Goal: Task Accomplishment & Management: Manage account settings

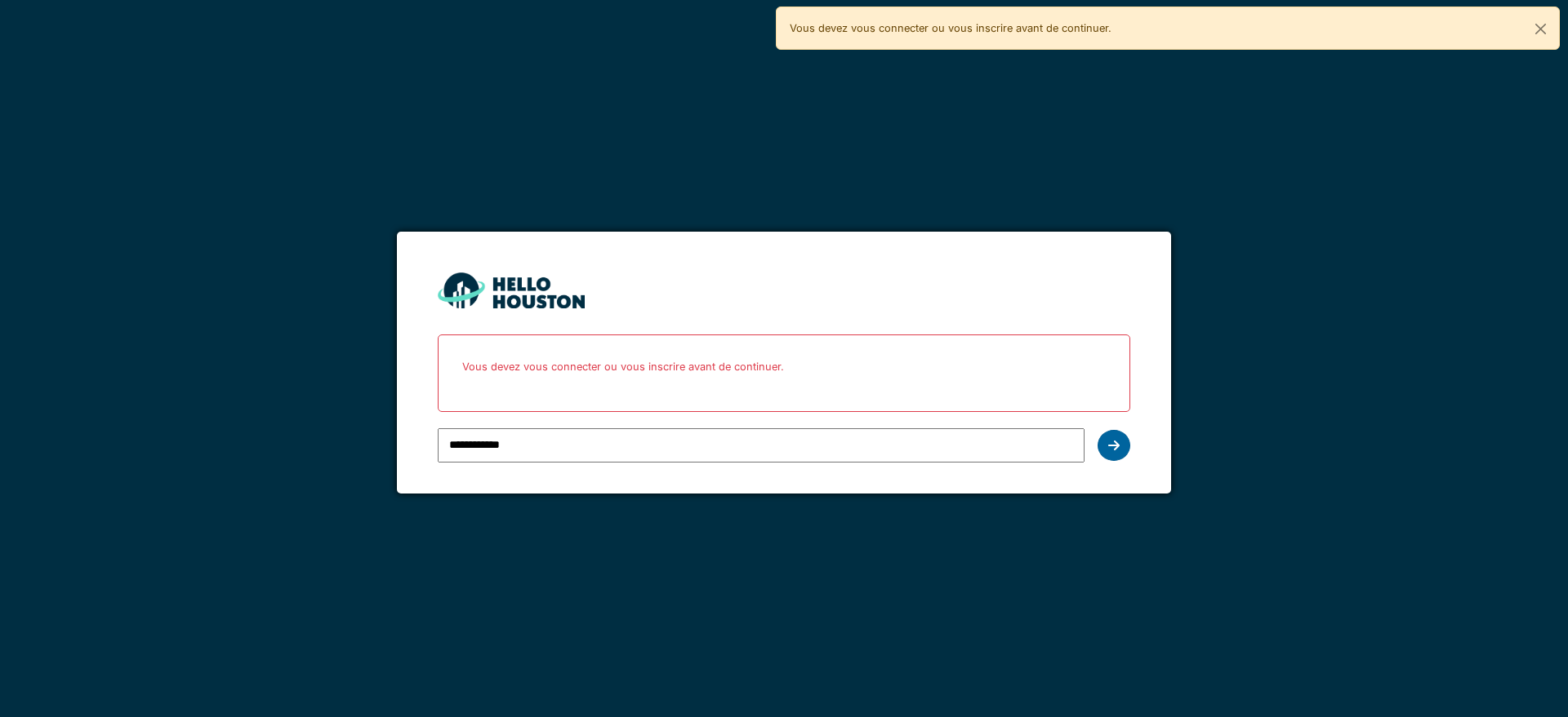
click at [1116, 445] on icon at bounding box center [1114, 445] width 12 height 13
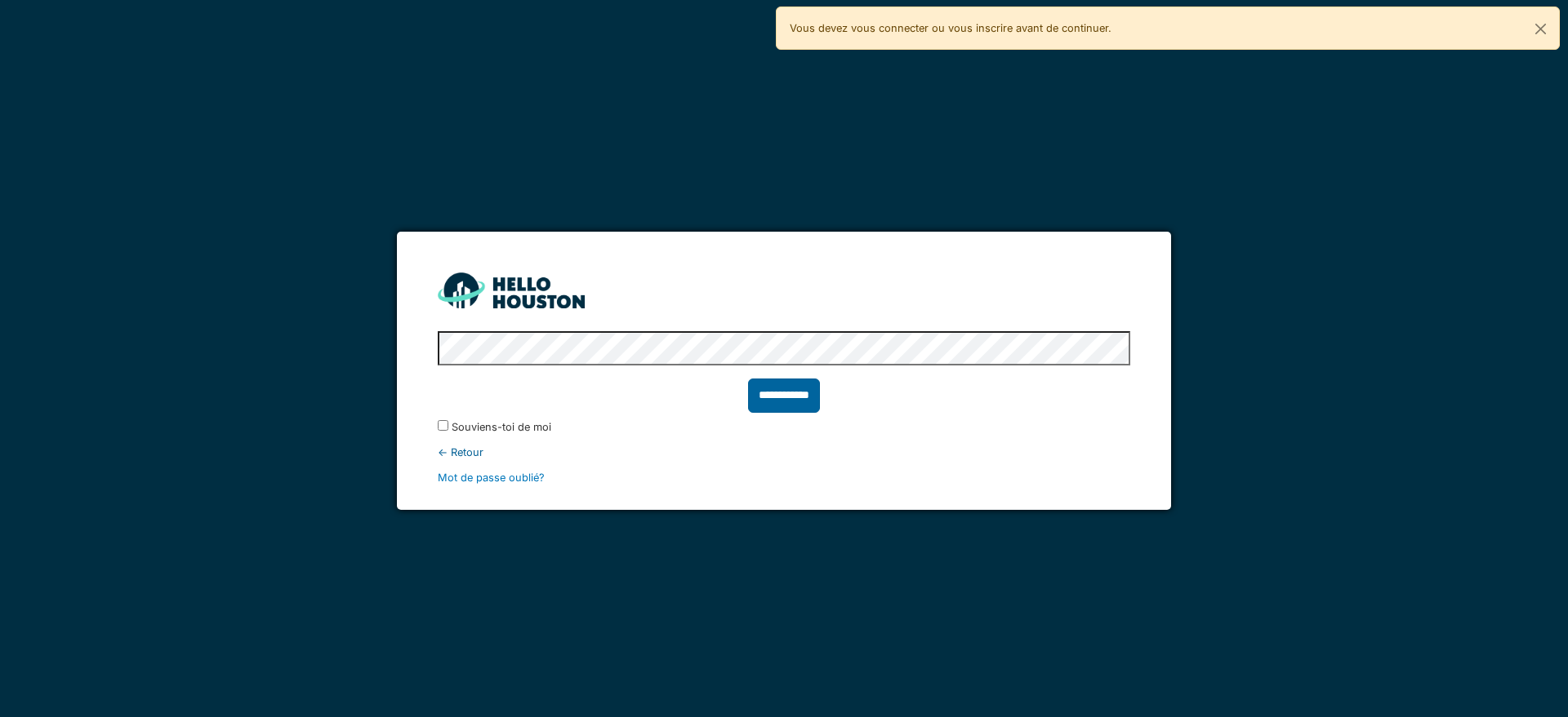
click at [798, 400] on input "**********" at bounding box center [784, 395] width 72 height 34
type input "******"
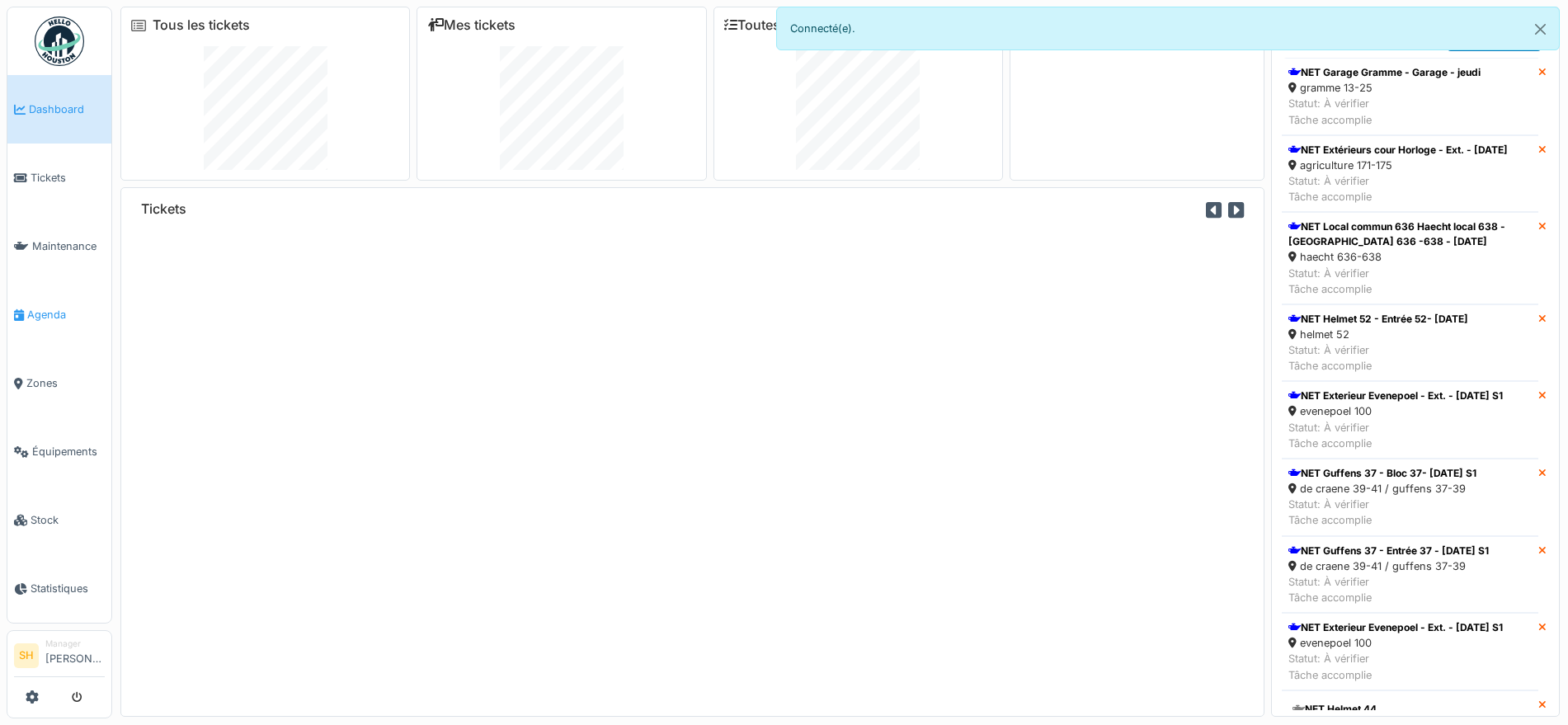
click at [64, 309] on span "Agenda" at bounding box center [66, 315] width 78 height 16
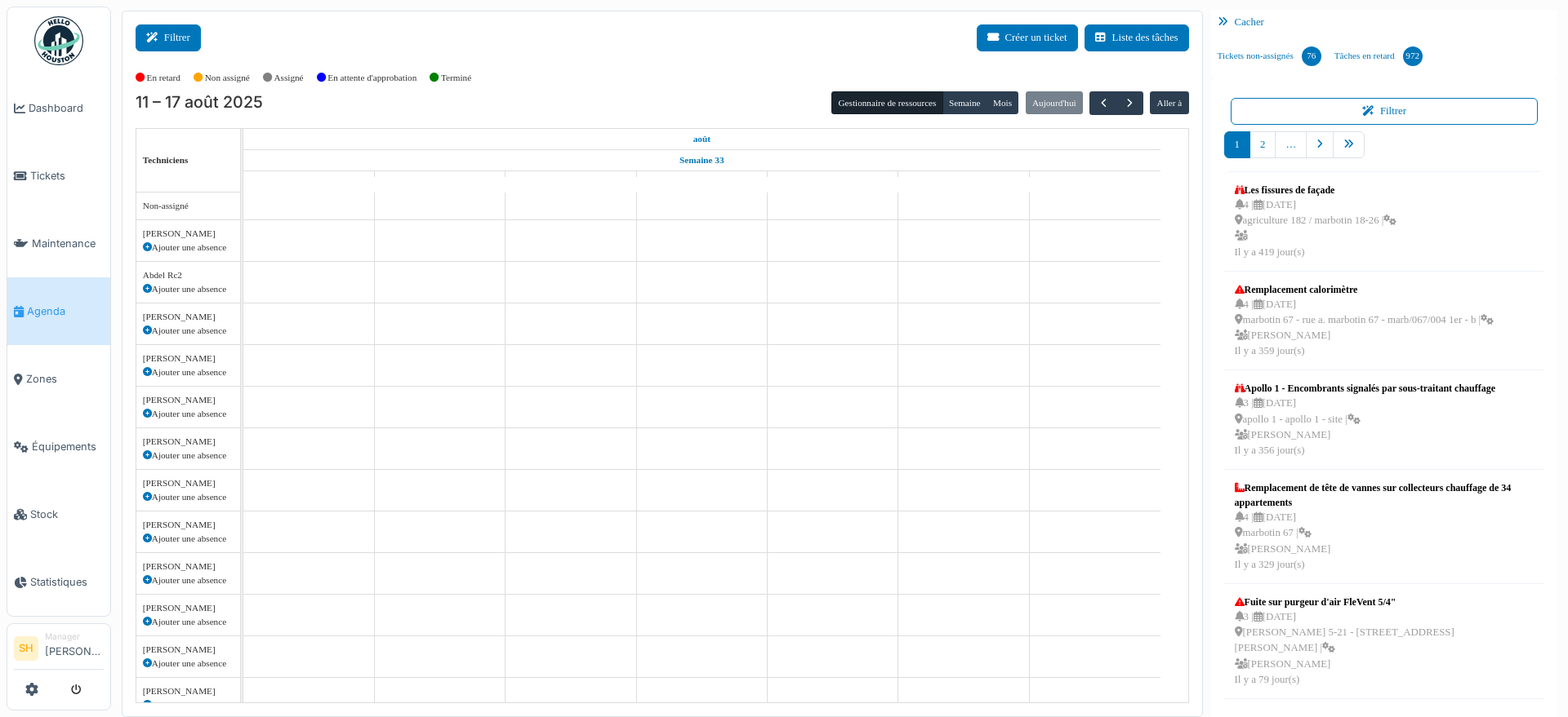
click at [171, 44] on button "Filtrer" at bounding box center [167, 38] width 65 height 27
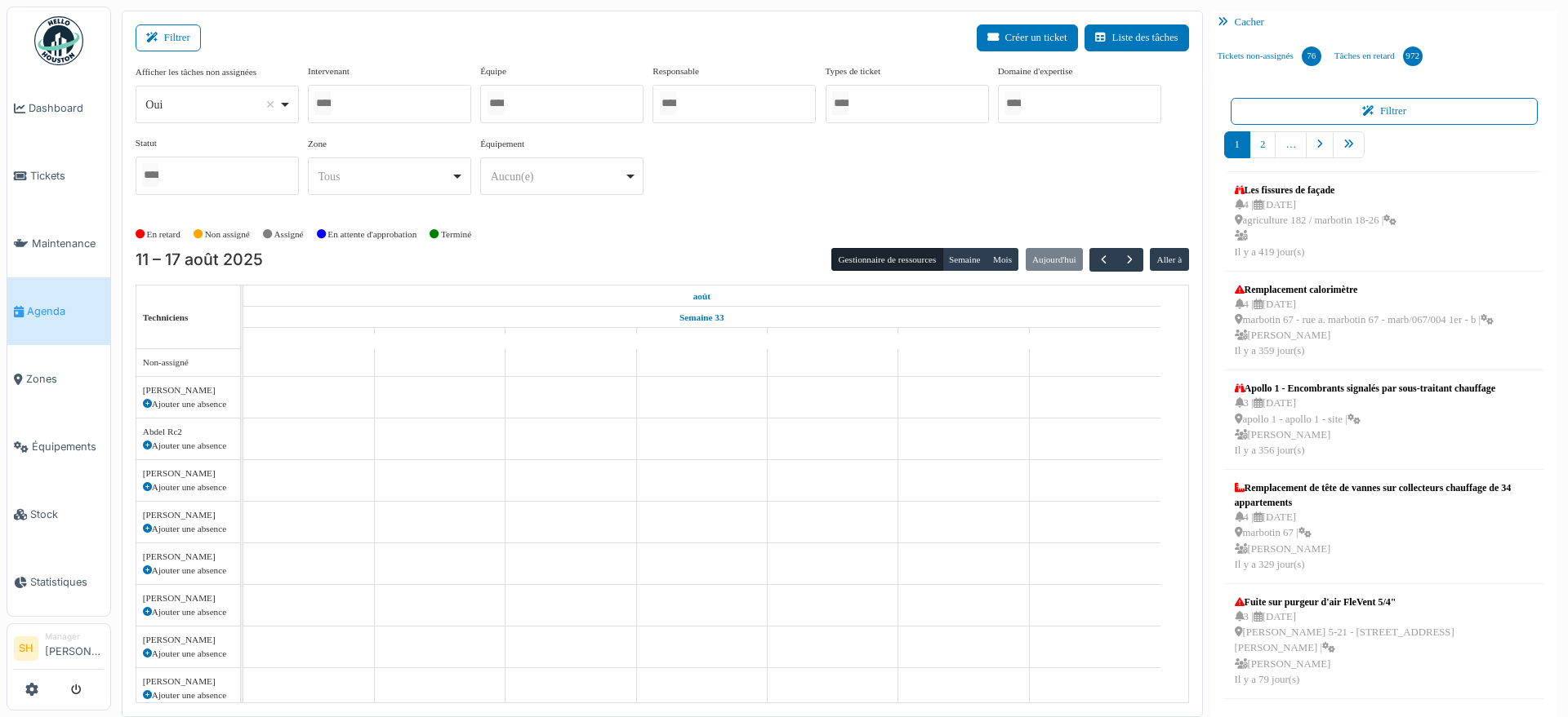
click at [538, 109] on div at bounding box center [562, 103] width 163 height 38
click at [766, 161] on div "Afficher les tâches non assignées *** Oui Remove item Oui Non Intervenant Abdel…" at bounding box center [662, 136] width 1054 height 145
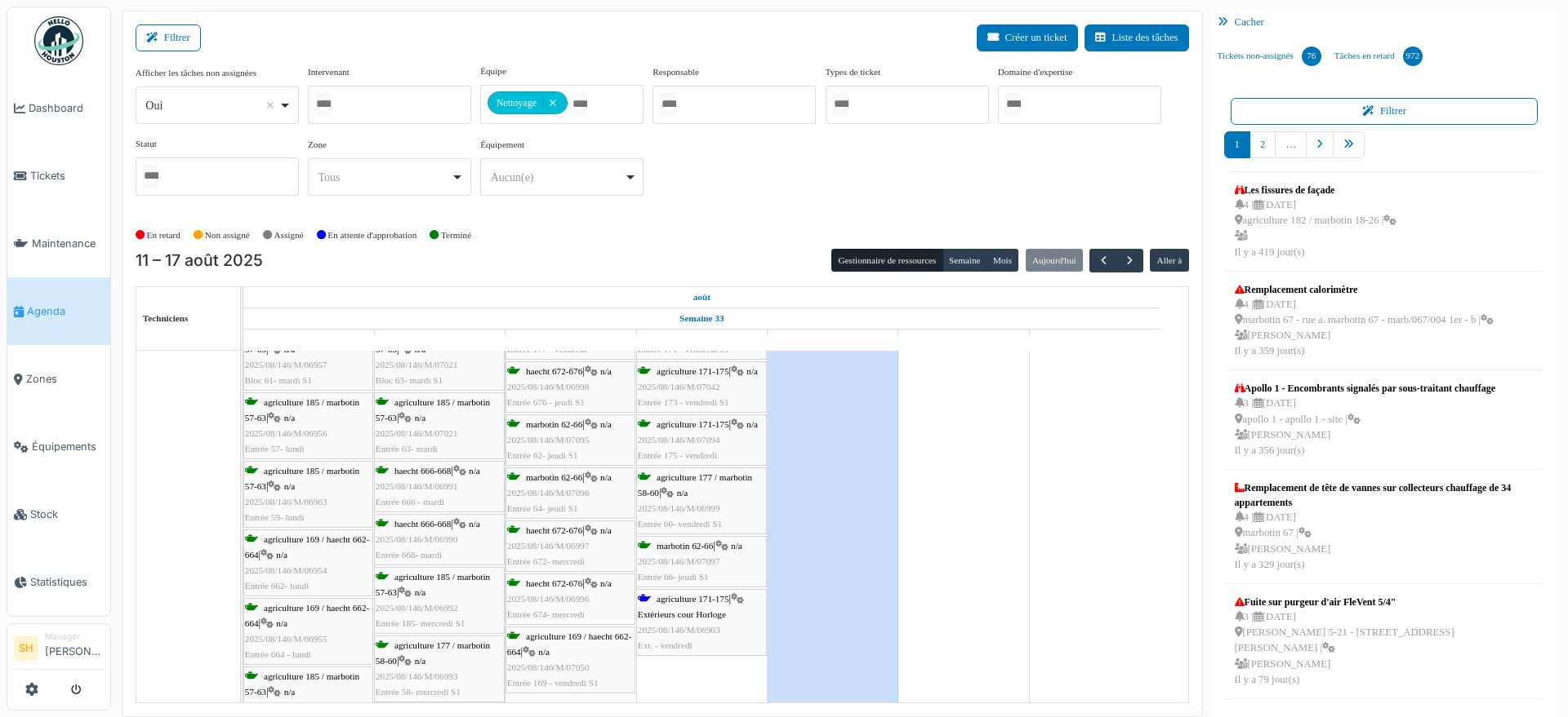
scroll to position [306, 0]
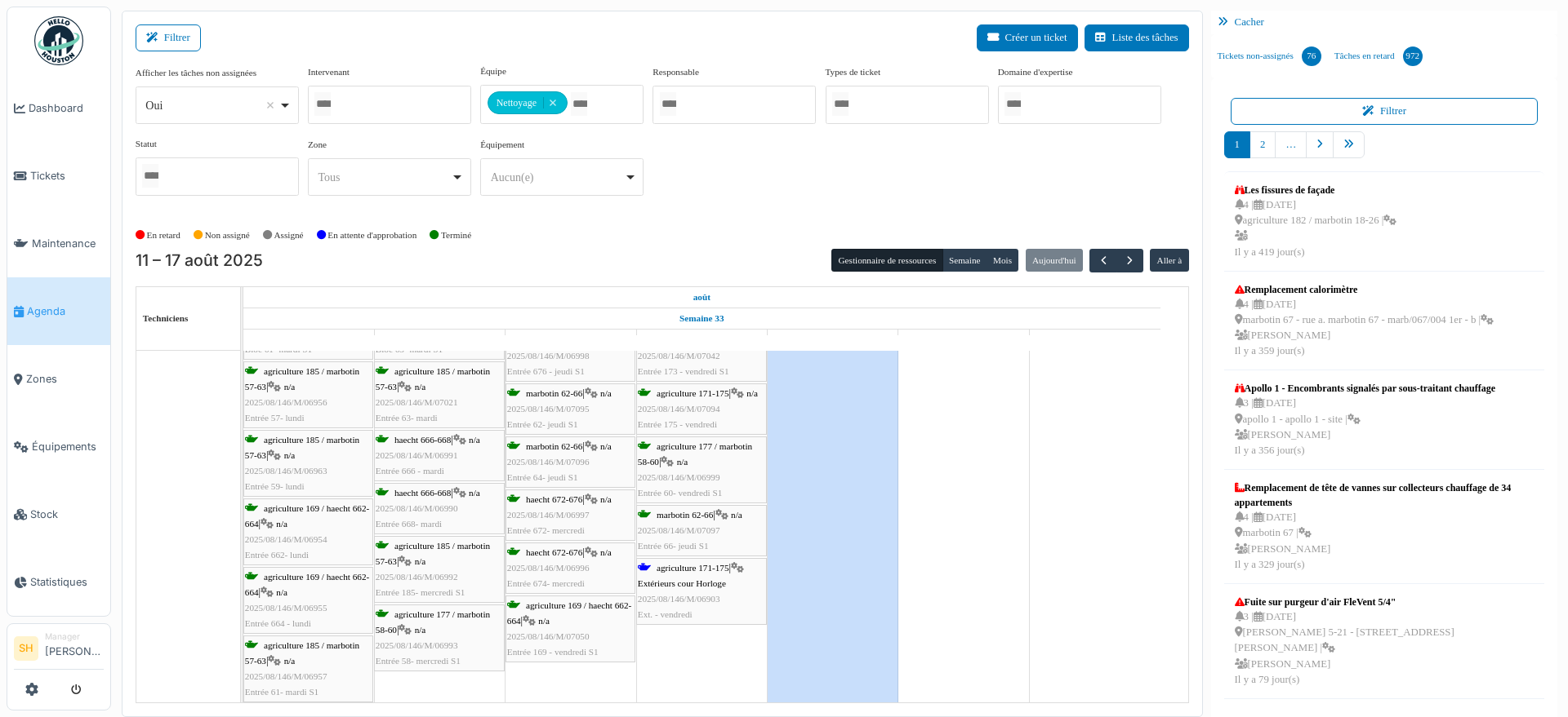
click at [703, 570] on span "agriculture 171-175" at bounding box center [692, 568] width 73 height 10
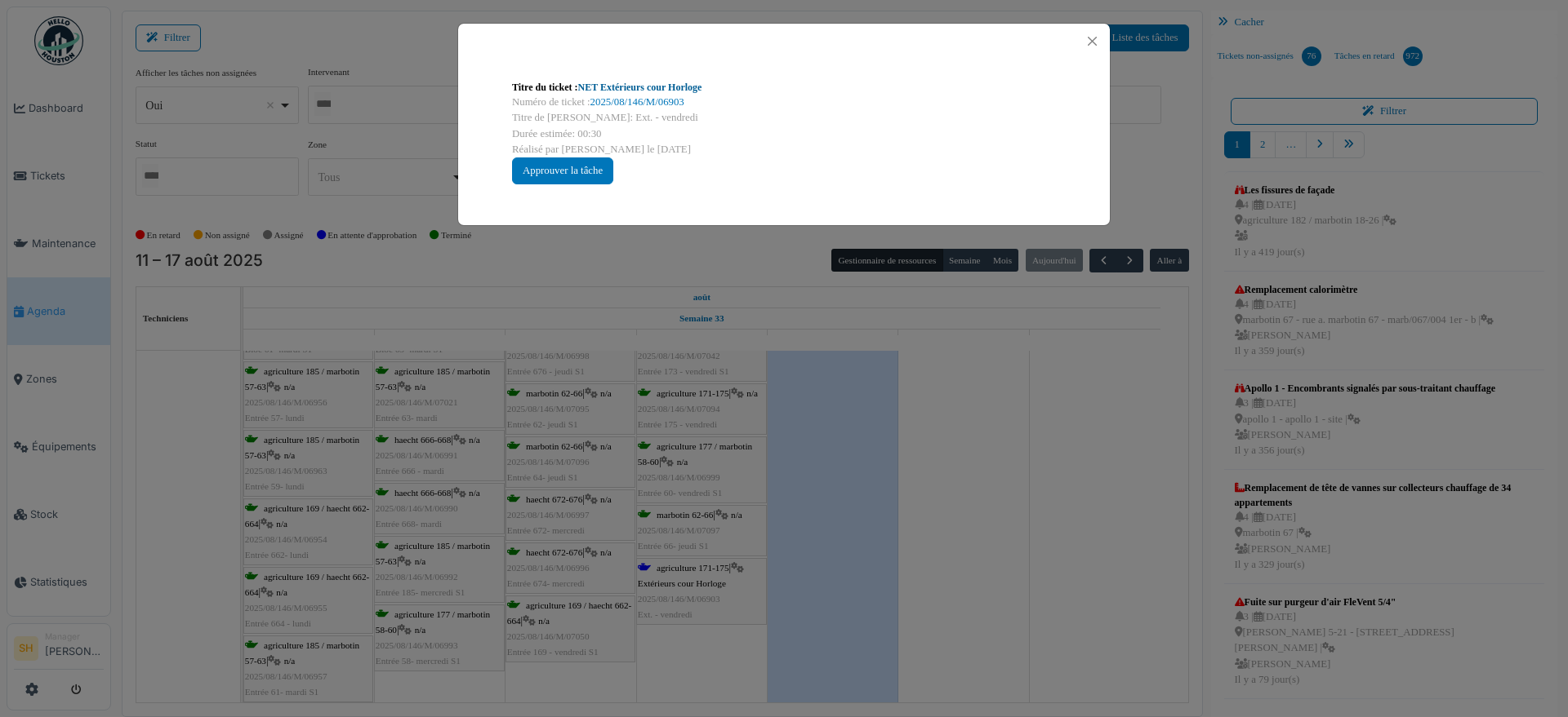
click at [661, 88] on link "NET Extérieurs cour Horloge" at bounding box center [641, 87] width 124 height 12
drag, startPoint x: 1014, startPoint y: 442, endPoint x: 948, endPoint y: 433, distance: 66.6
click at [1010, 428] on div "Titre du ticket : NET Extérieurs cour Horloge Numéro de ticket : 2025/08/146/M/…" at bounding box center [784, 358] width 1568 height 717
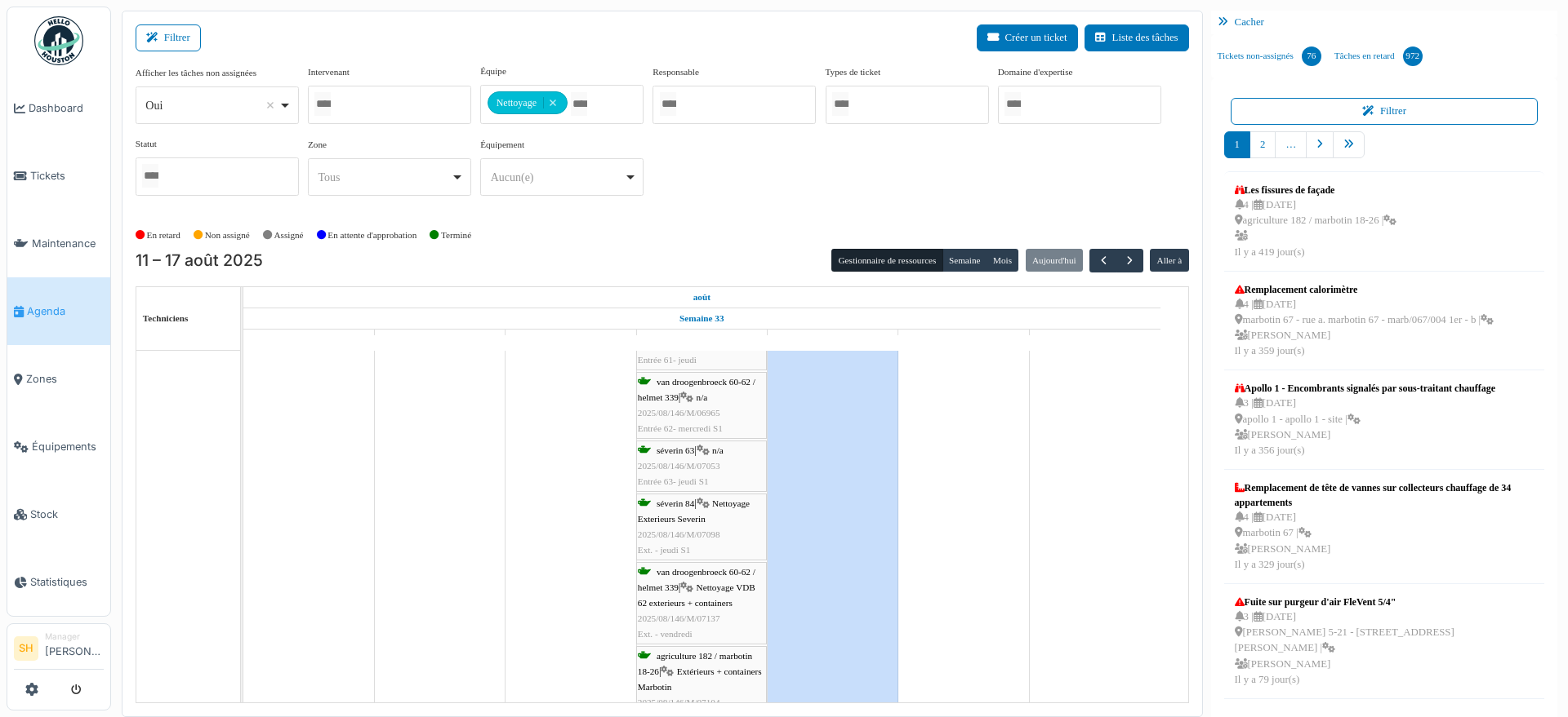
scroll to position [0, 0]
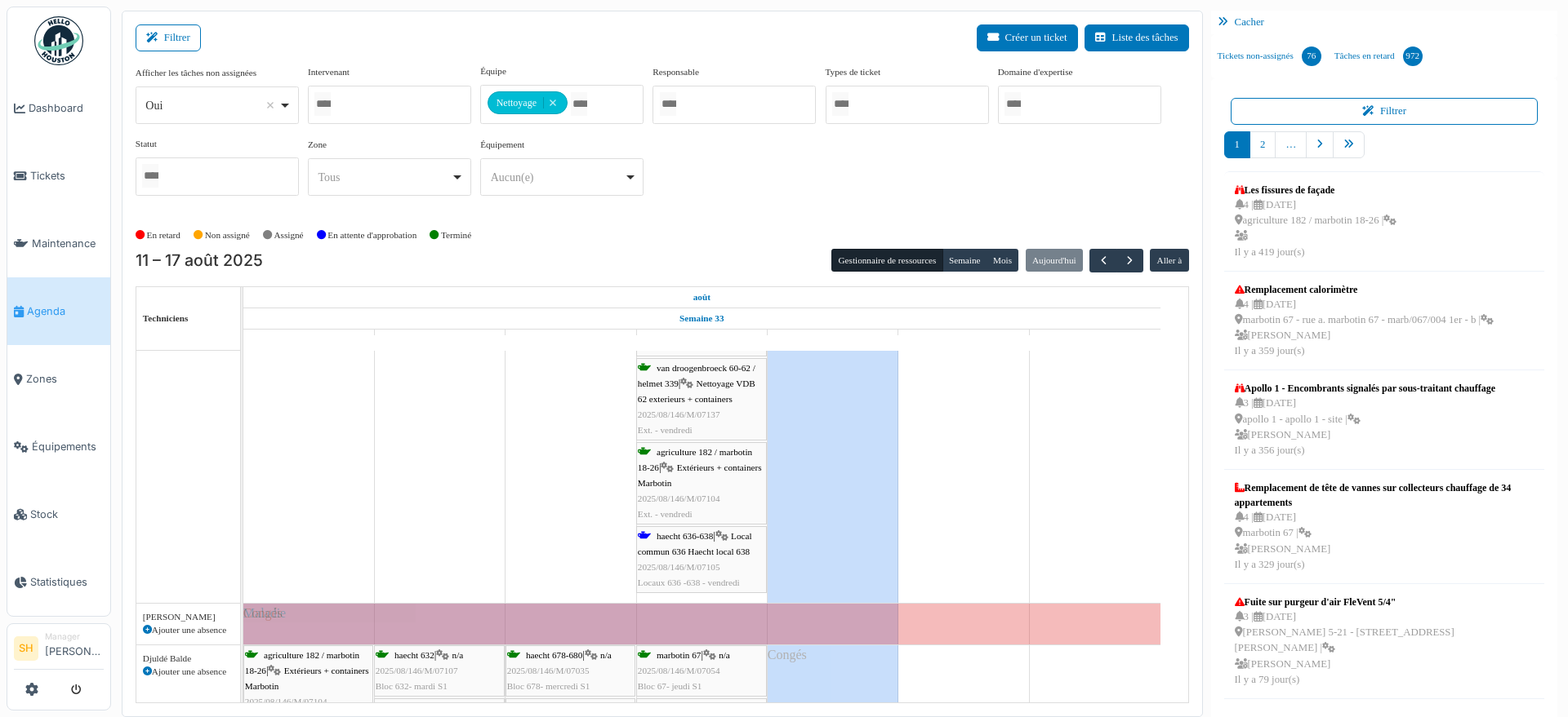
click at [716, 533] on div "haecht 636-638 | Local commun 636 Haecht local 638 2025/08/146/M/07105 Locaux 6…" at bounding box center [701, 560] width 127 height 63
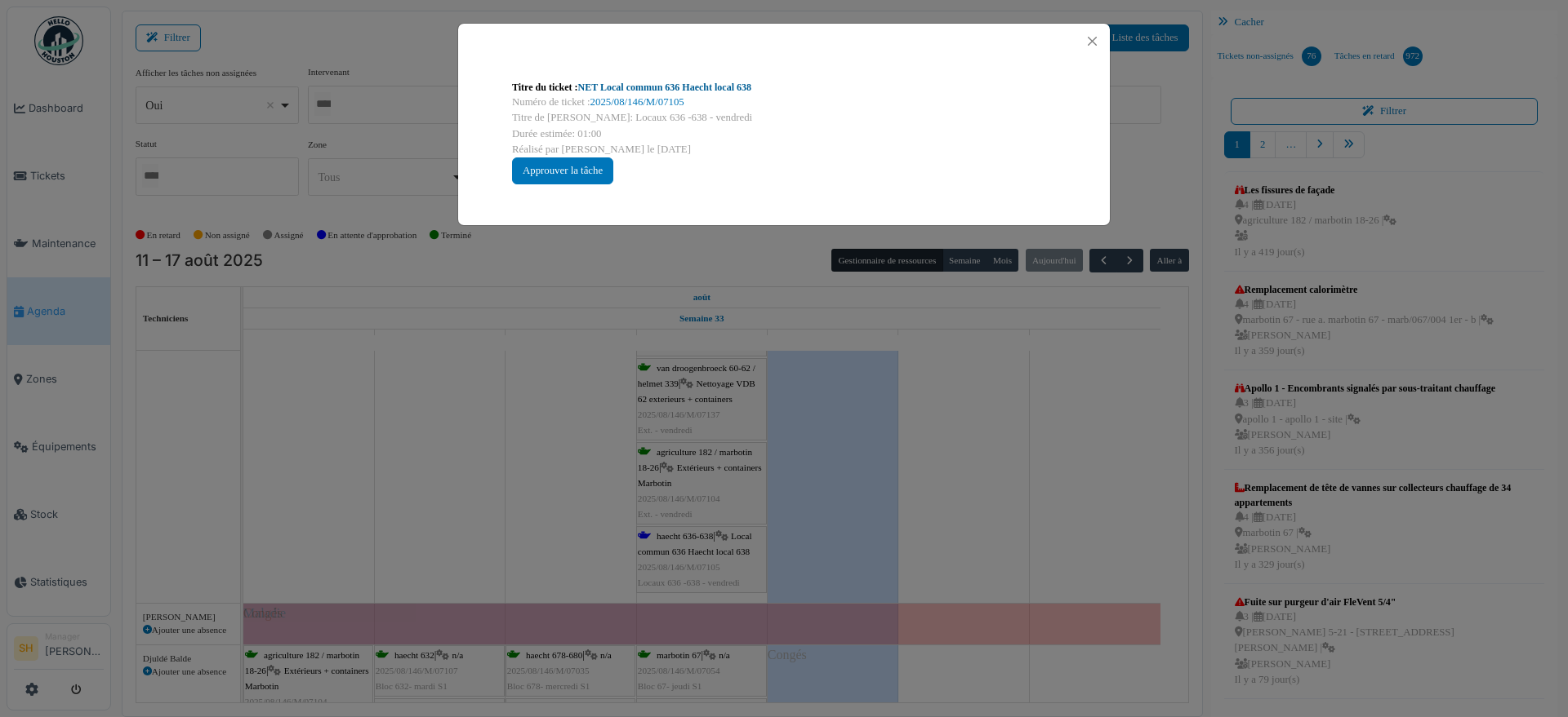
click at [648, 84] on link "NET Local commun 636 Haecht local 638" at bounding box center [665, 87] width 173 height 12
click at [1034, 460] on div "Titre du ticket : NET Local commun 636 Haecht local 638 Numéro de ticket : 2025…" at bounding box center [784, 358] width 1568 height 717
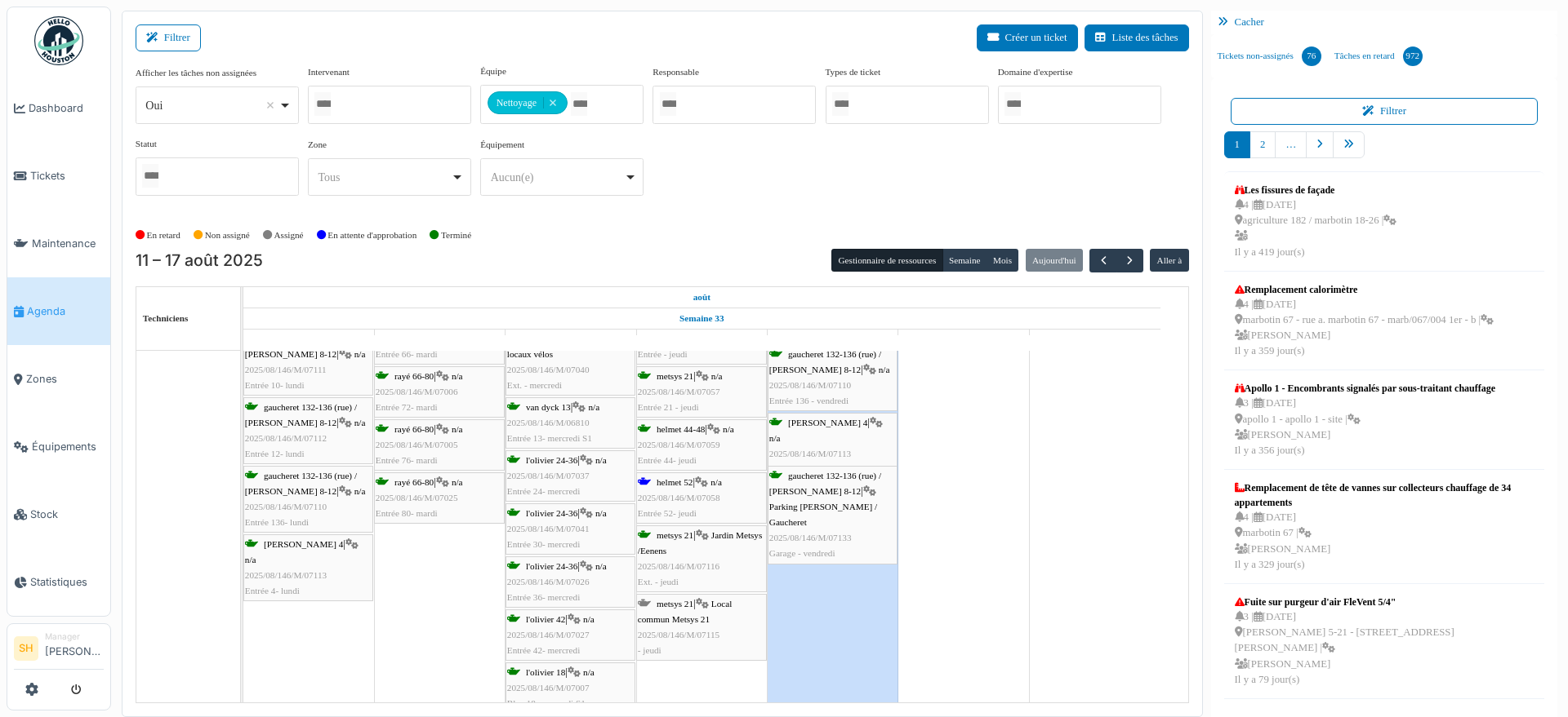
click at [680, 481] on span "helmet 52" at bounding box center [674, 482] width 36 height 10
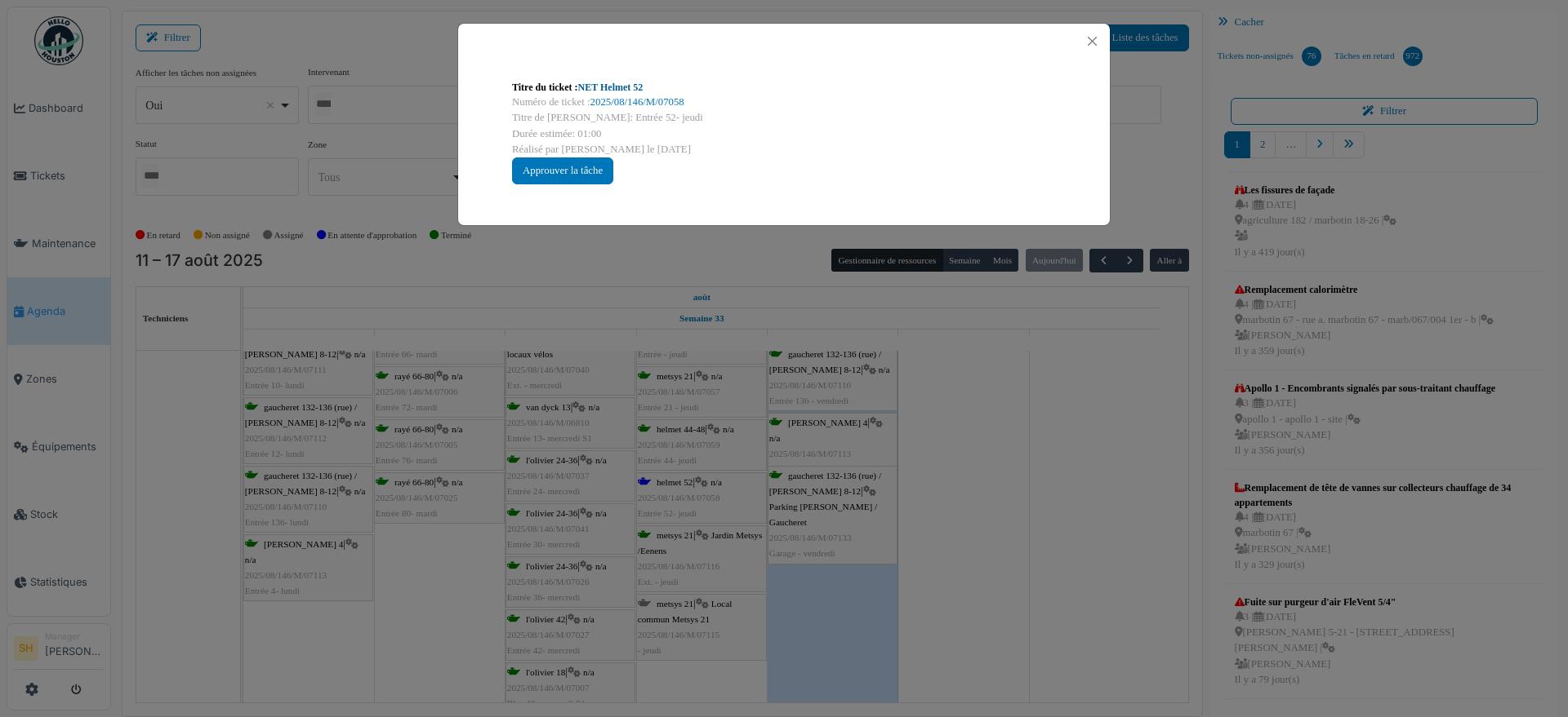
click at [606, 87] on link "NET Helmet 52" at bounding box center [610, 87] width 65 height 12
drag, startPoint x: 926, startPoint y: 463, endPoint x: 893, endPoint y: 481, distance: 37.6
click at [927, 461] on div "Titre du ticket : NET Helmet 52 Numéro de ticket : 2025/08/146/M/07058 Titre de…" at bounding box center [784, 358] width 1568 height 717
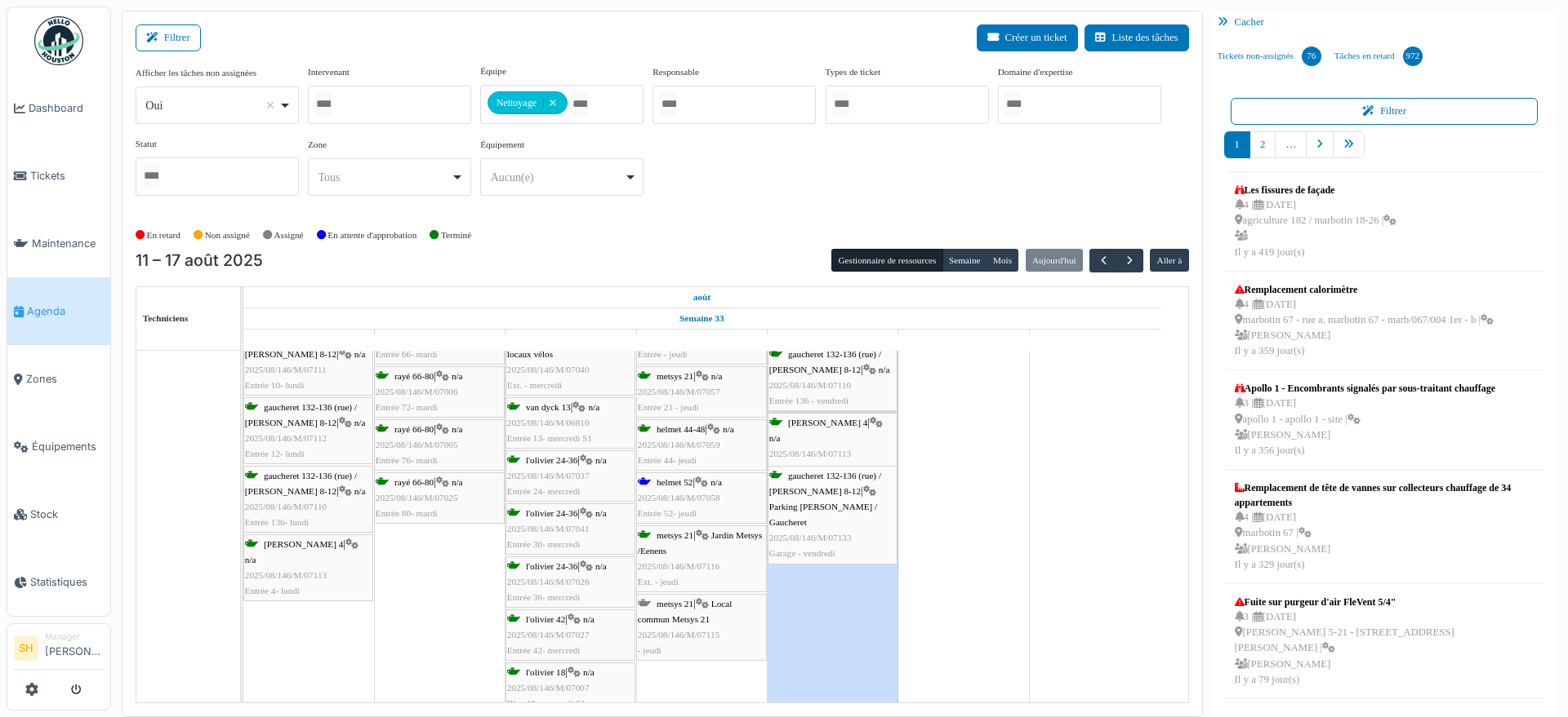
click at [705, 599] on icon at bounding box center [702, 604] width 13 height 11
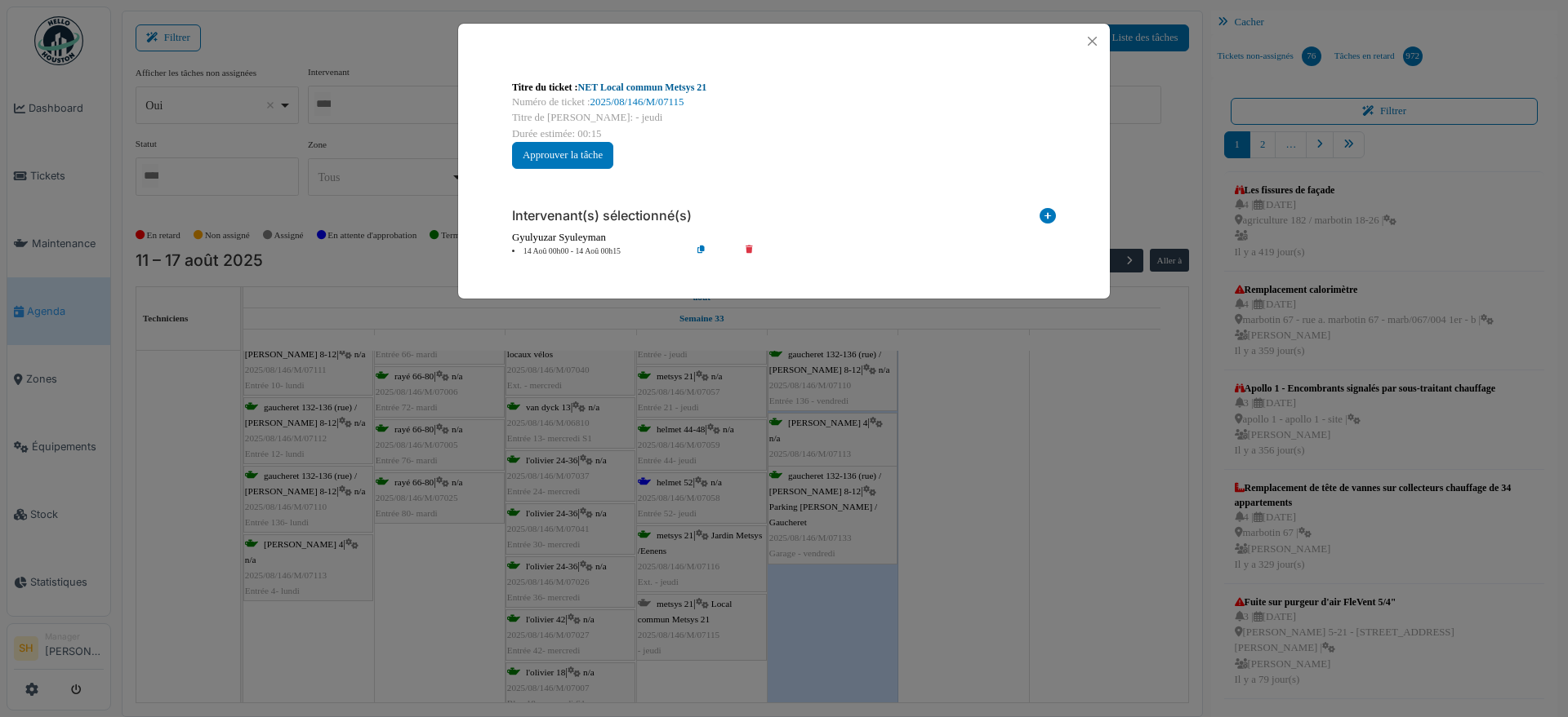
click at [661, 84] on link "NET Local commun Metsys 21" at bounding box center [643, 87] width 129 height 12
drag, startPoint x: 943, startPoint y: 449, endPoint x: 860, endPoint y: 469, distance: 85.4
click at [940, 452] on div "Titre du ticket : NET Local commun Metsys 21 Numéro de ticket : 2025/08/146/M/0…" at bounding box center [784, 358] width 1568 height 717
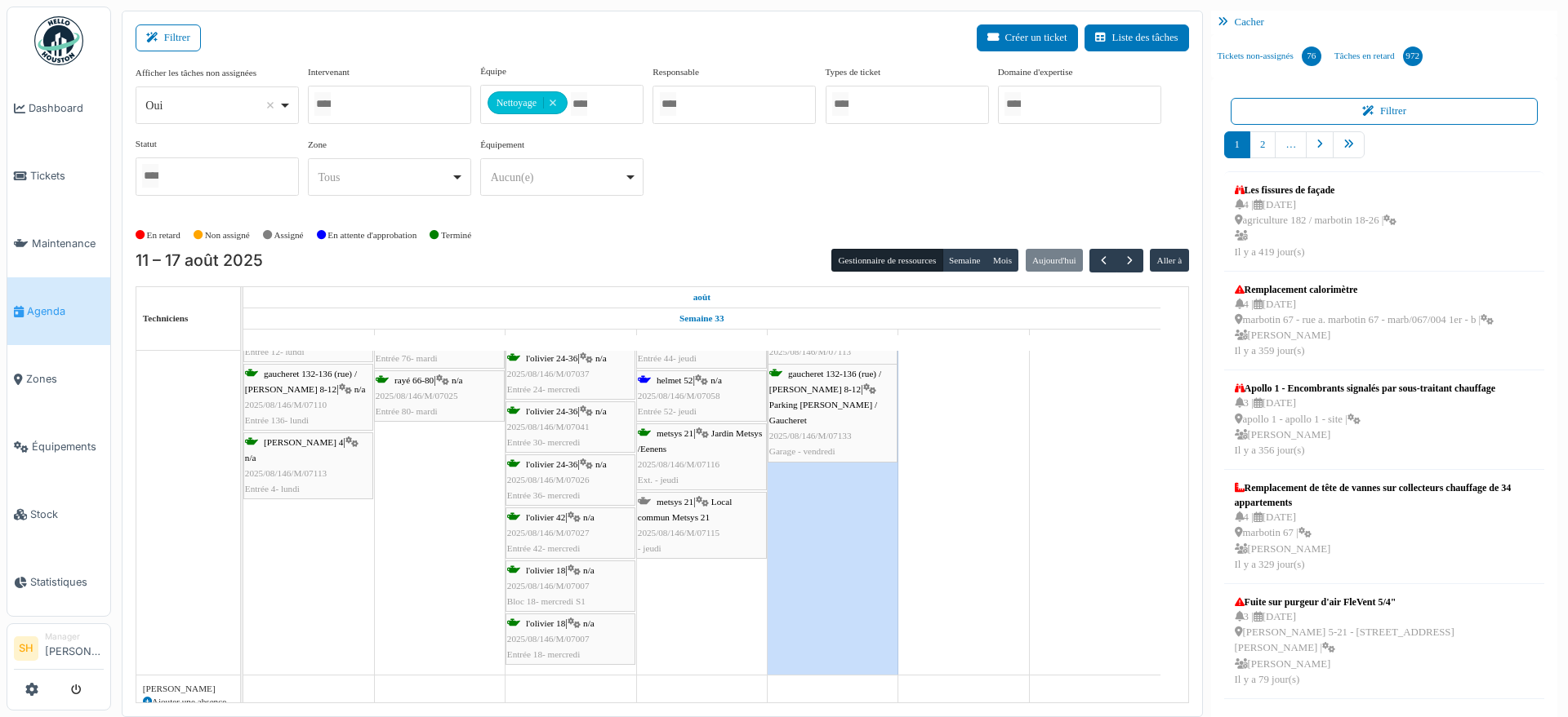
scroll to position [2539, 0]
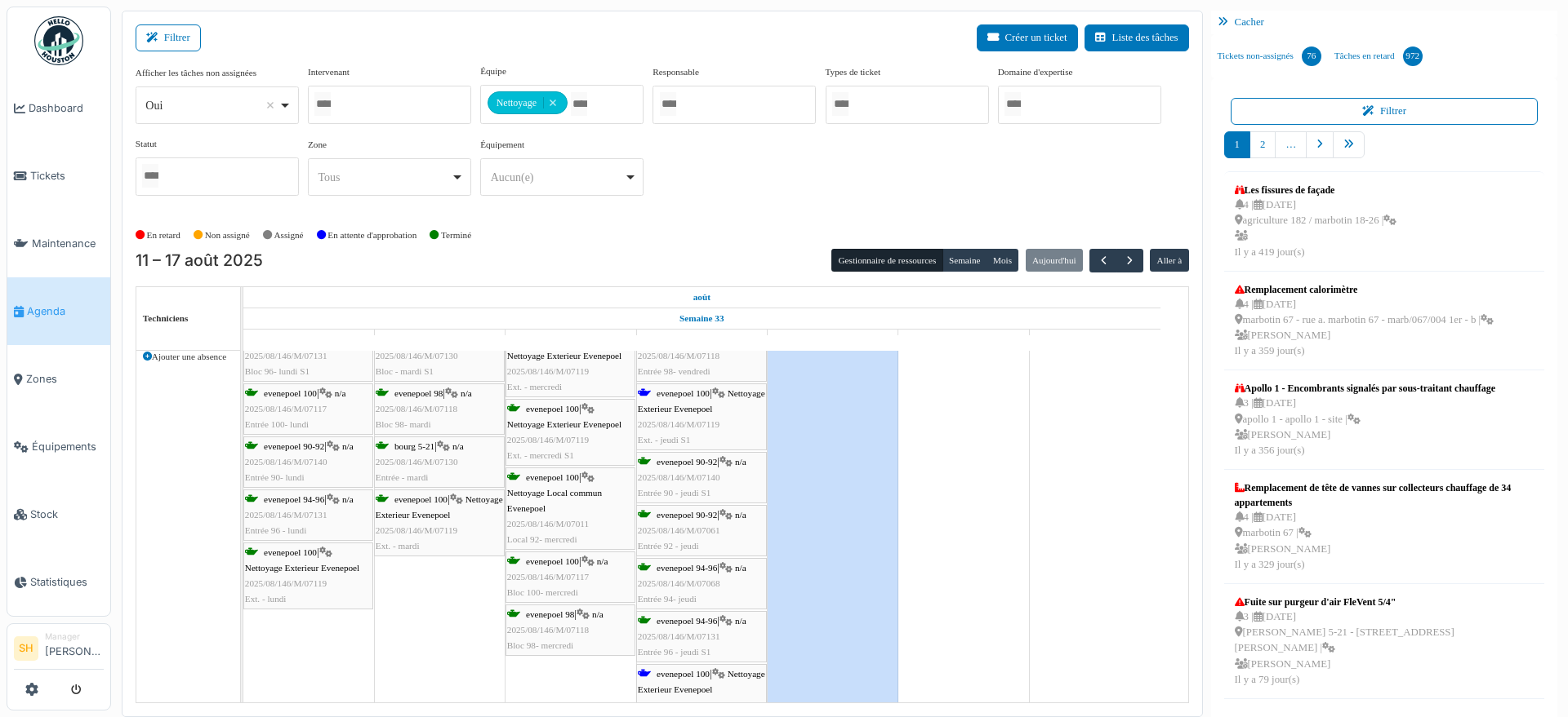
click at [692, 395] on span "evenepoel 100" at bounding box center [682, 393] width 53 height 10
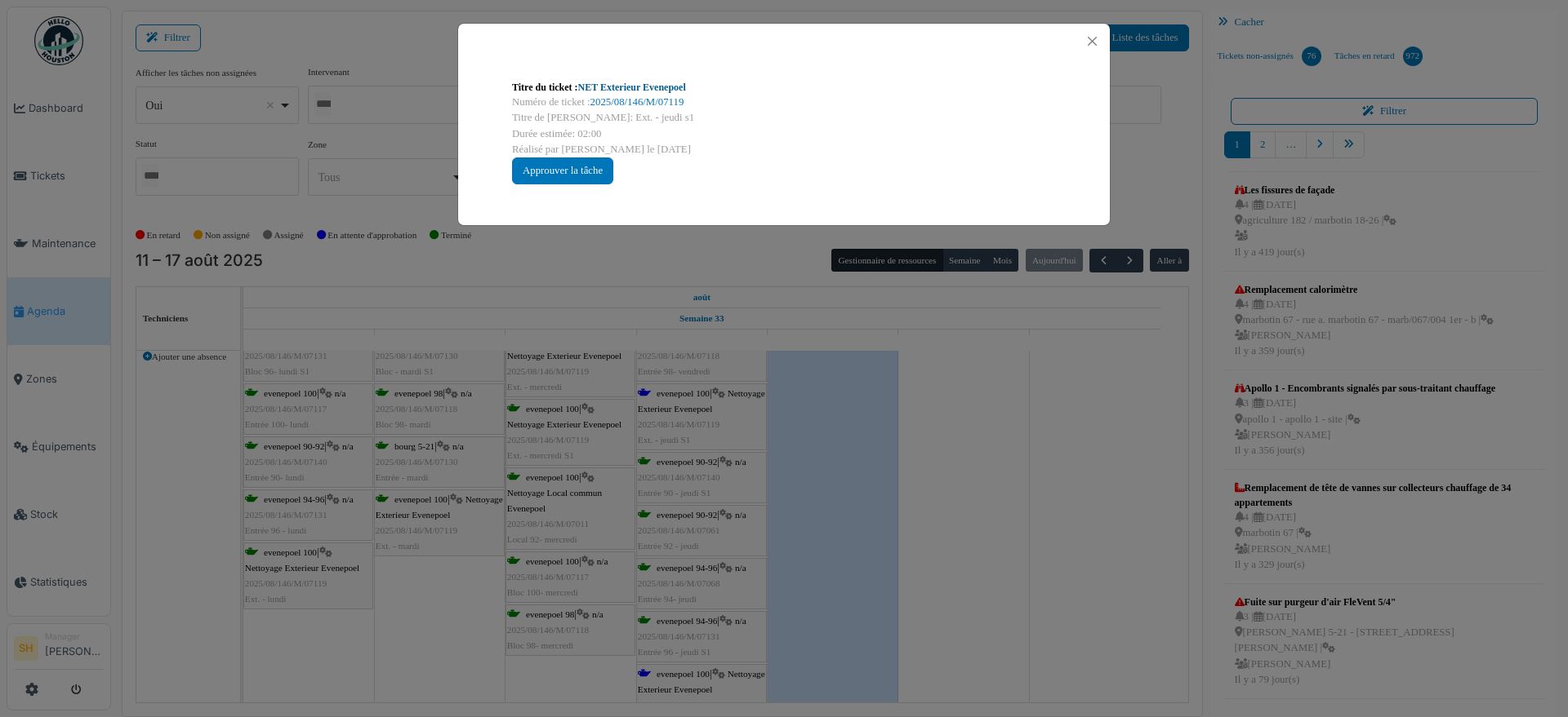
click at [634, 86] on link "NET Exterieur Evenepoel" at bounding box center [632, 87] width 108 height 12
click at [1035, 424] on div "Titre du ticket : NET Exterieur Evenepoel Numéro de ticket : 2025/08/146/M/0711…" at bounding box center [784, 358] width 1568 height 717
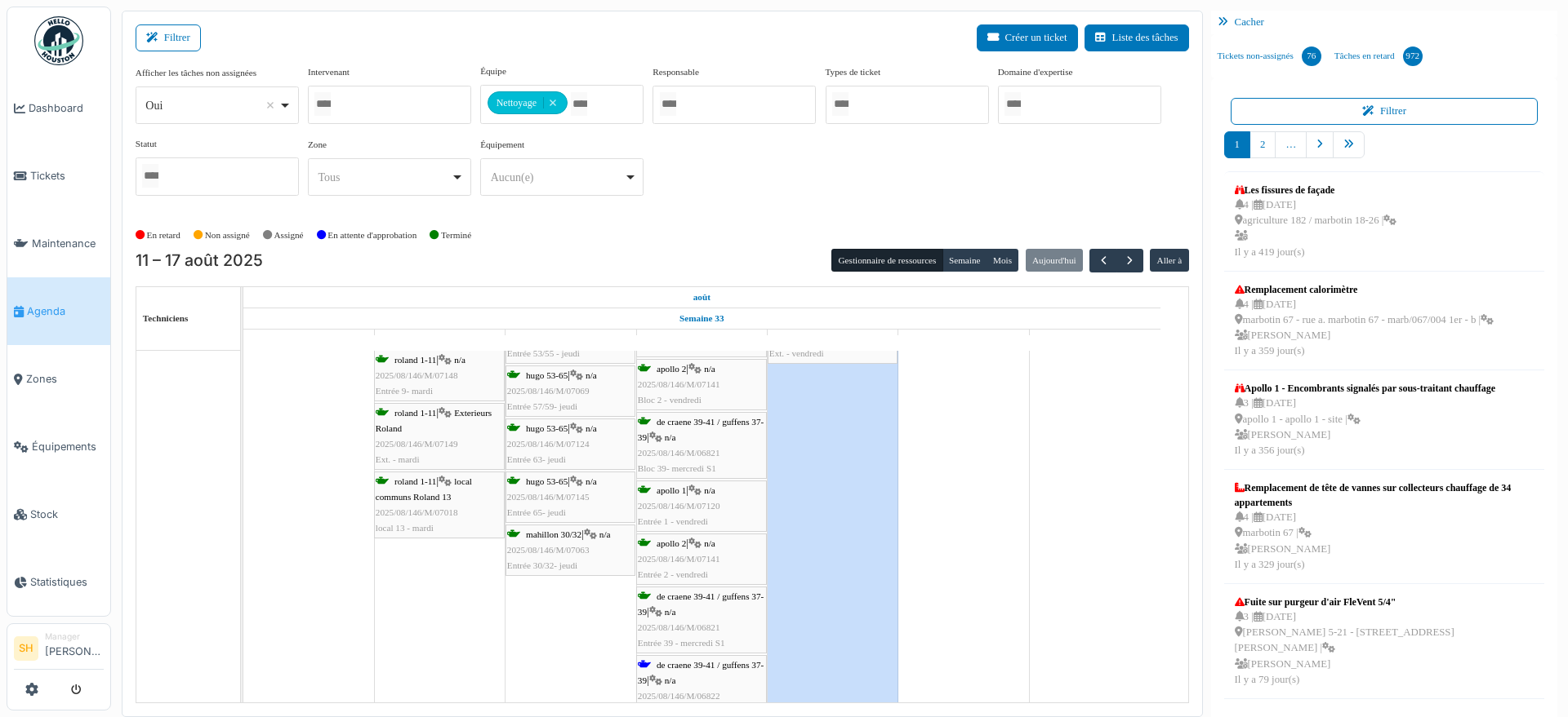
scroll to position [4081, 0]
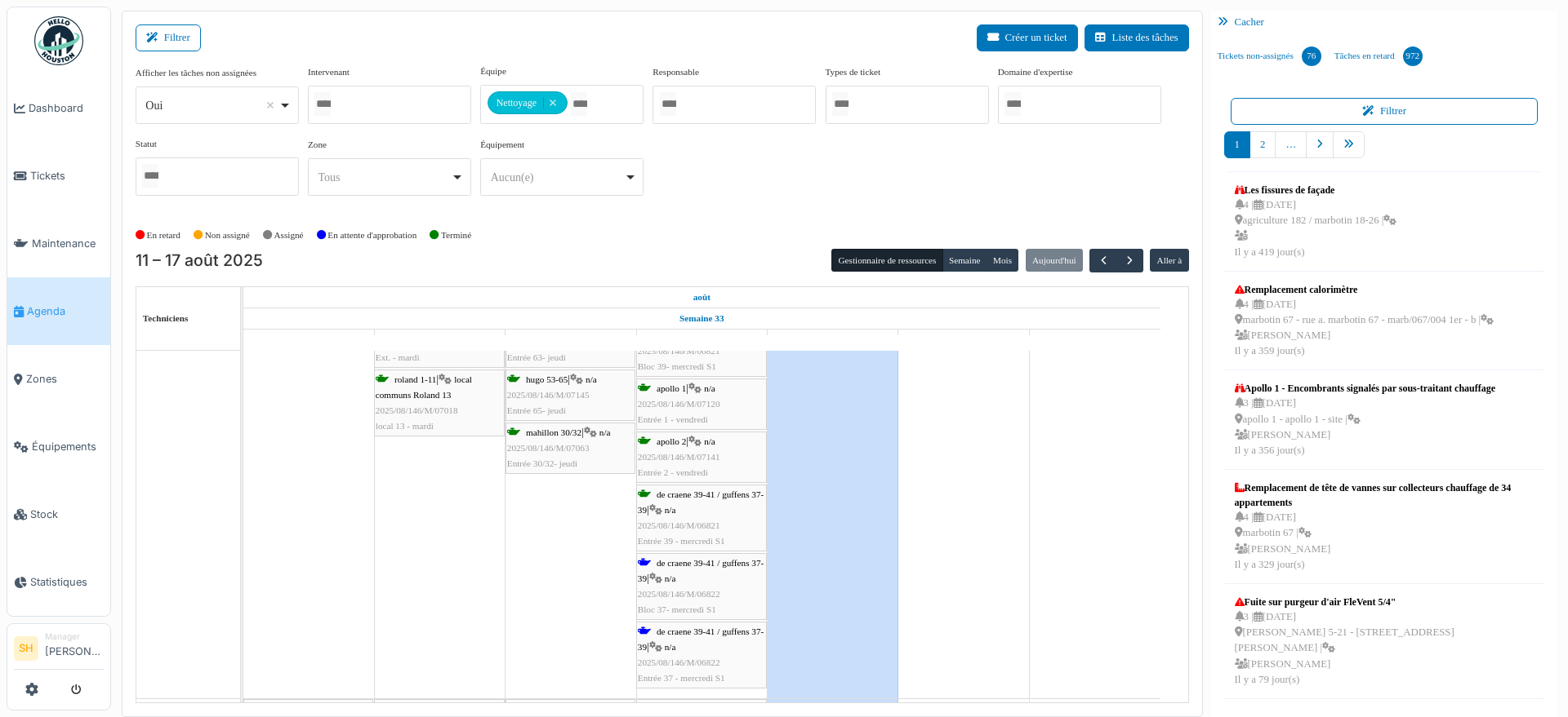
click at [709, 562] on span "de craene 39-41 / guffens 37-39" at bounding box center [700, 571] width 125 height 25
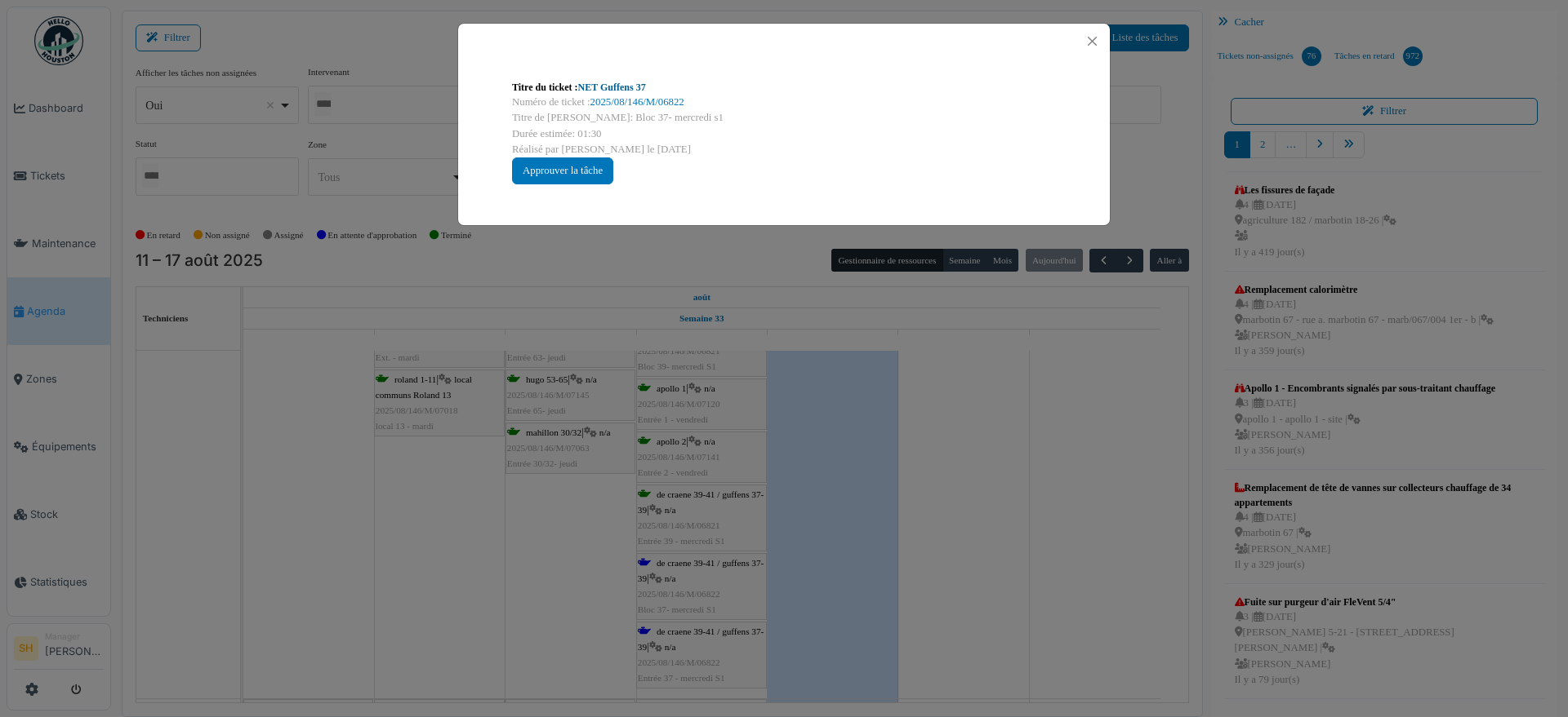
click at [601, 91] on link "NET Guffens 37" at bounding box center [612, 87] width 68 height 12
drag, startPoint x: 1011, startPoint y: 488, endPoint x: 946, endPoint y: 494, distance: 65.3
click at [990, 491] on div "Titre du ticket : NET Guffens 37 Numéro de ticket : 2025/08/146/M/06822 Titre d…" at bounding box center [784, 358] width 1568 height 717
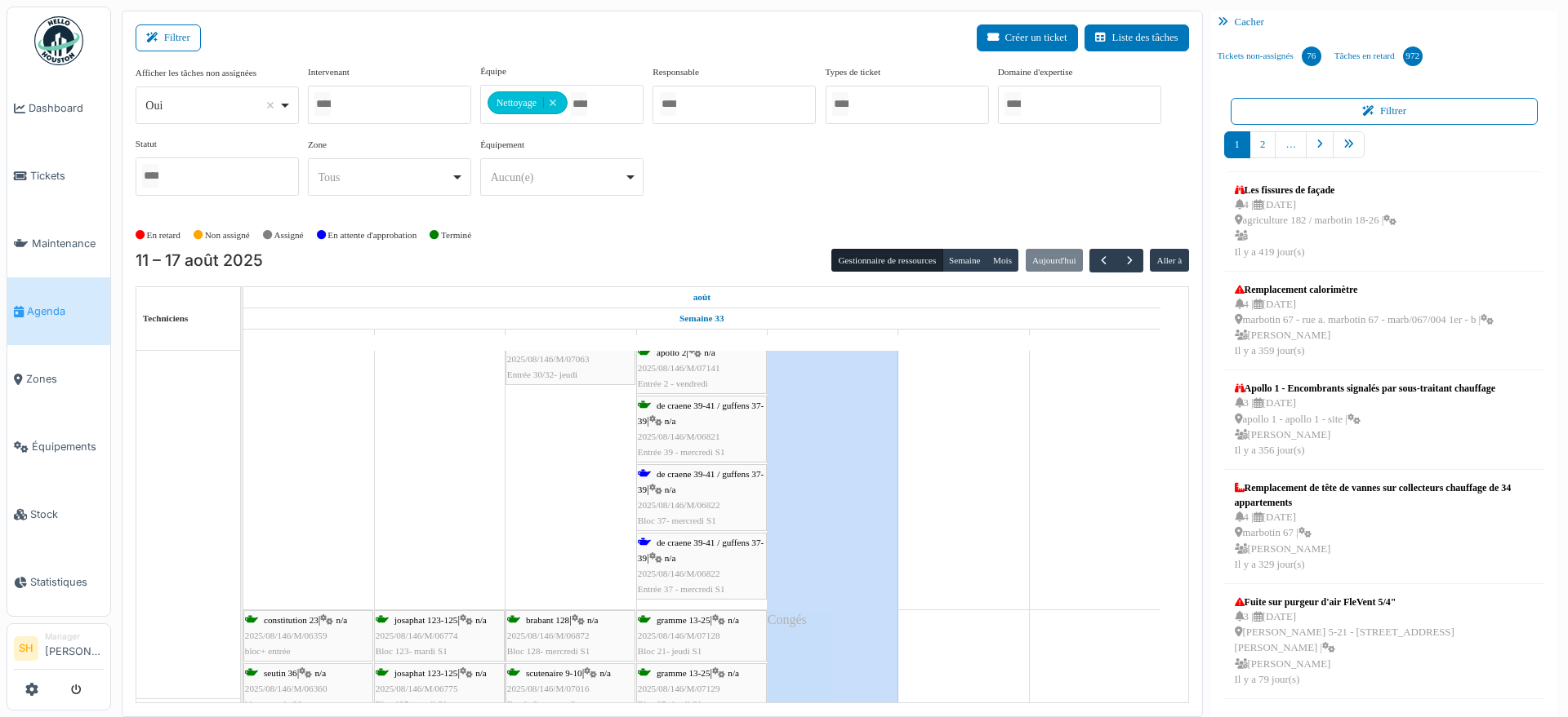
scroll to position [4285, 0]
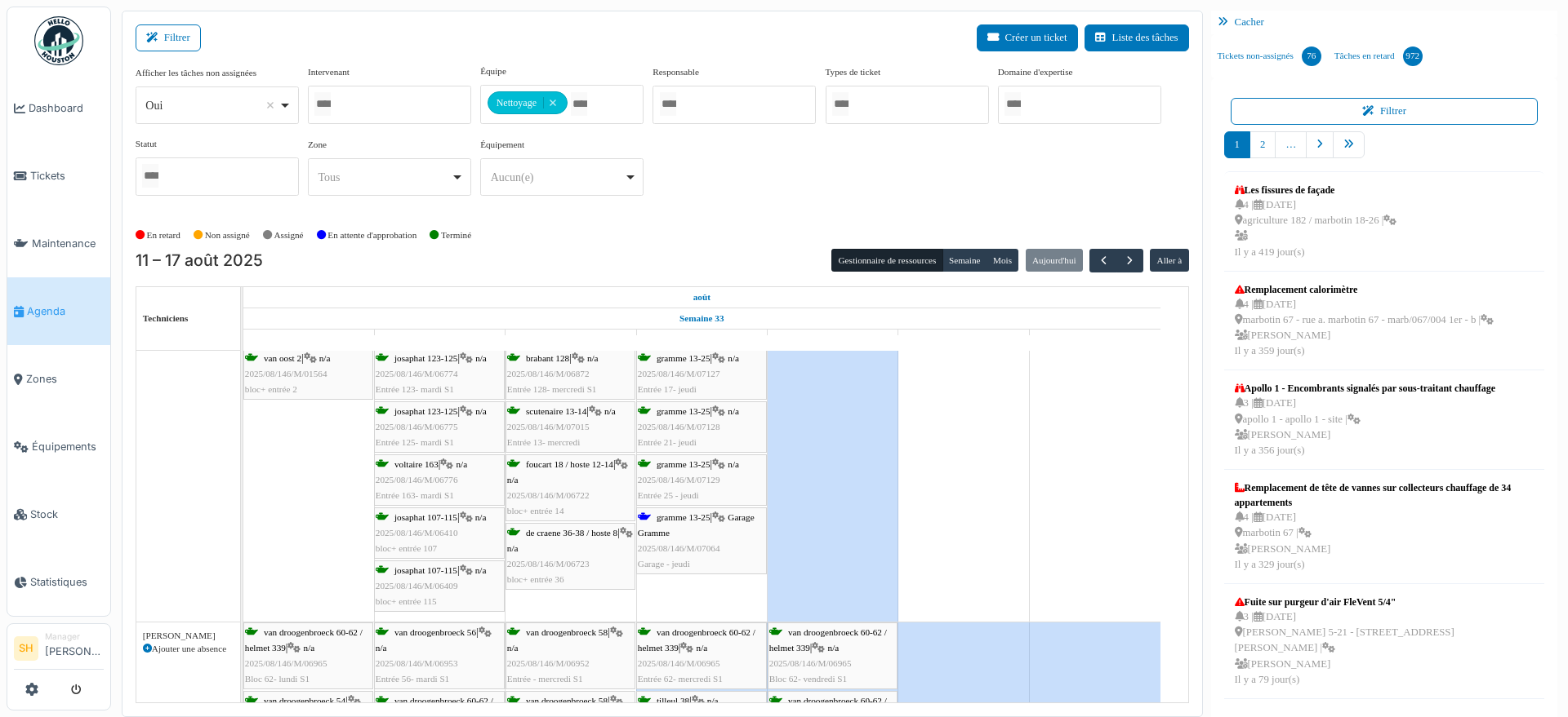
click at [706, 514] on span "gramme 13-25" at bounding box center [682, 518] width 53 height 10
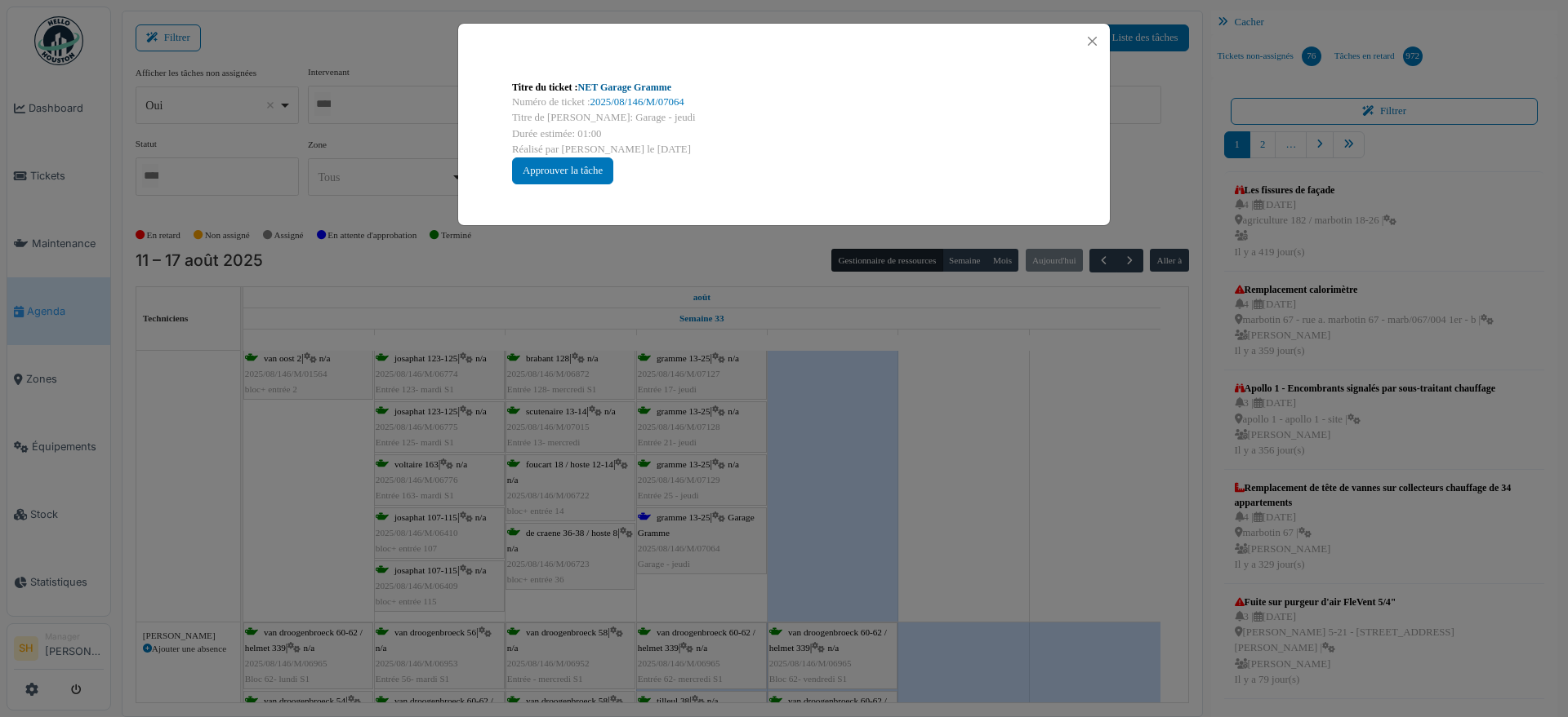
click at [650, 85] on link "NET Garage Gramme" at bounding box center [625, 87] width 93 height 12
click at [1096, 41] on button "Close" at bounding box center [1092, 41] width 22 height 22
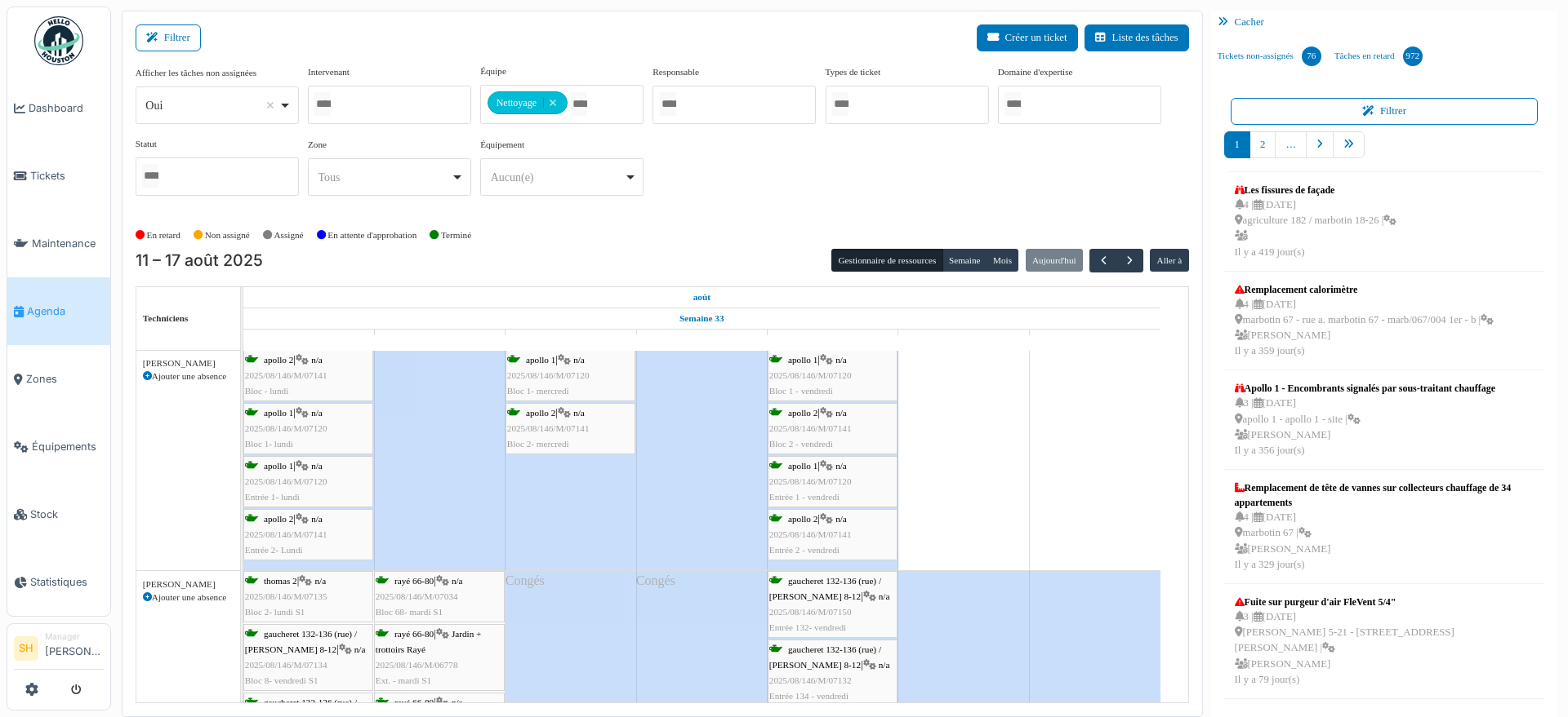
scroll to position [6428, 0]
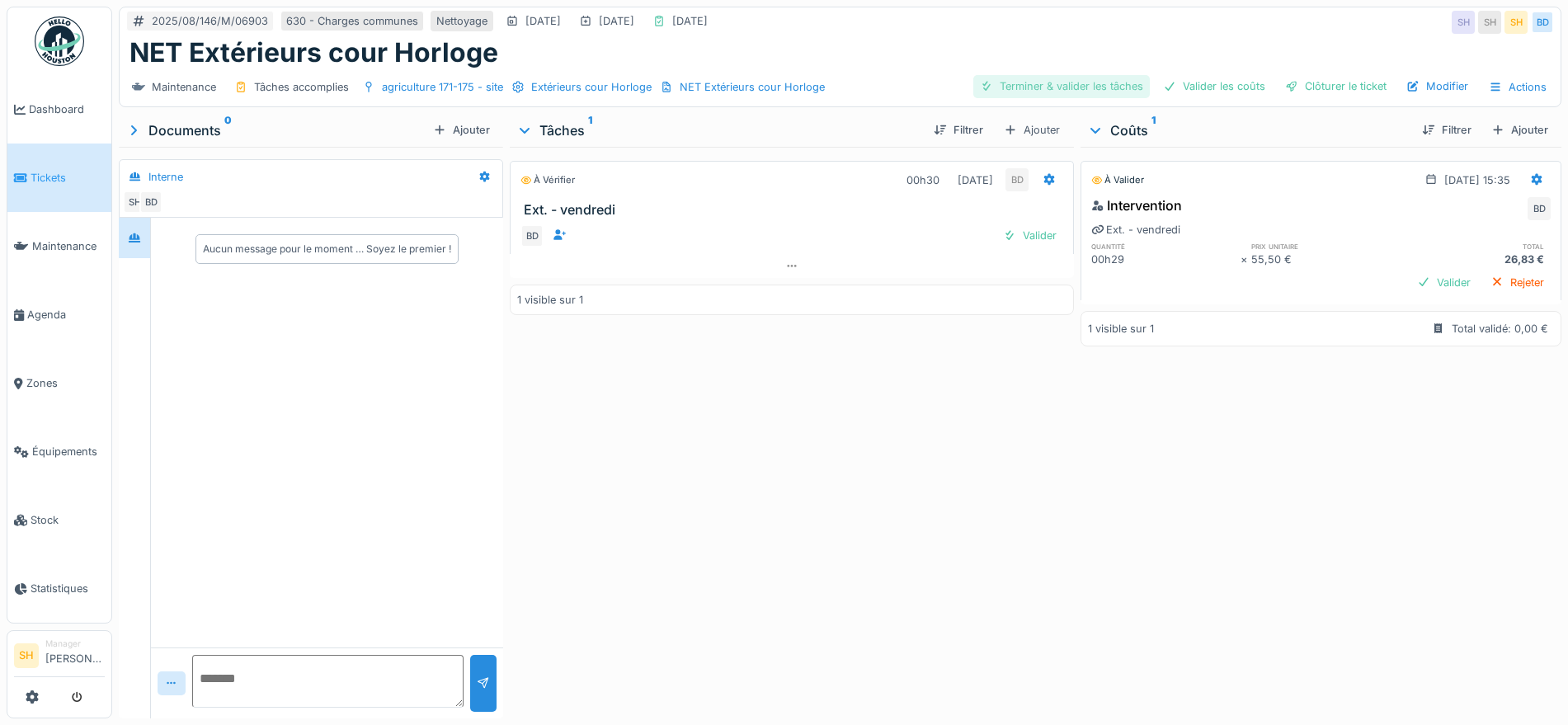
drag, startPoint x: 1018, startPoint y: 85, endPoint x: 1048, endPoint y: 85, distance: 30.0
click at [1023, 85] on div "Terminer & valider les tâches" at bounding box center [1061, 85] width 177 height 23
drag, startPoint x: 1178, startPoint y: 88, endPoint x: 1187, endPoint y: 89, distance: 9.1
click at [1180, 88] on div "Valider les coûts" at bounding box center [1215, 85] width 116 height 23
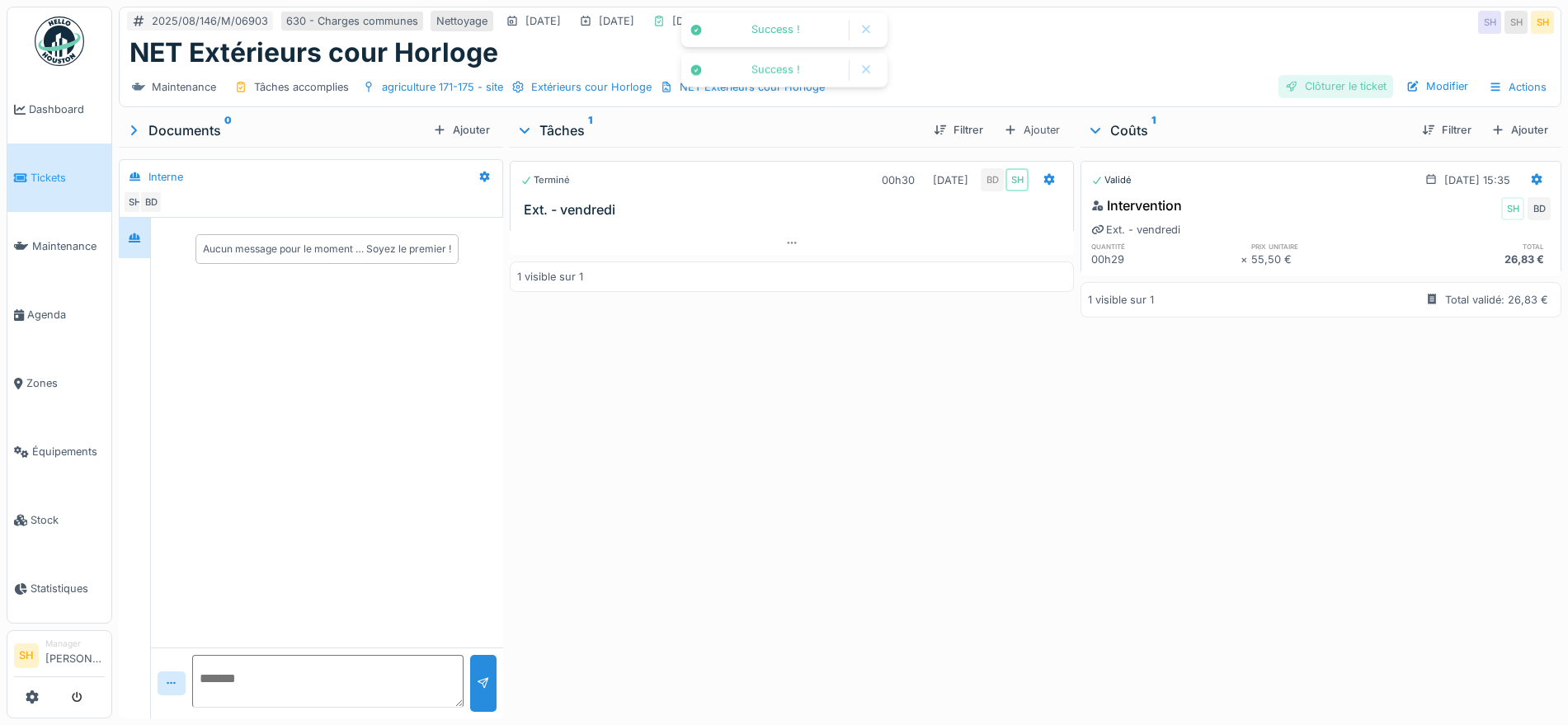
click at [1310, 88] on div "Clôturer le ticket" at bounding box center [1335, 85] width 115 height 23
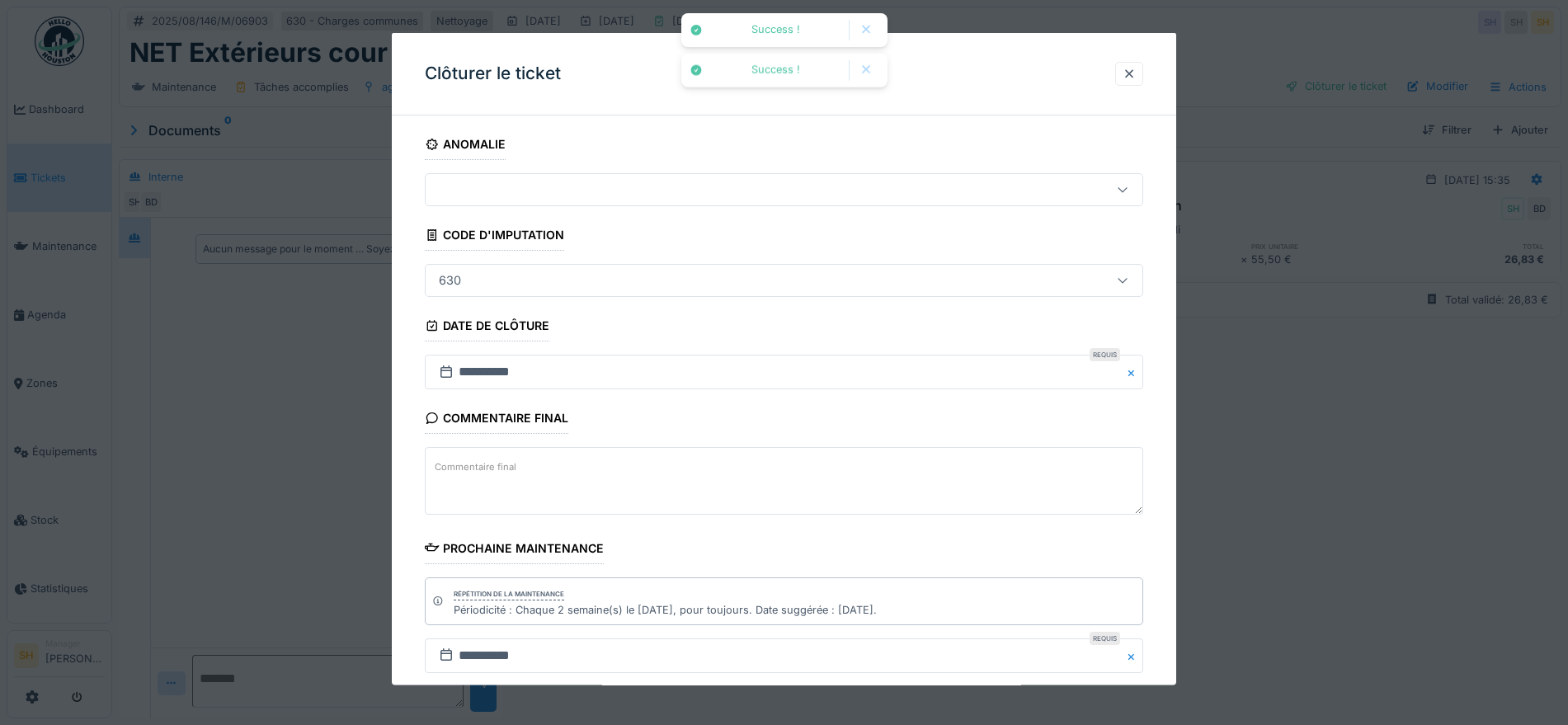
scroll to position [103, 0]
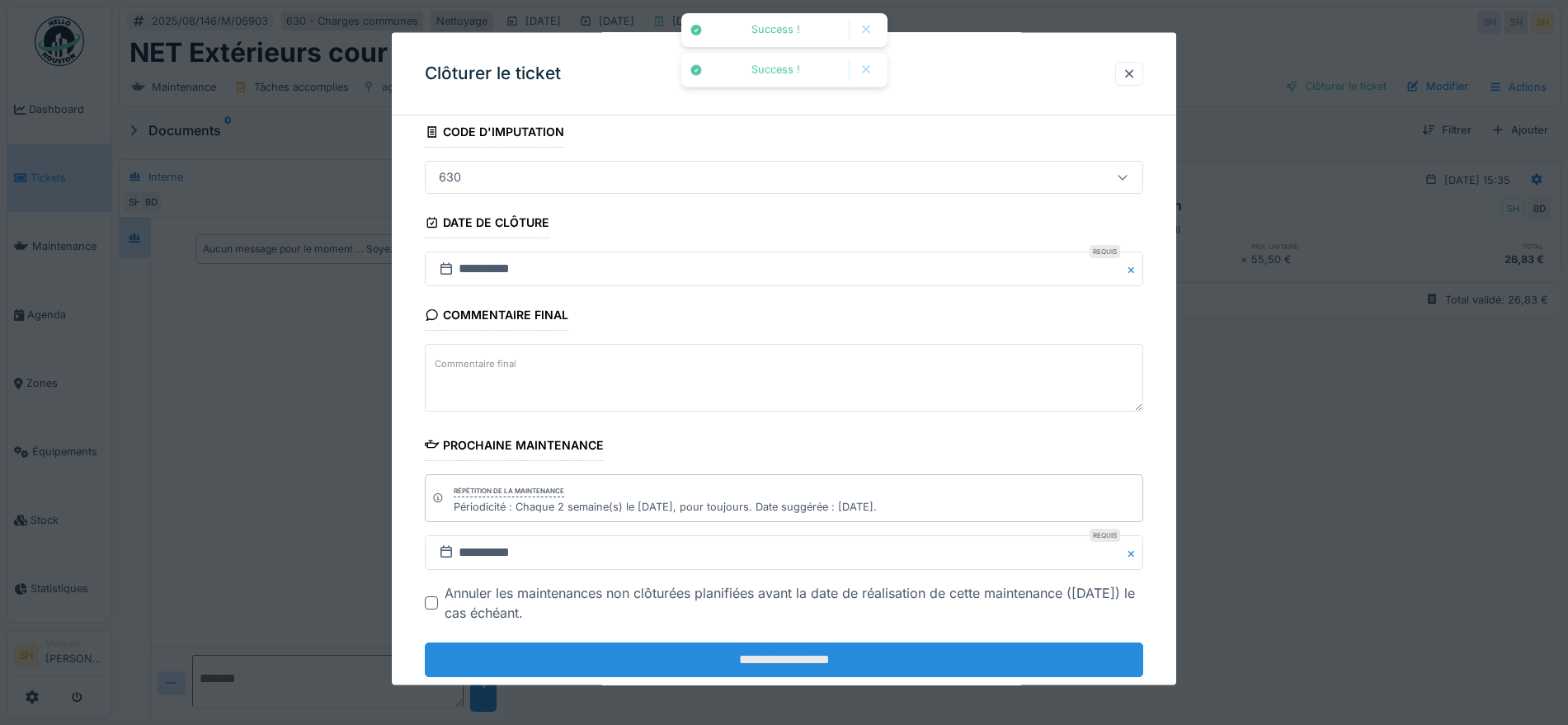
drag, startPoint x: 869, startPoint y: 667, endPoint x: 859, endPoint y: 663, distance: 10.8
click at [867, 667] on input "**********" at bounding box center [784, 659] width 719 height 34
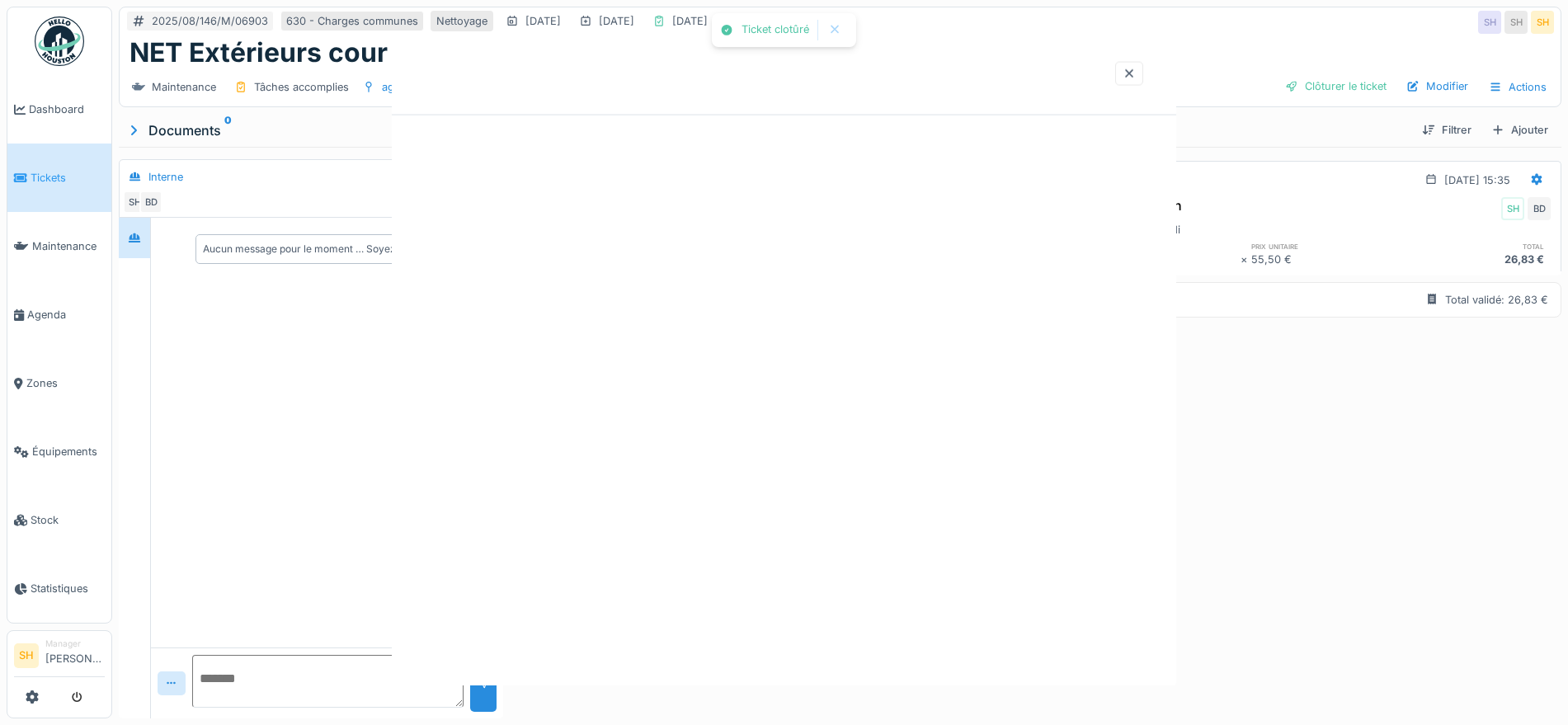
scroll to position [0, 0]
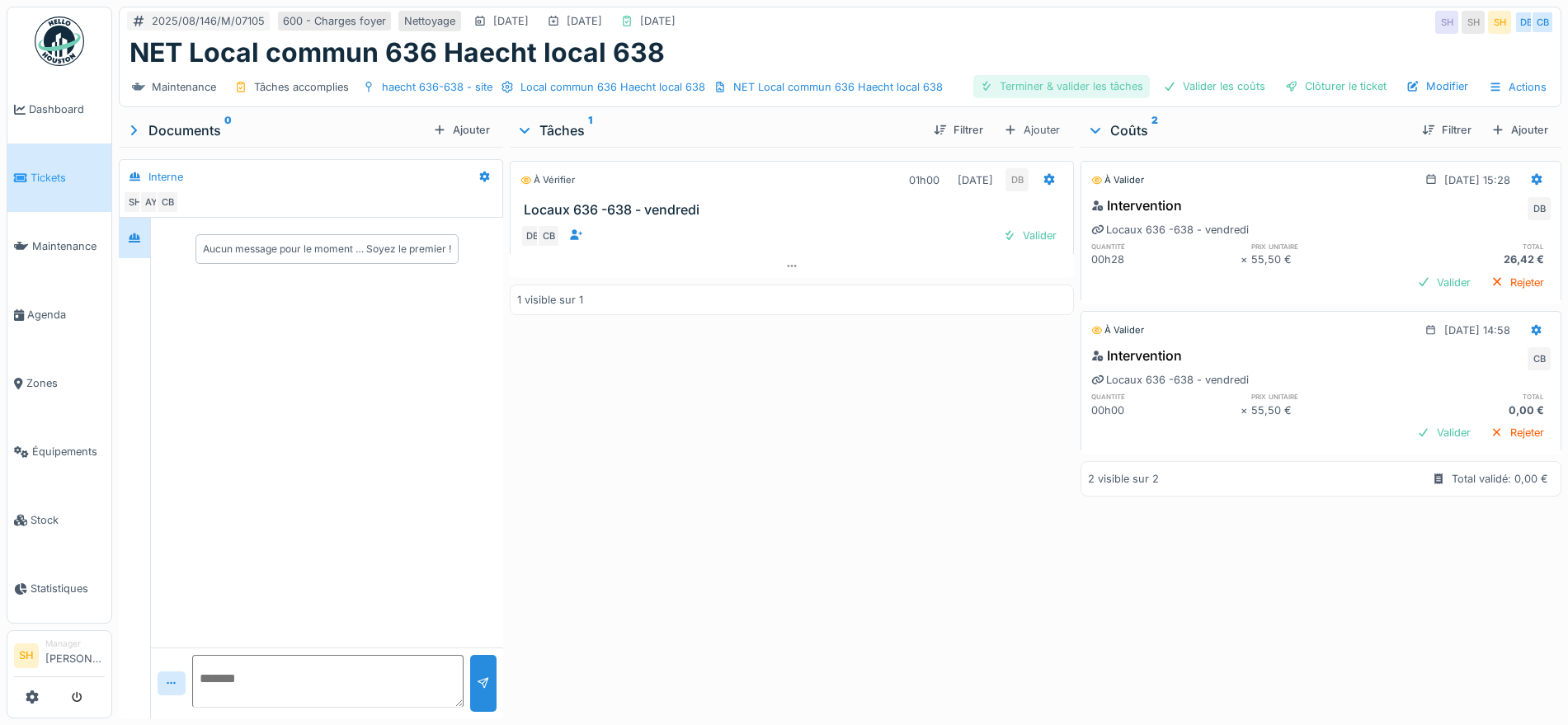
click at [993, 84] on div "Terminer & valider les tâches" at bounding box center [1061, 85] width 177 height 23
click at [1179, 81] on div "Valider les coûts" at bounding box center [1215, 85] width 116 height 23
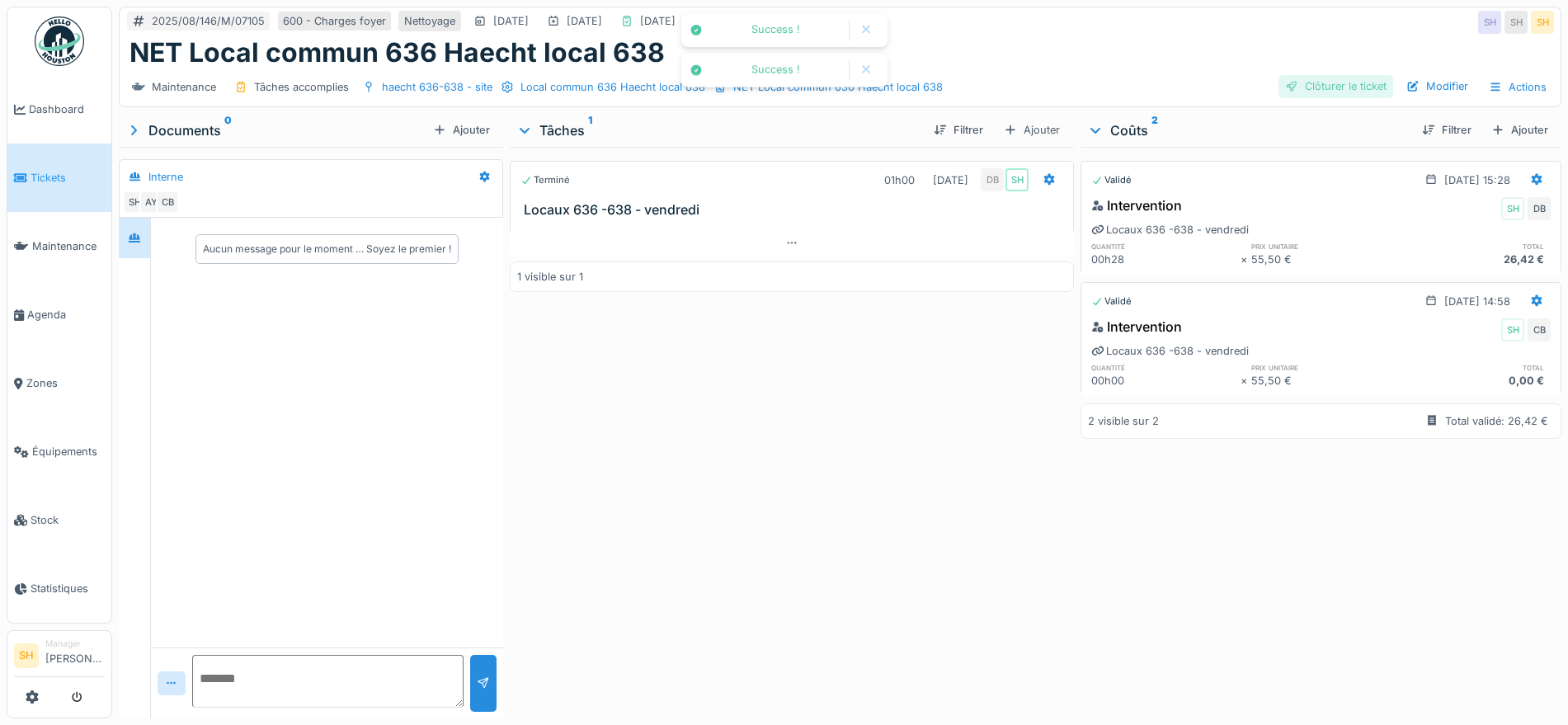
click at [1341, 88] on div "Clôturer le ticket" at bounding box center [1335, 85] width 115 height 23
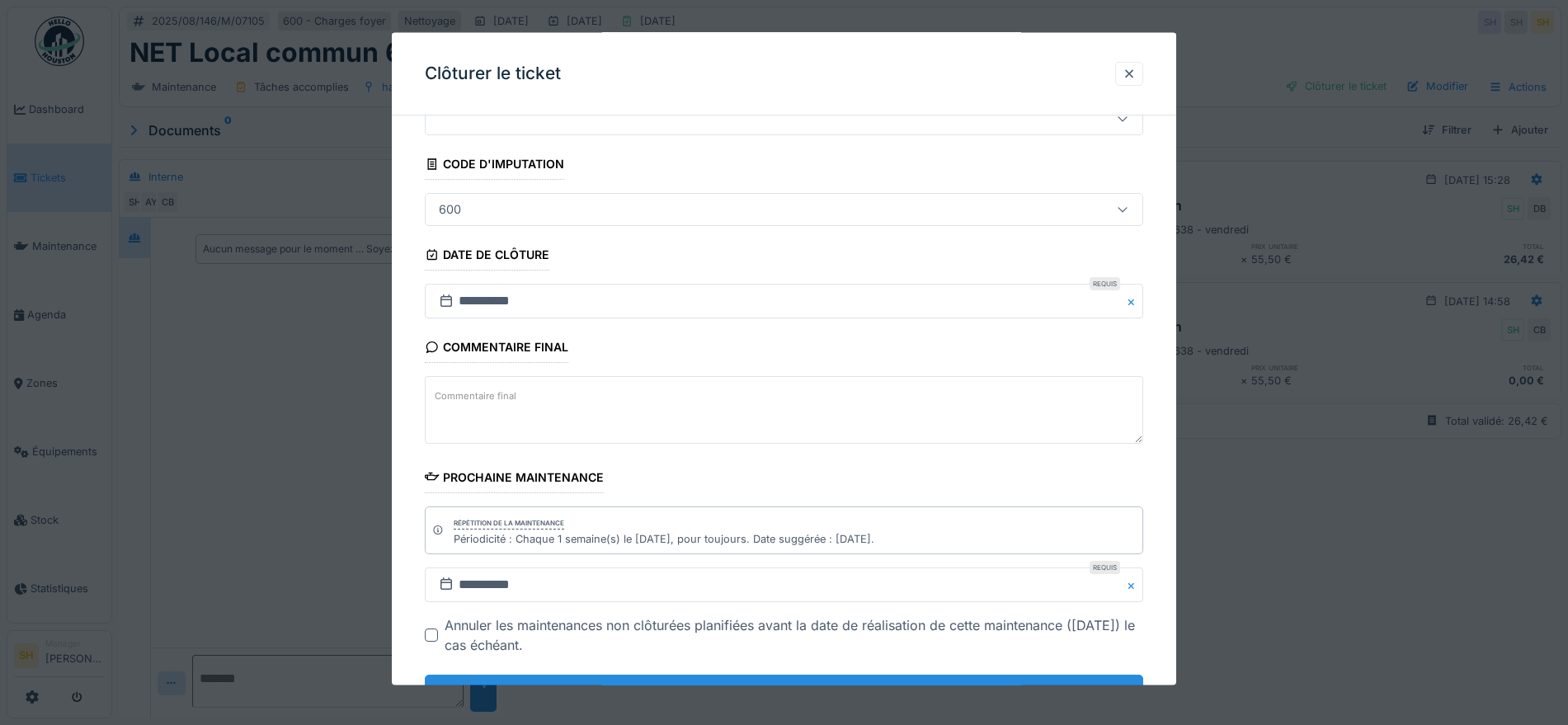
scroll to position [141, 0]
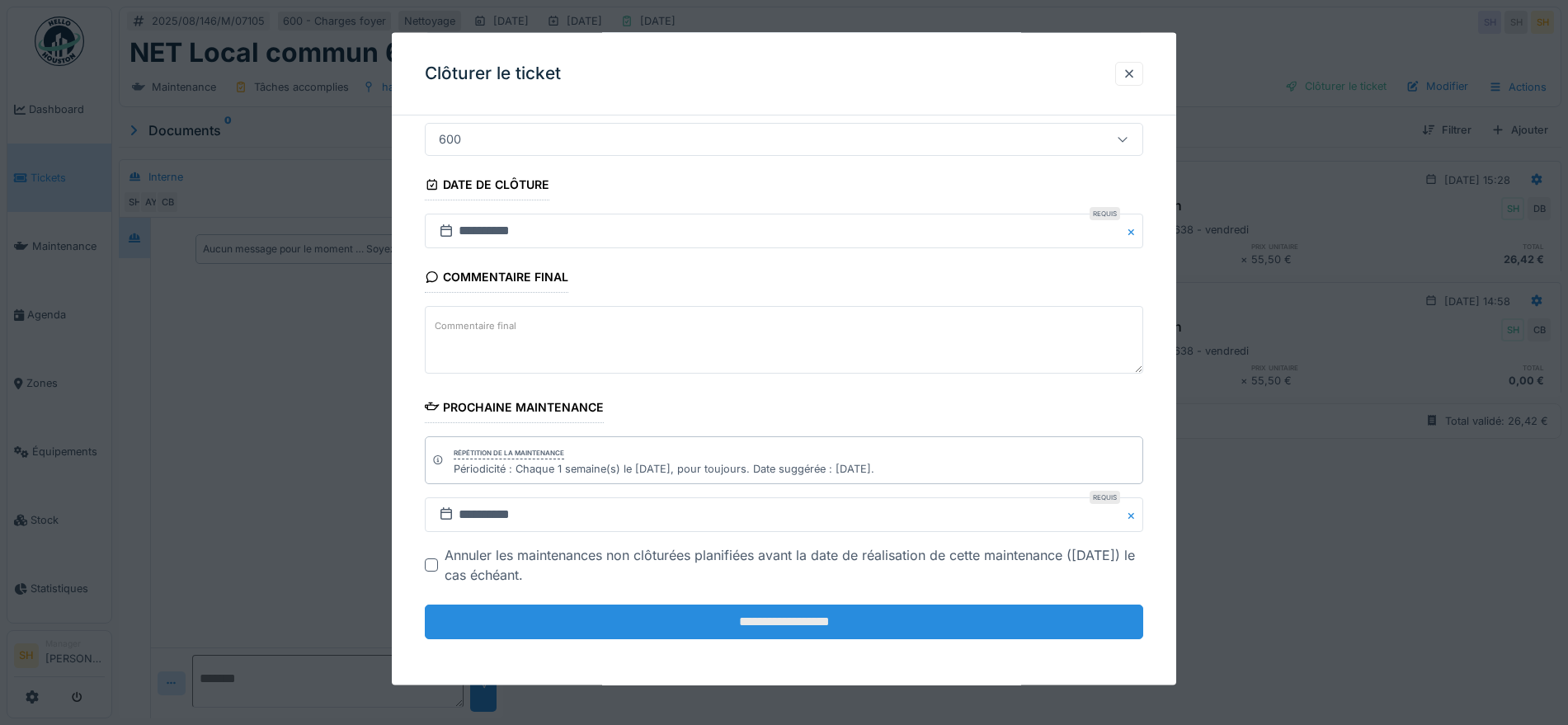
click at [823, 614] on input "**********" at bounding box center [784, 622] width 719 height 34
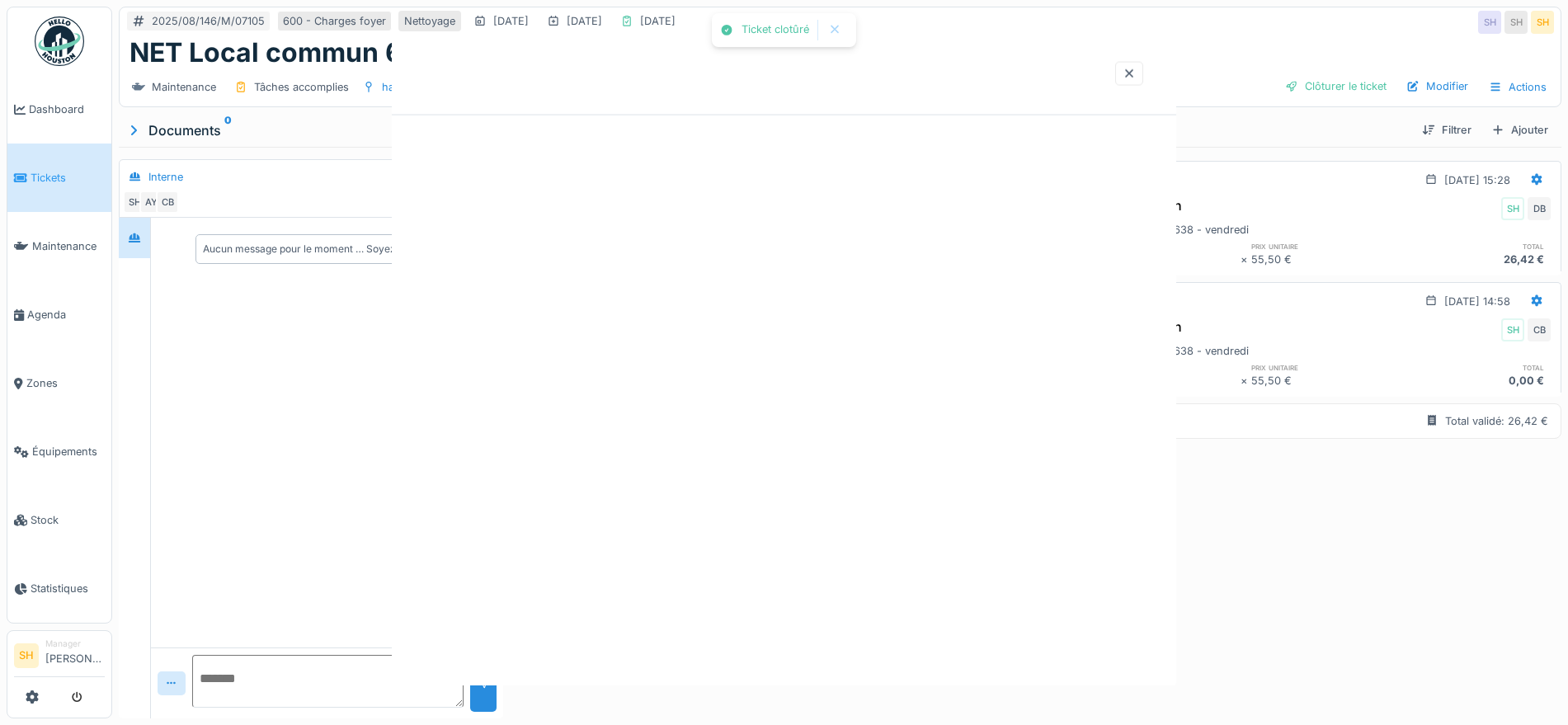
scroll to position [0, 0]
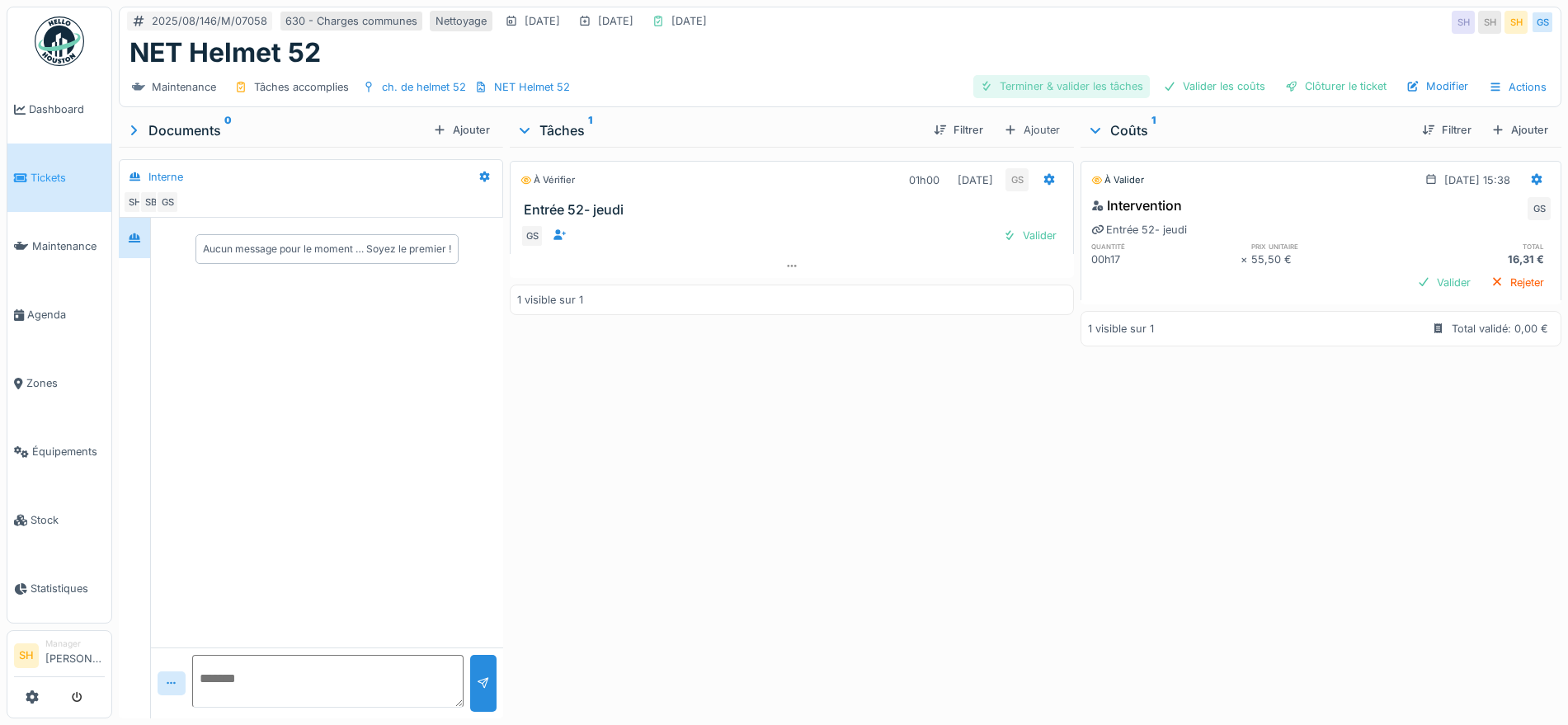
click at [1051, 79] on div "Terminer & valider les tâches" at bounding box center [1061, 85] width 177 height 23
drag, startPoint x: 1158, startPoint y: 80, endPoint x: 1261, endPoint y: 80, distance: 103.0
click at [1165, 80] on div "Valider les coûts" at bounding box center [1215, 85] width 116 height 23
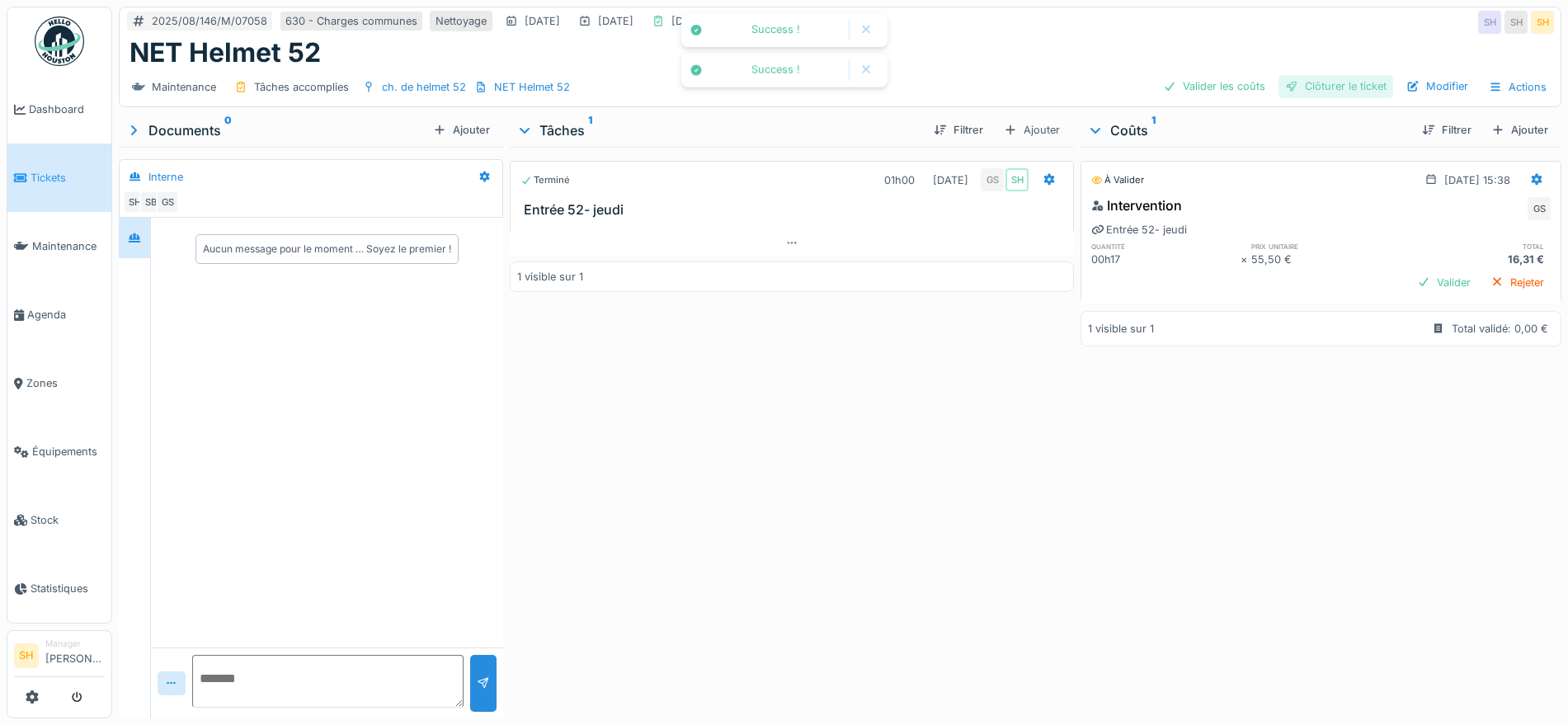
click at [1353, 79] on div "Clôturer le ticket" at bounding box center [1335, 85] width 115 height 23
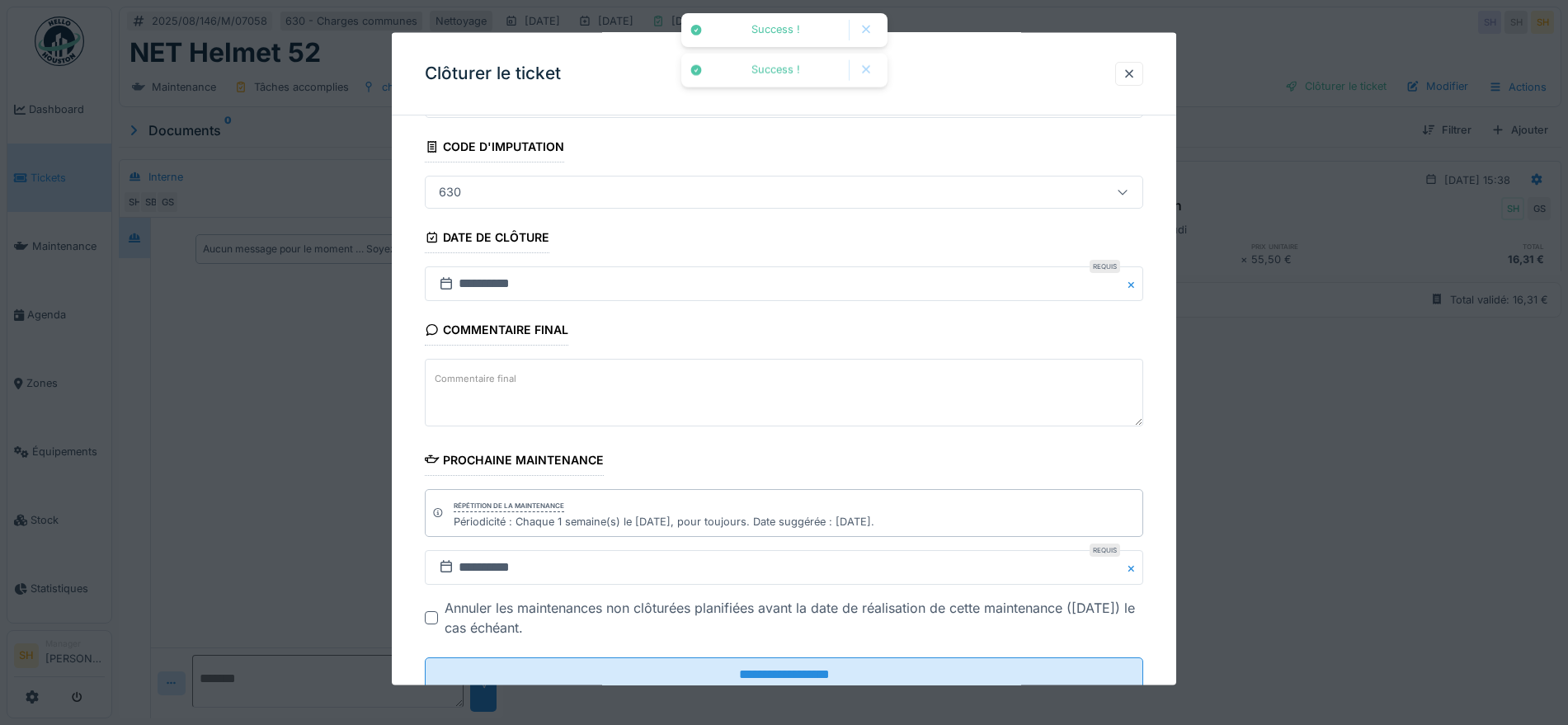
scroll to position [141, 0]
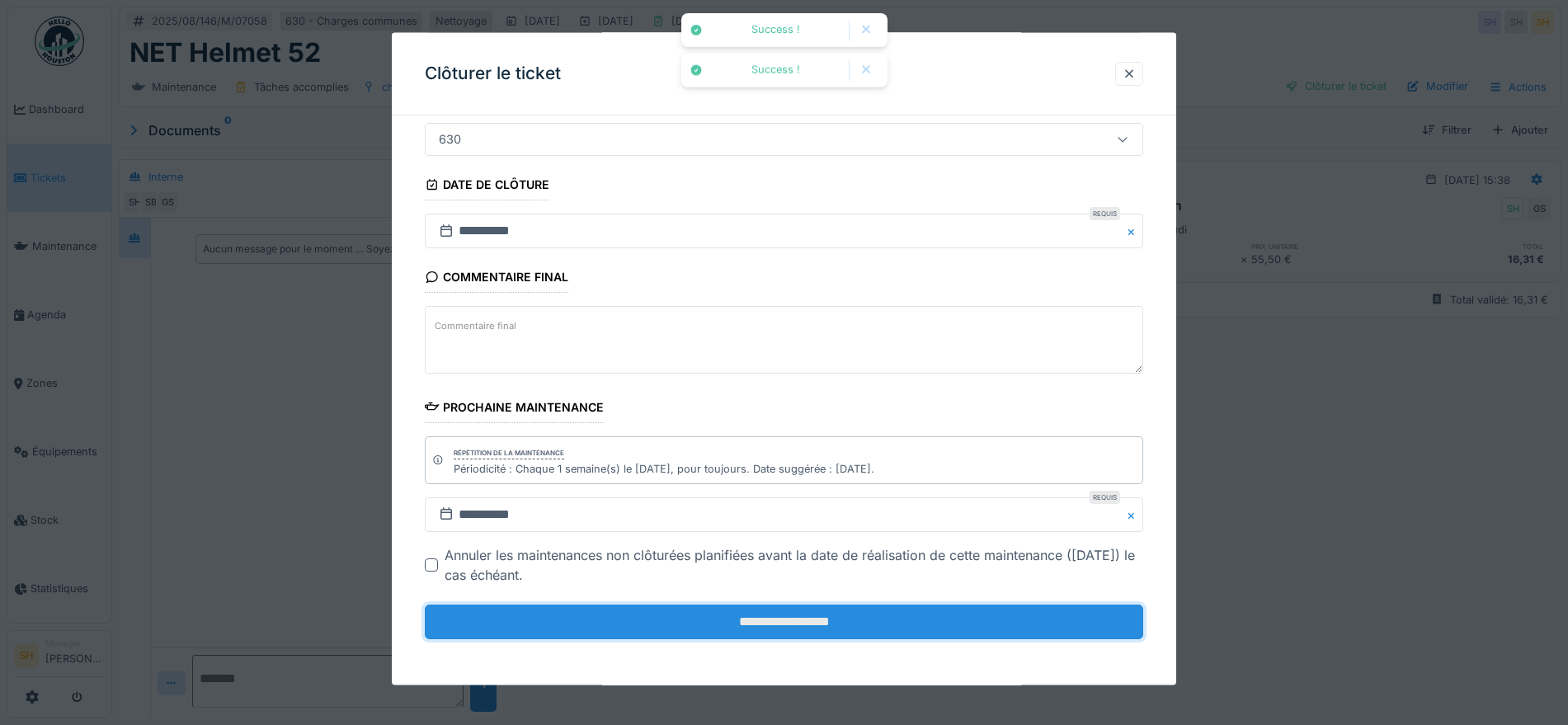
drag, startPoint x: 862, startPoint y: 624, endPoint x: 860, endPoint y: 608, distance: 16.1
click at [863, 622] on input "**********" at bounding box center [784, 622] width 719 height 34
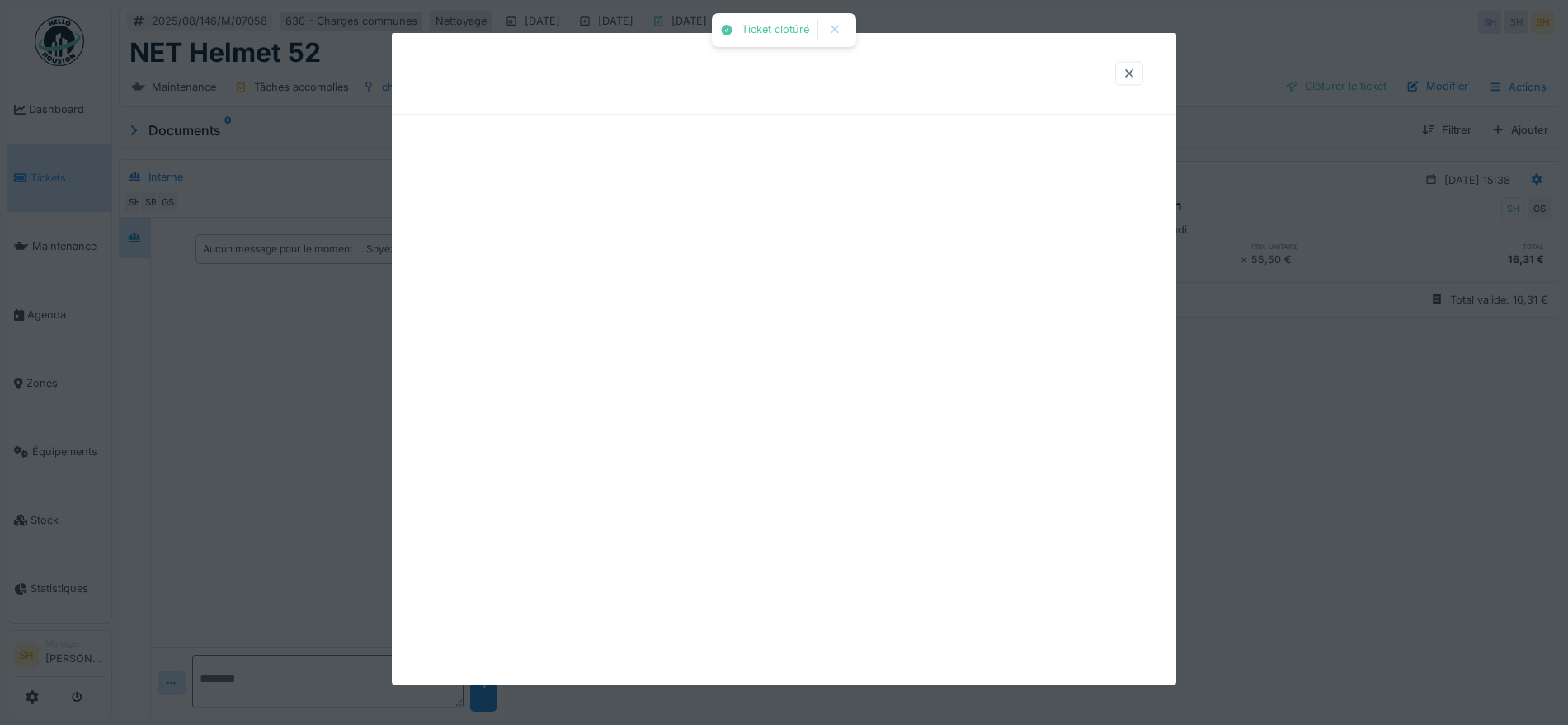
scroll to position [0, 0]
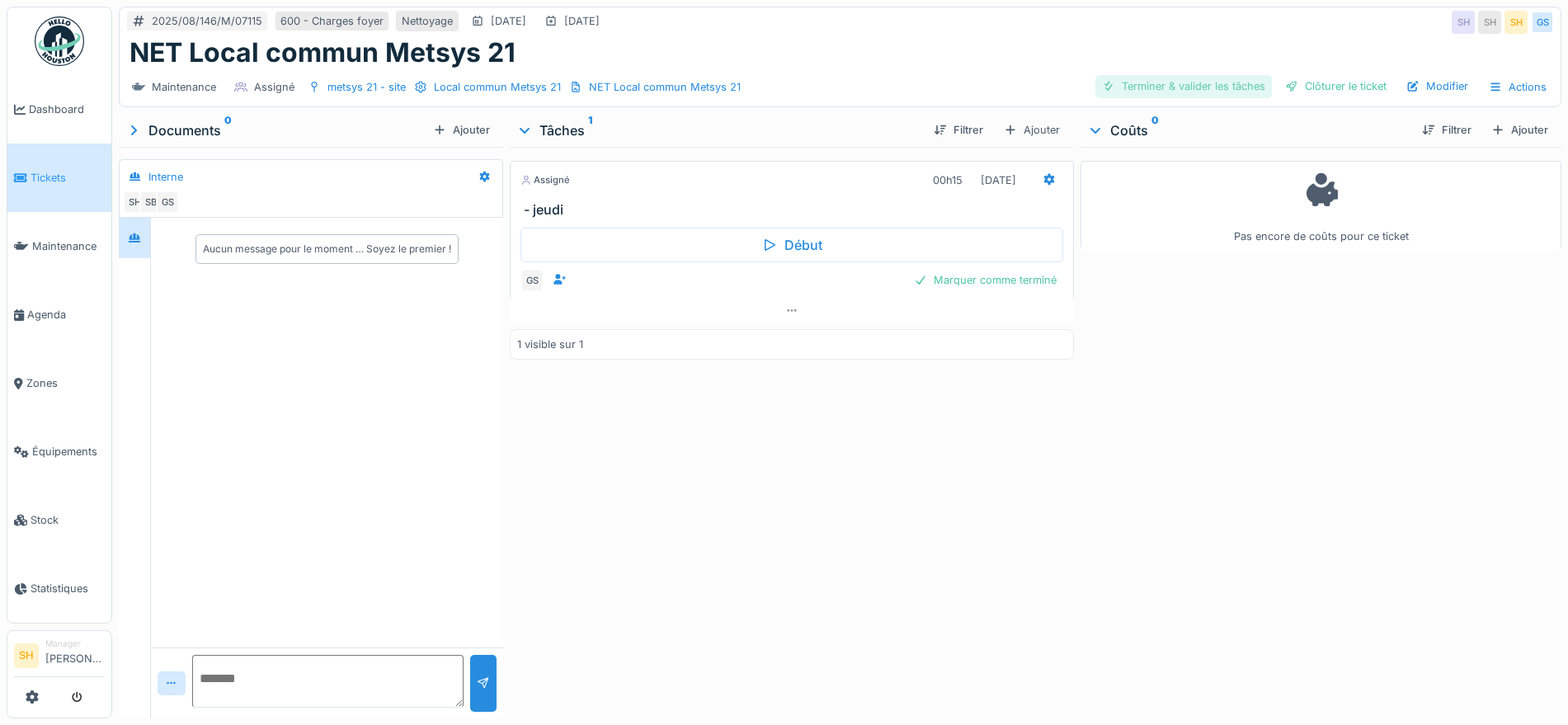
drag, startPoint x: 1159, startPoint y: 86, endPoint x: 1203, endPoint y: 87, distance: 44.0
click at [1164, 86] on div "Terminer & valider les tâches" at bounding box center [1184, 85] width 177 height 23
click at [1298, 84] on div "Clôturer le ticket" at bounding box center [1335, 85] width 115 height 23
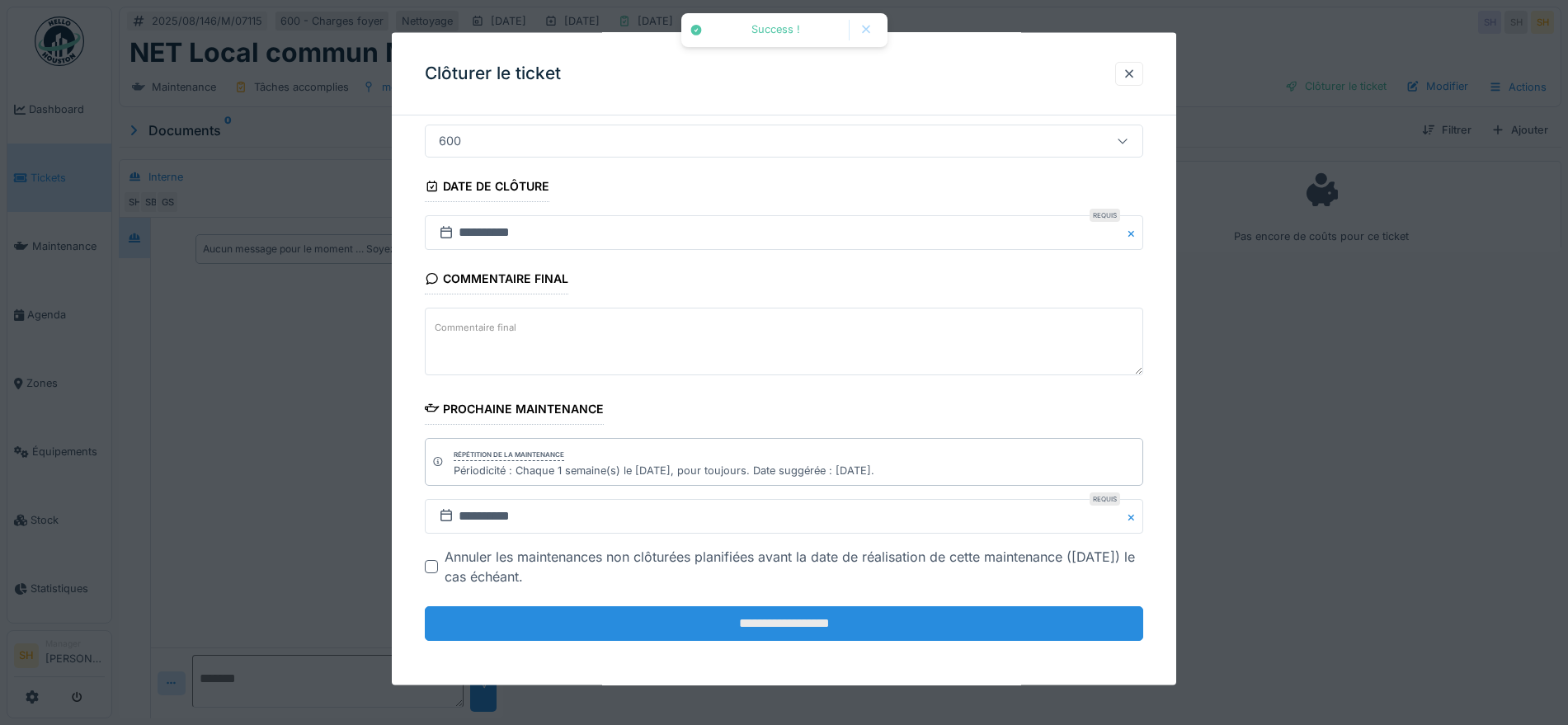
scroll to position [141, 0]
click at [887, 612] on input "**********" at bounding box center [784, 622] width 719 height 34
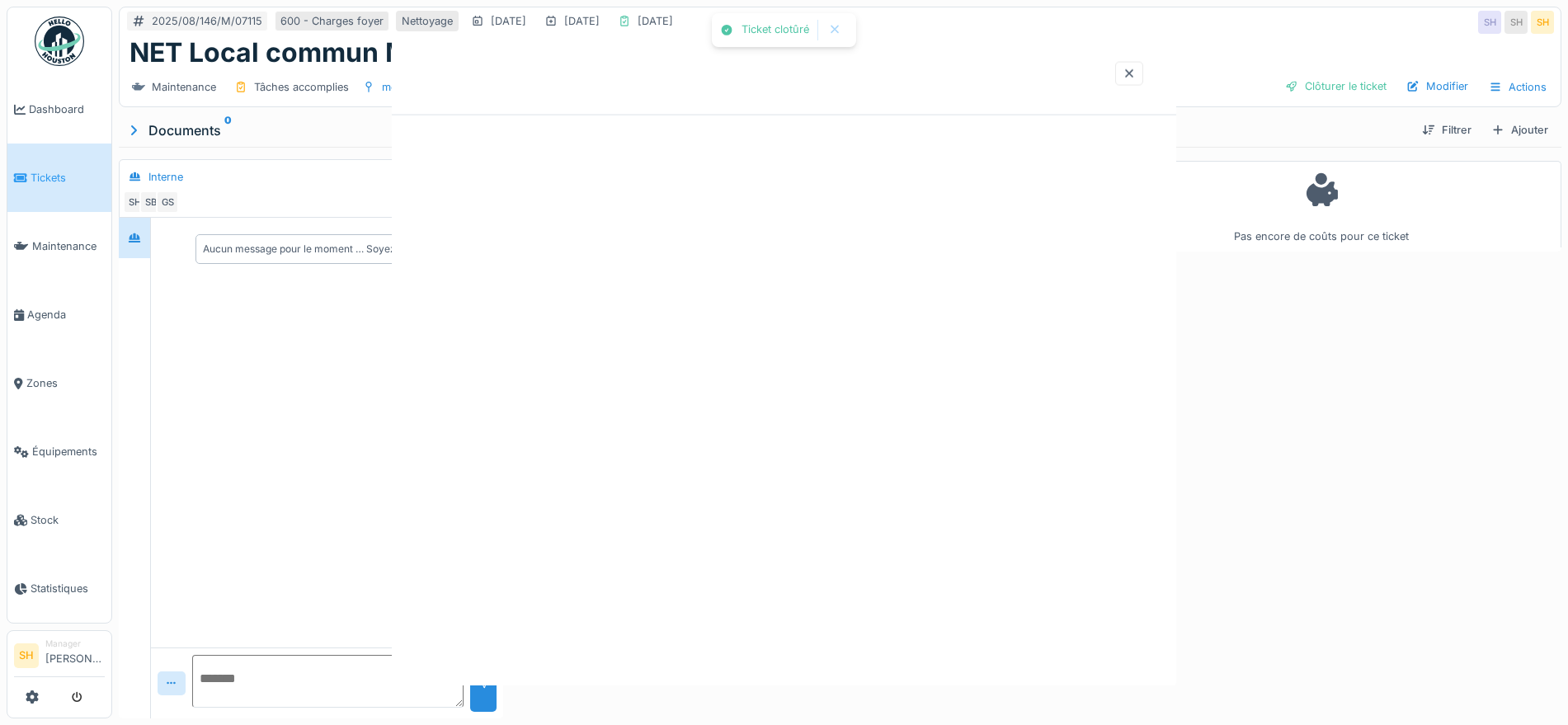
scroll to position [0, 0]
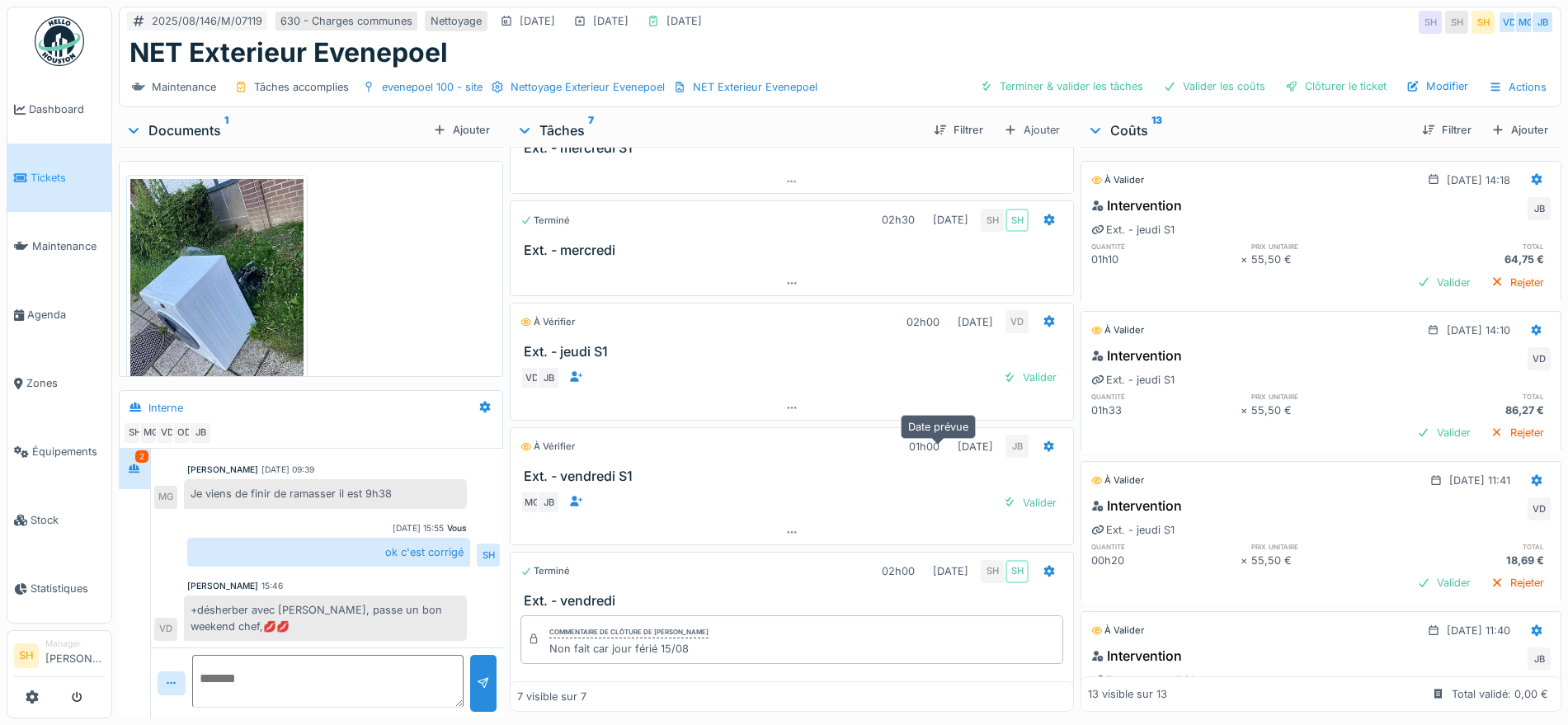
scroll to position [548, 0]
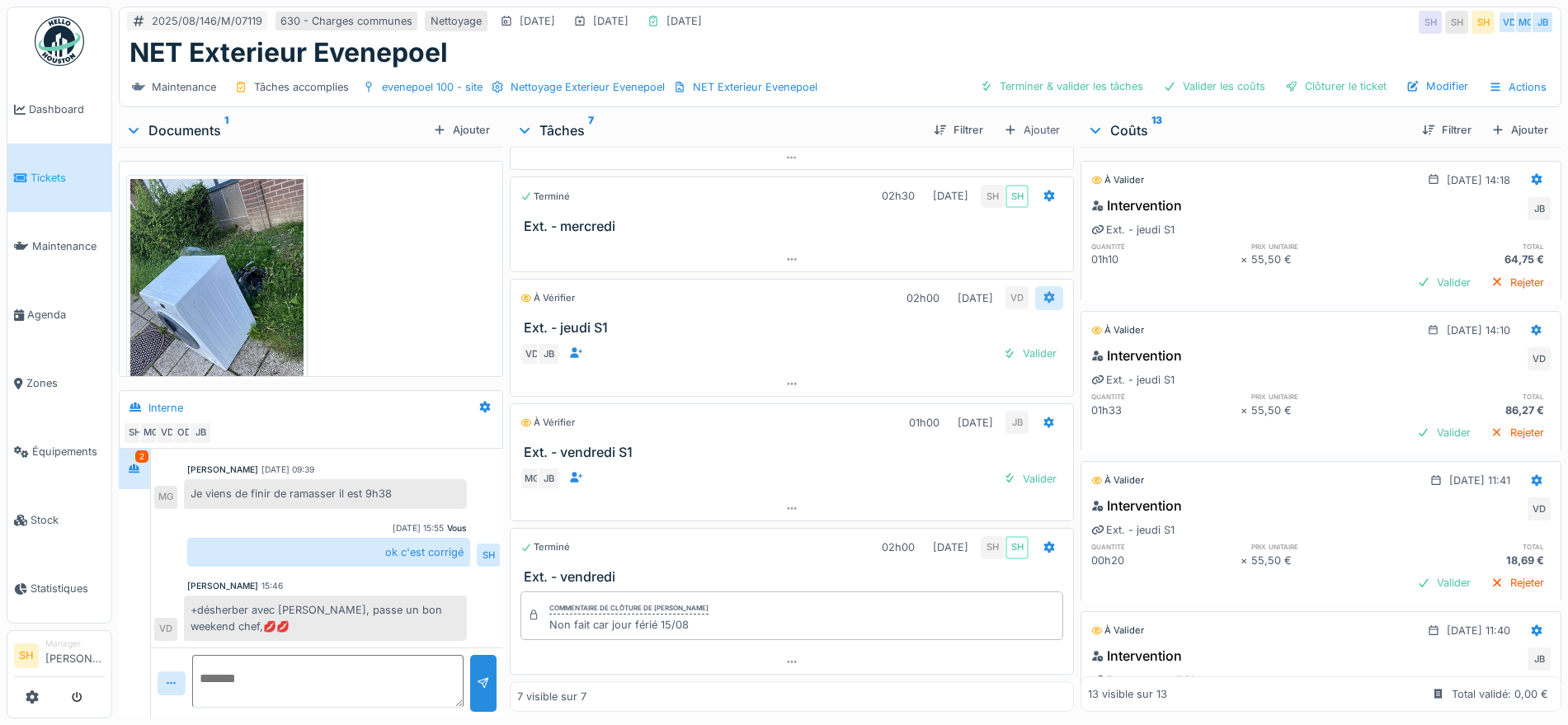
click at [1045, 299] on icon at bounding box center [1050, 298] width 11 height 12
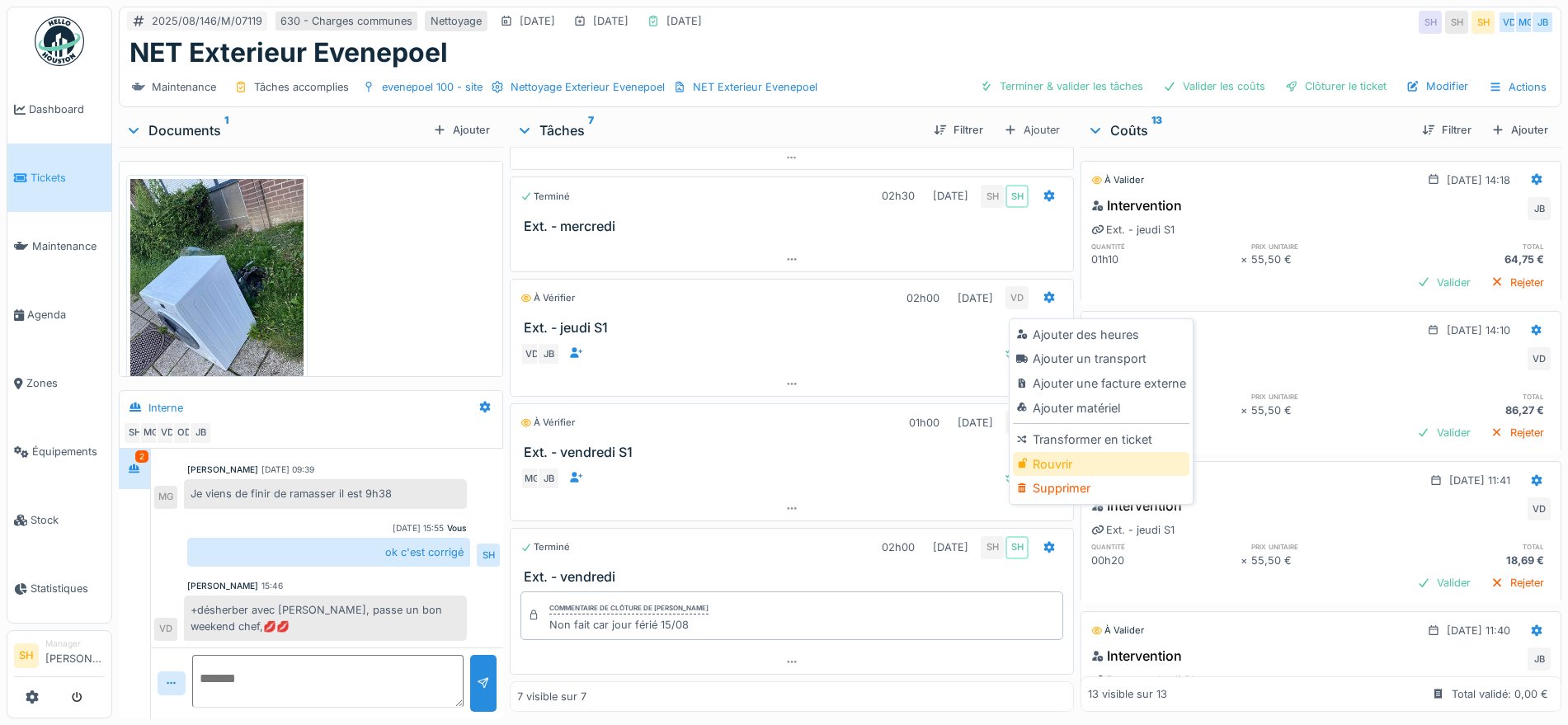
click at [1061, 459] on div "Rouvrir" at bounding box center [1101, 464] width 176 height 25
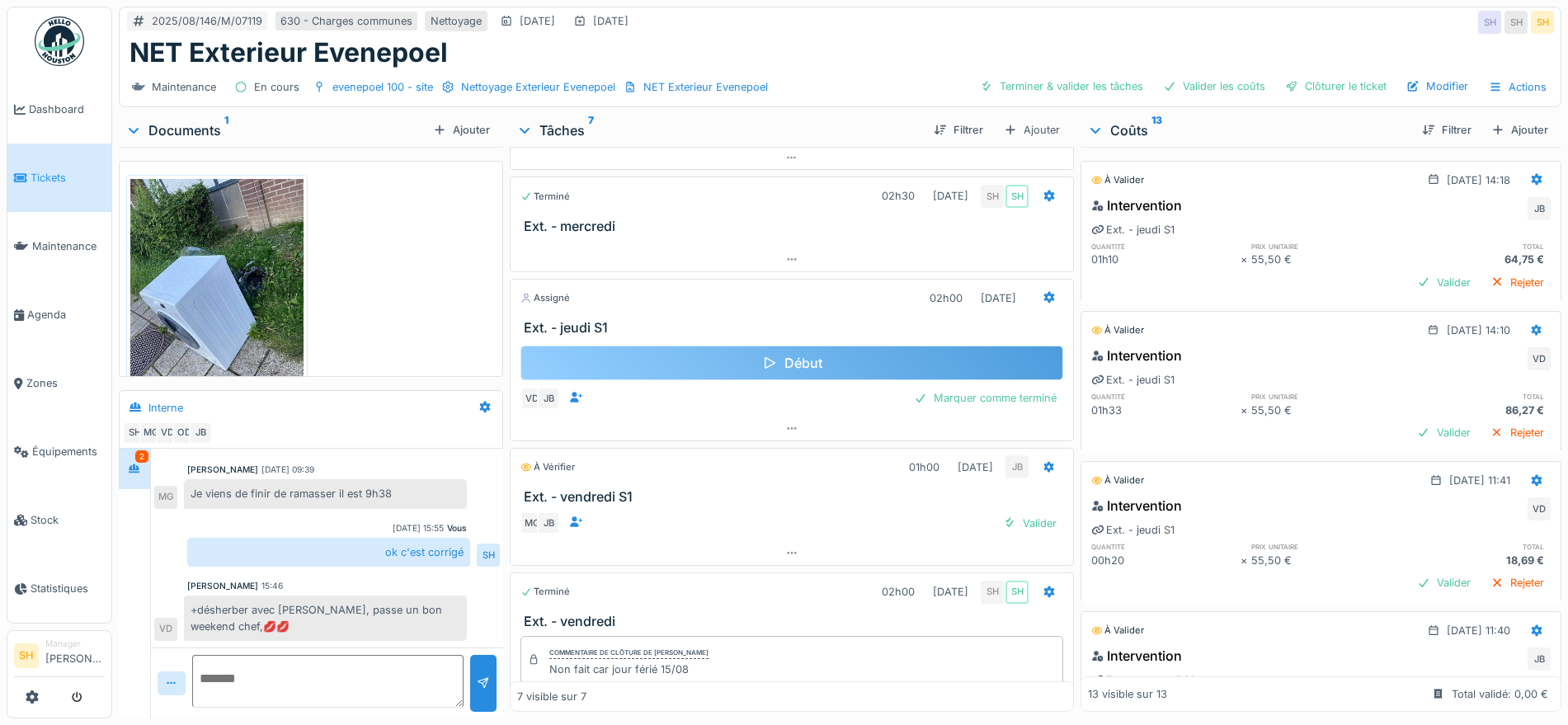
click at [804, 359] on div "Début" at bounding box center [791, 362] width 543 height 34
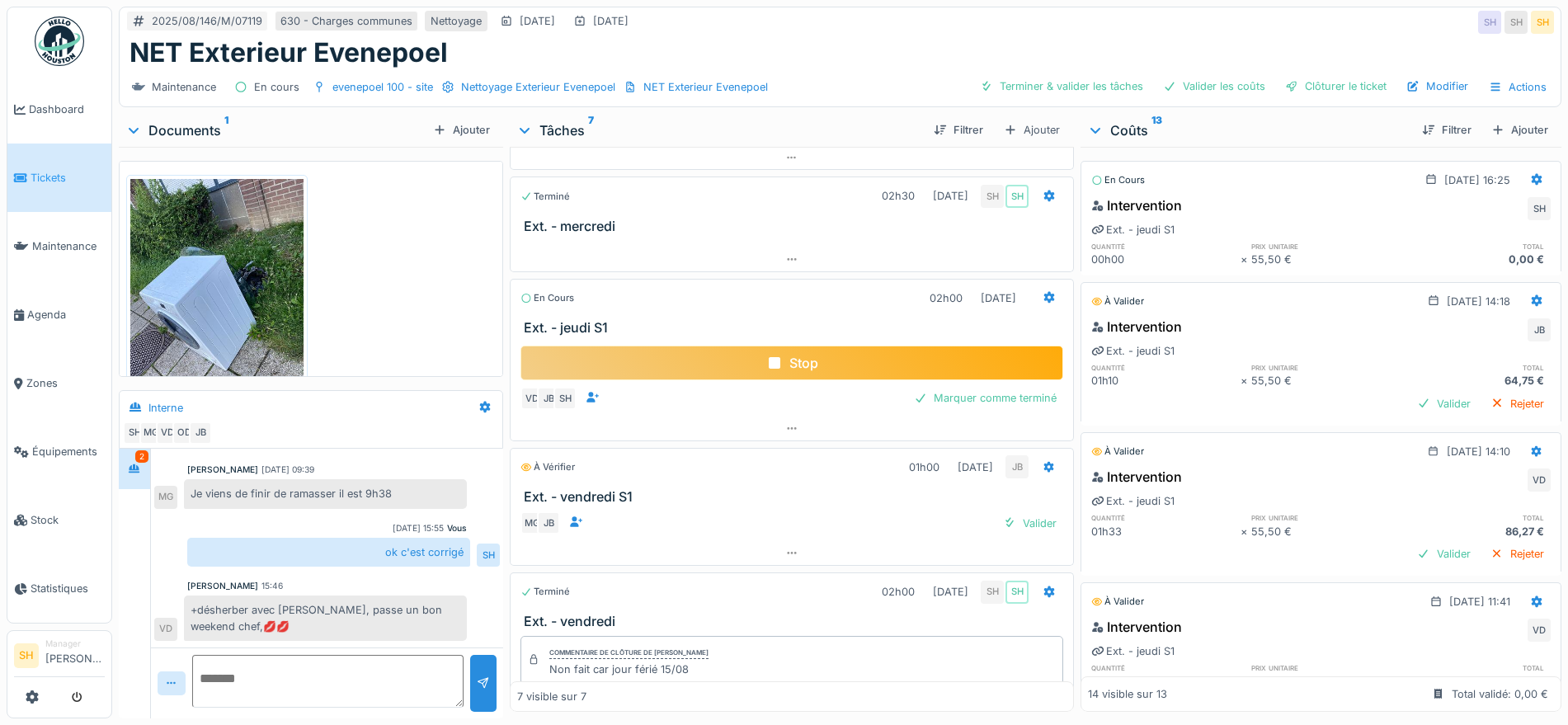
click at [821, 364] on div "Stop" at bounding box center [791, 362] width 543 height 34
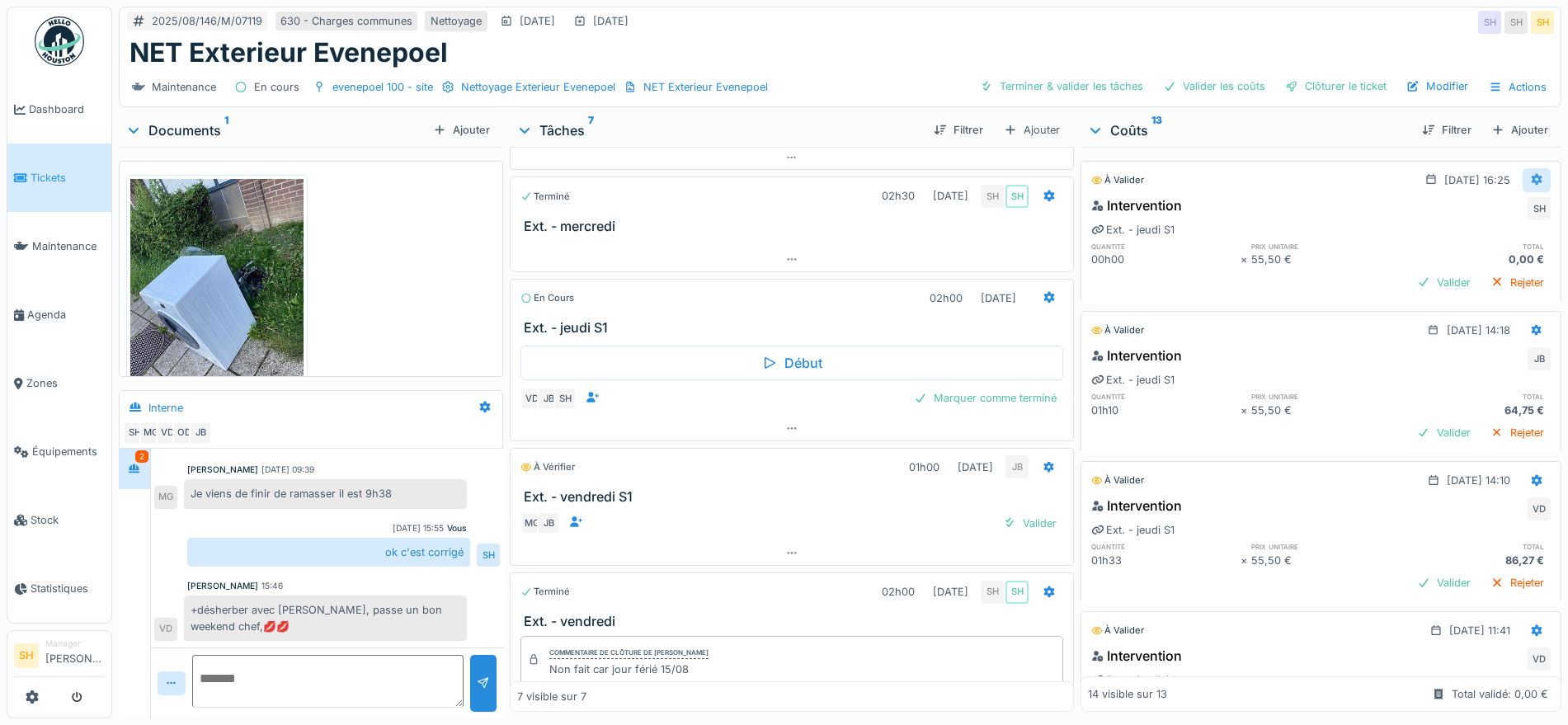
click at [1532, 174] on icon at bounding box center [1537, 180] width 11 height 12
click at [1438, 214] on div "Modifier" at bounding box center [1442, 216] width 80 height 25
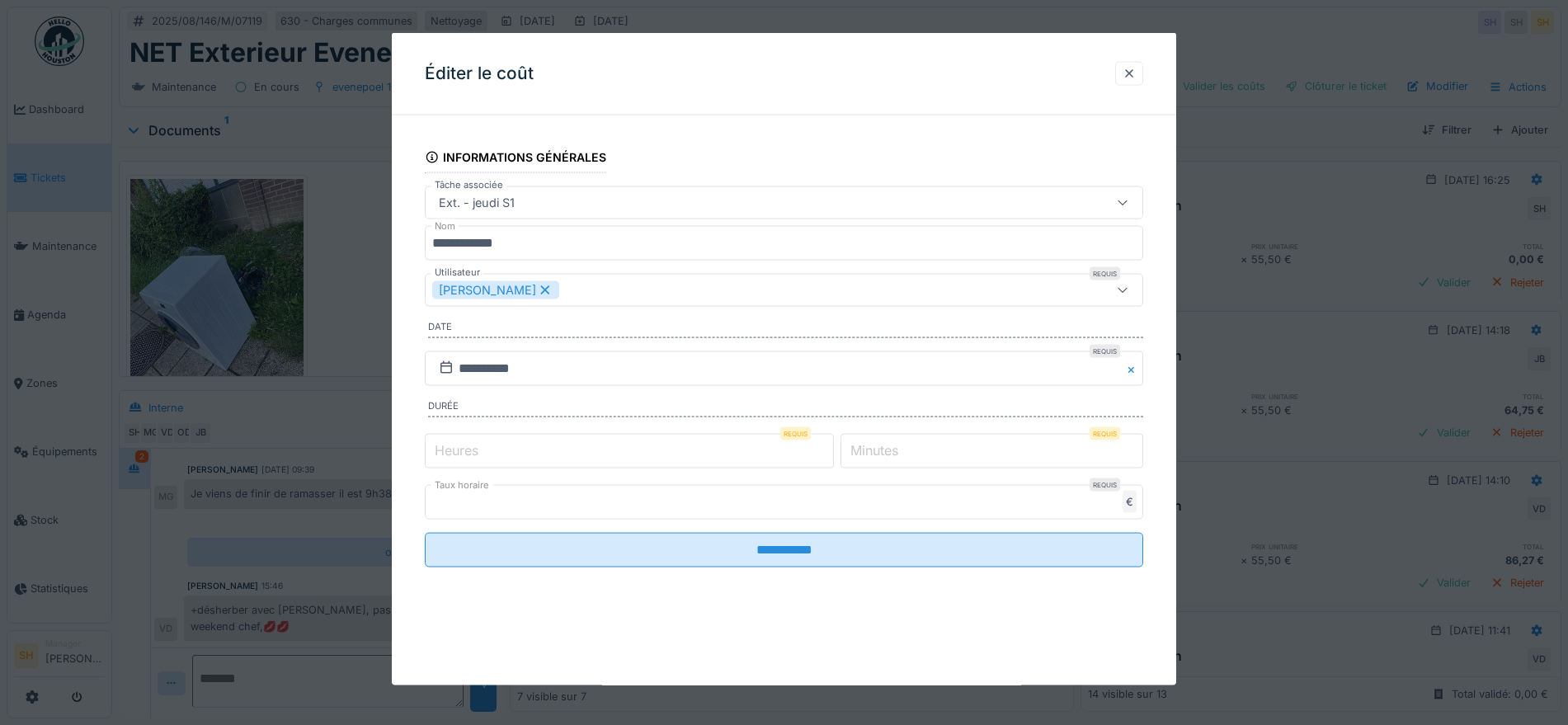
click at [538, 287] on icon at bounding box center [545, 290] width 15 height 12
click at [530, 287] on div "Utilisateurs" at bounding box center [741, 290] width 620 height 18
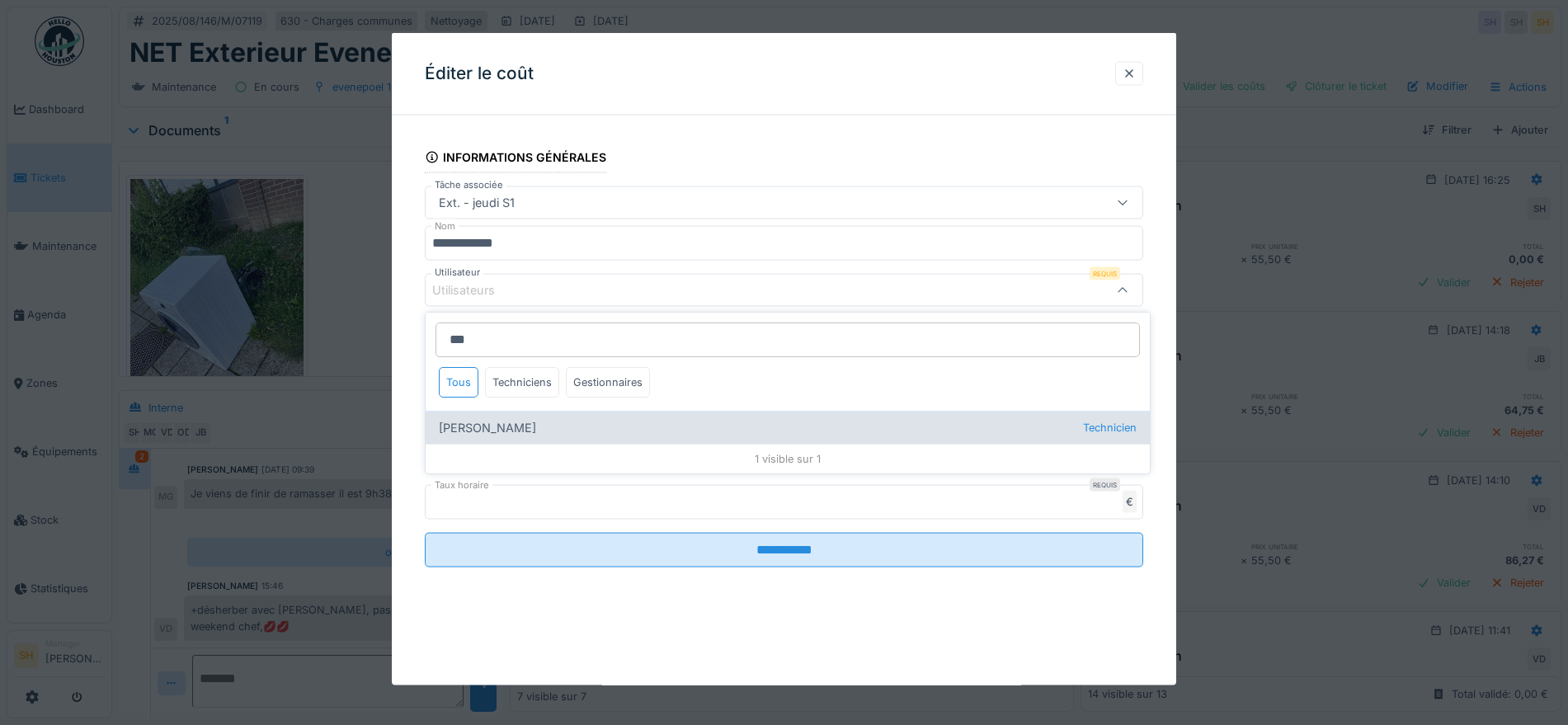
type input "***"
click at [477, 422] on div "Jibril Boudida Technicien" at bounding box center [788, 427] width 725 height 33
type input "*****"
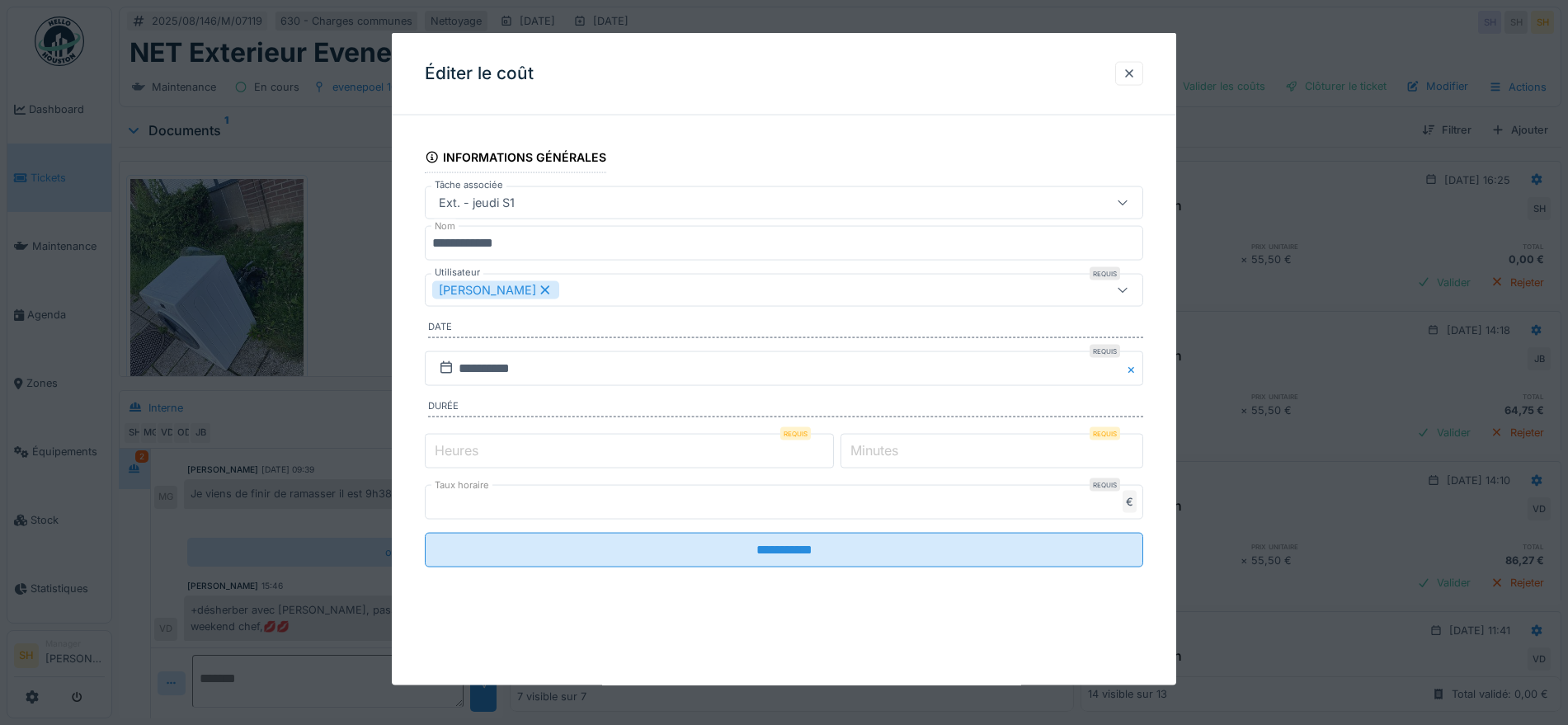
click at [1161, 408] on div "**********" at bounding box center [784, 371] width 784 height 485
click at [472, 453] on label "Heures" at bounding box center [456, 450] width 50 height 20
click at [472, 453] on input "*" at bounding box center [629, 450] width 409 height 34
type input "*"
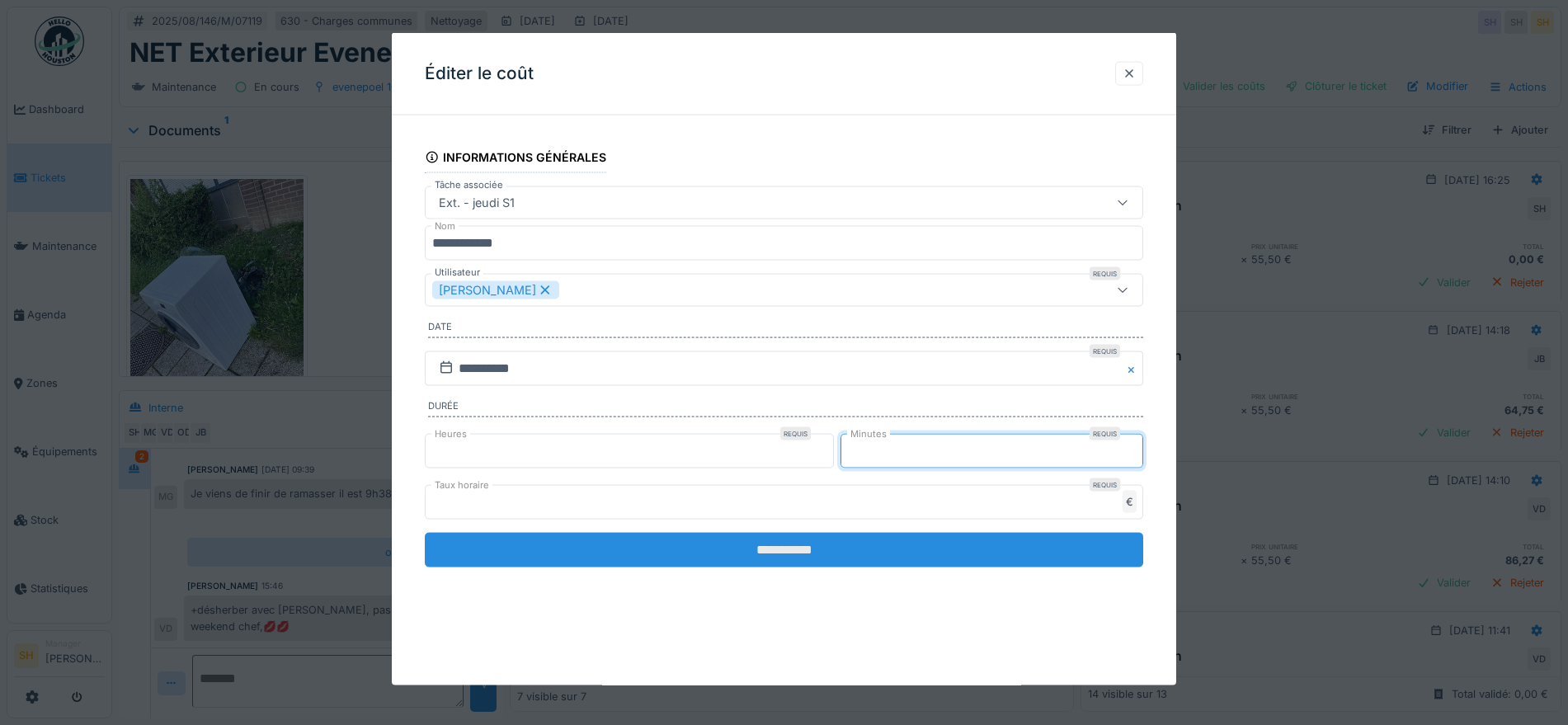
type input "**"
click at [691, 549] on input "**********" at bounding box center [784, 549] width 719 height 34
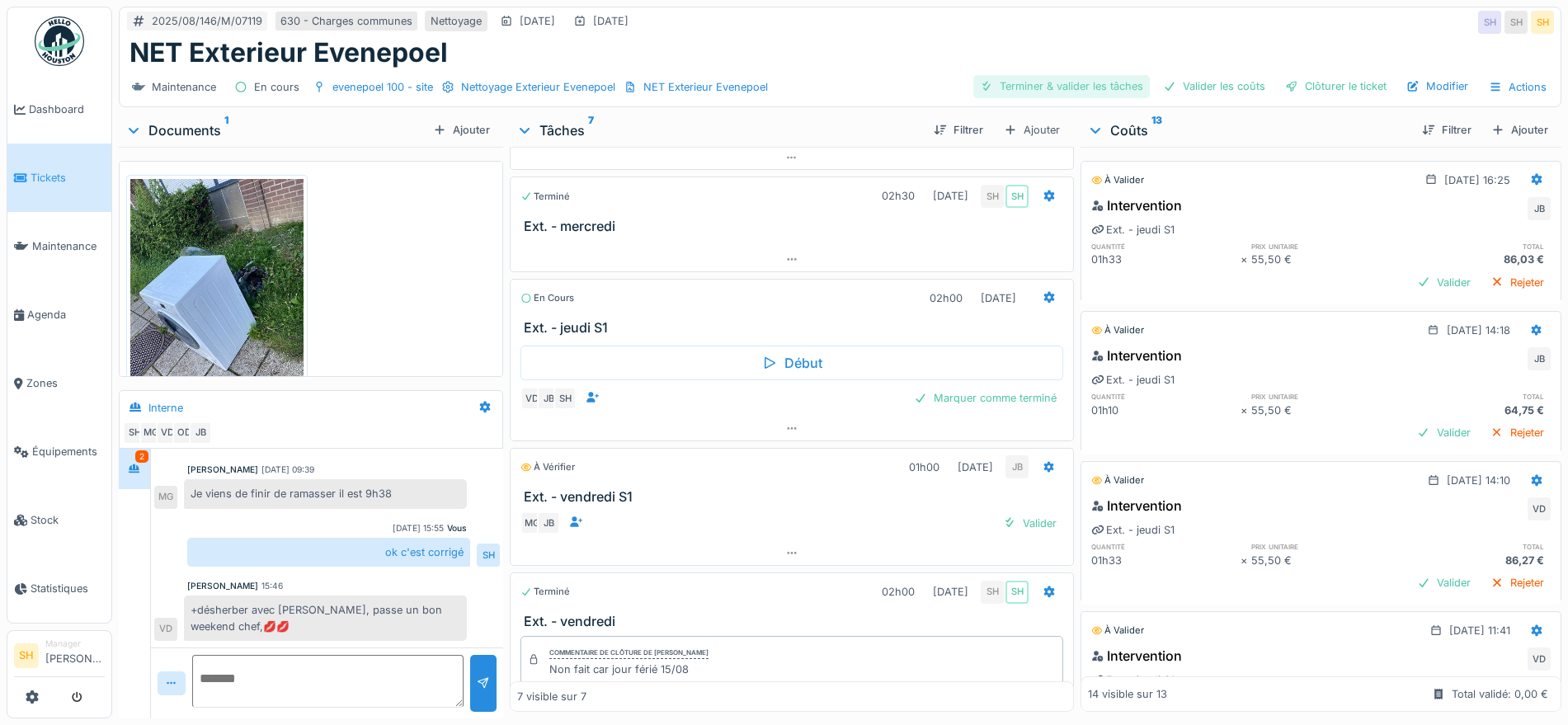
click at [1070, 85] on div "Terminer & valider les tâches" at bounding box center [1061, 85] width 177 height 23
click at [1177, 87] on div "Valider les coûts" at bounding box center [1215, 85] width 116 height 23
click at [1287, 87] on div "Clôturer le ticket" at bounding box center [1335, 85] width 115 height 23
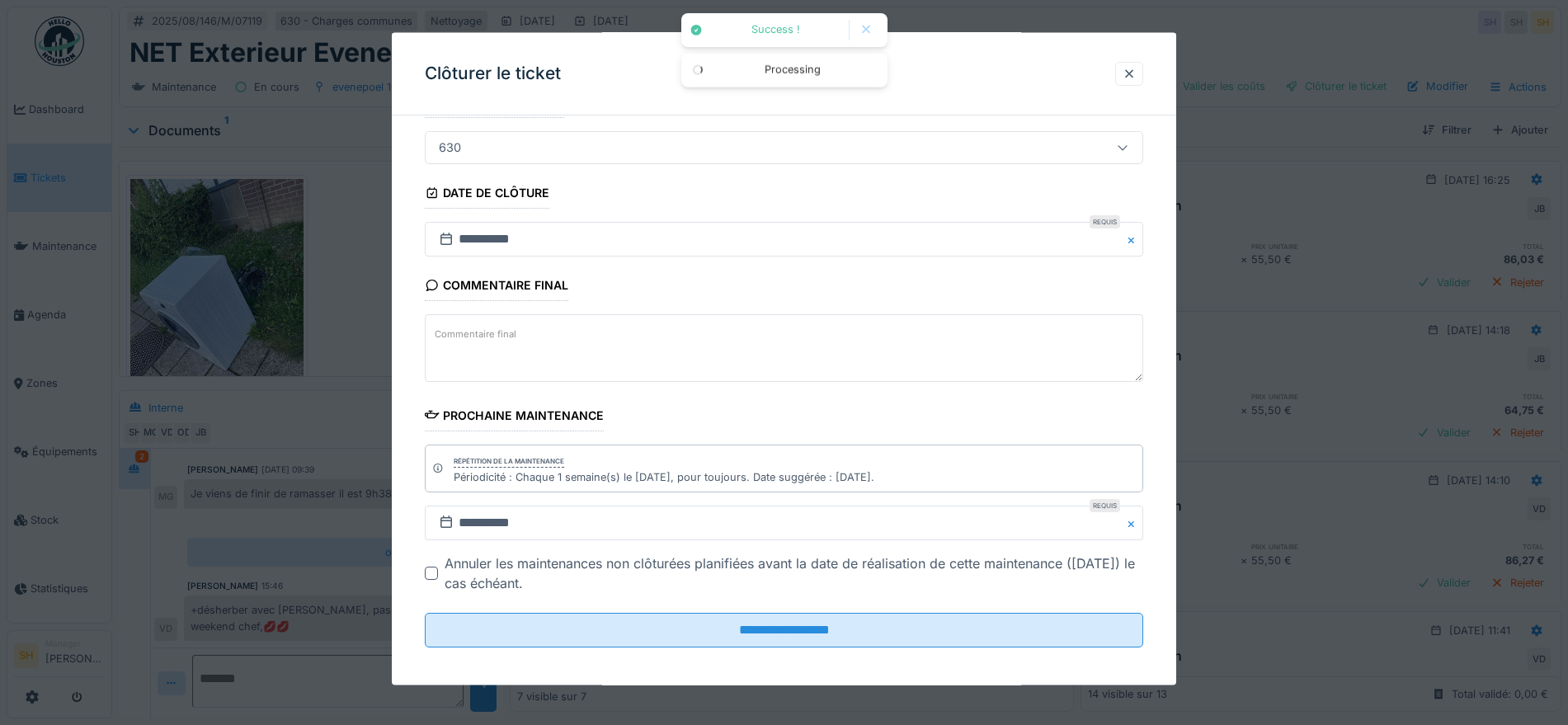
scroll to position [141, 0]
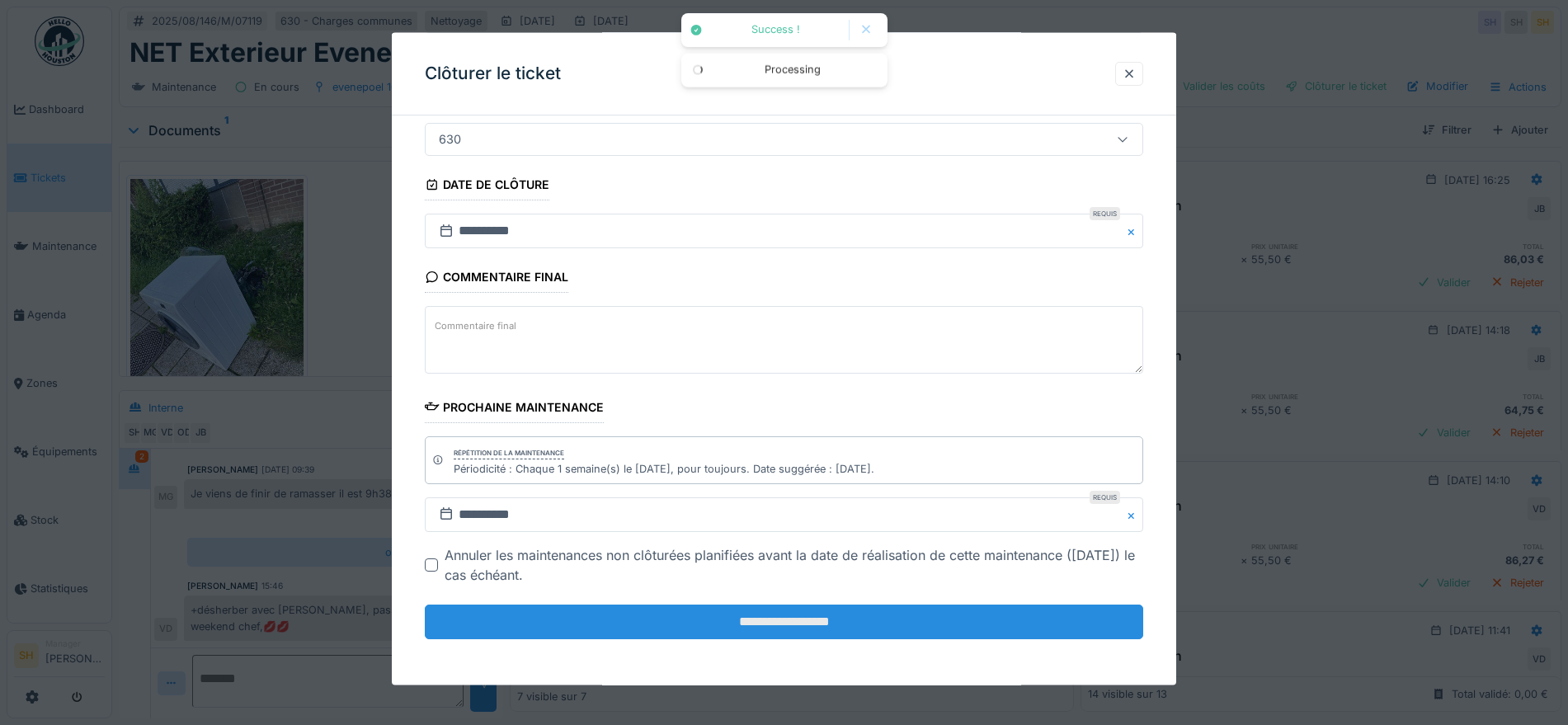
click at [789, 623] on input "**********" at bounding box center [784, 622] width 719 height 34
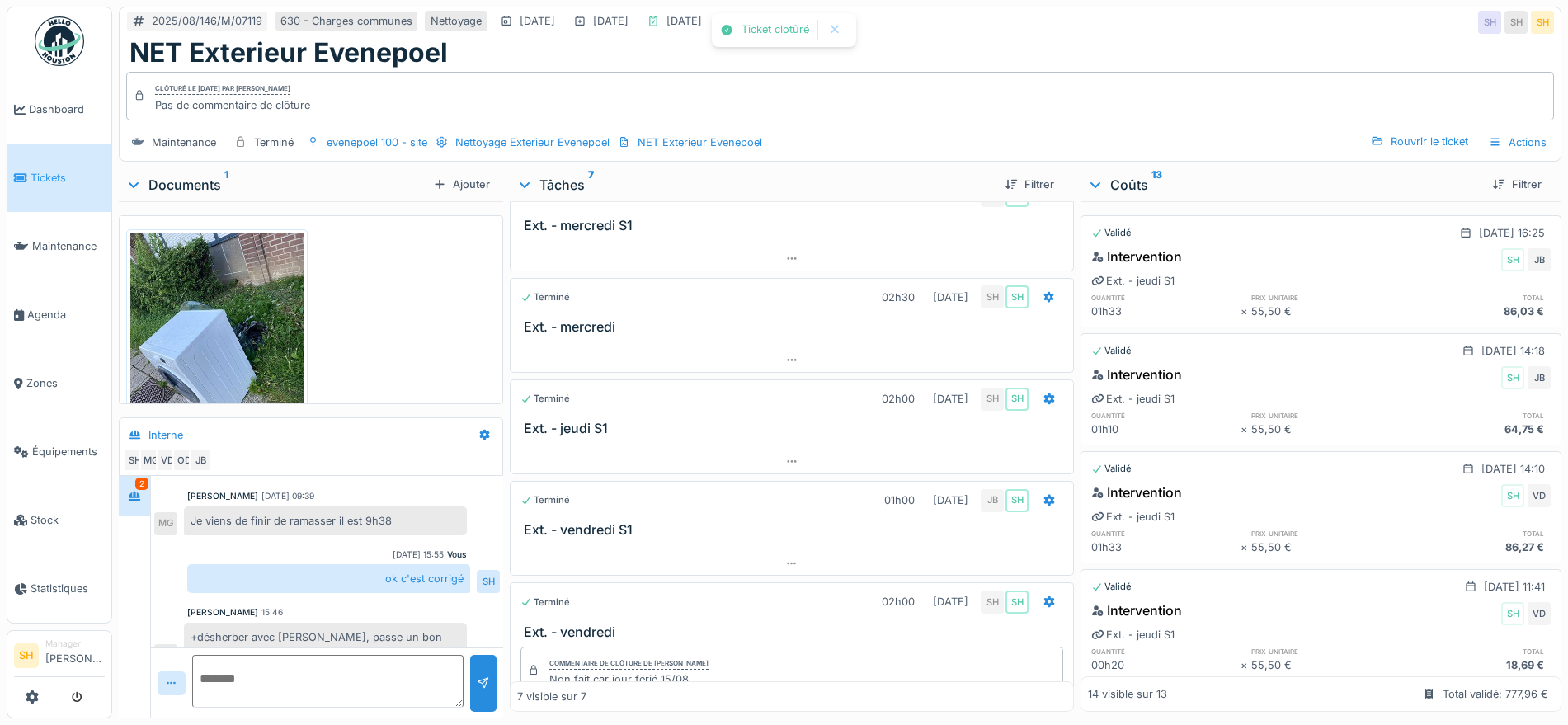
scroll to position [548, 0]
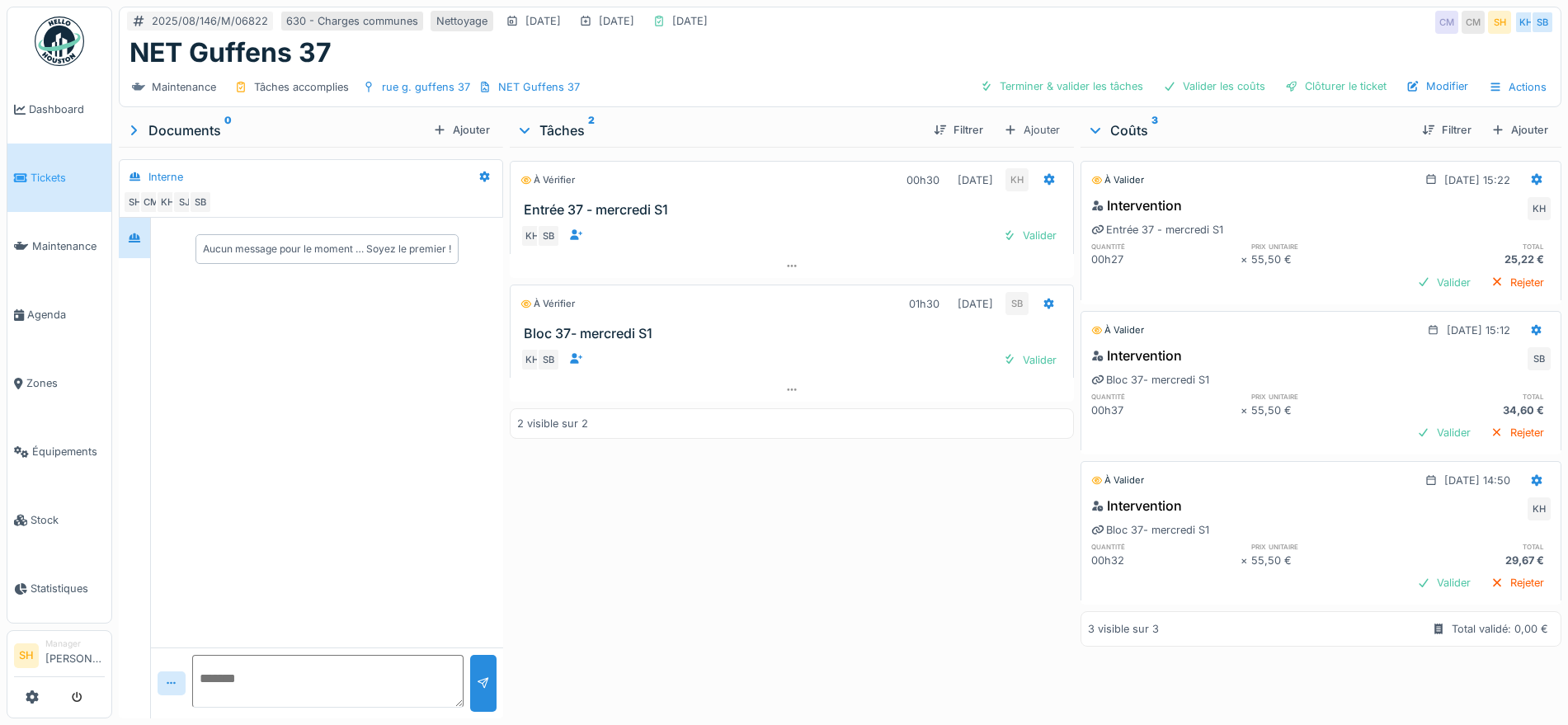
click at [1096, 71] on div "Maintenance Tâches accomplies rue [PERSON_NAME] 37 NET Guffens 37 Terminer & va…" at bounding box center [840, 87] width 1441 height 37
drag, startPoint x: 1231, startPoint y: 68, endPoint x: 1226, endPoint y: 84, distance: 16.8
click at [1231, 70] on div "Maintenance Tâches accomplies rue [PERSON_NAME] 37 NET Guffens 37 Terminer & va…" at bounding box center [840, 87] width 1441 height 37
click at [1226, 84] on div "Valider les coûts" at bounding box center [1215, 85] width 116 height 23
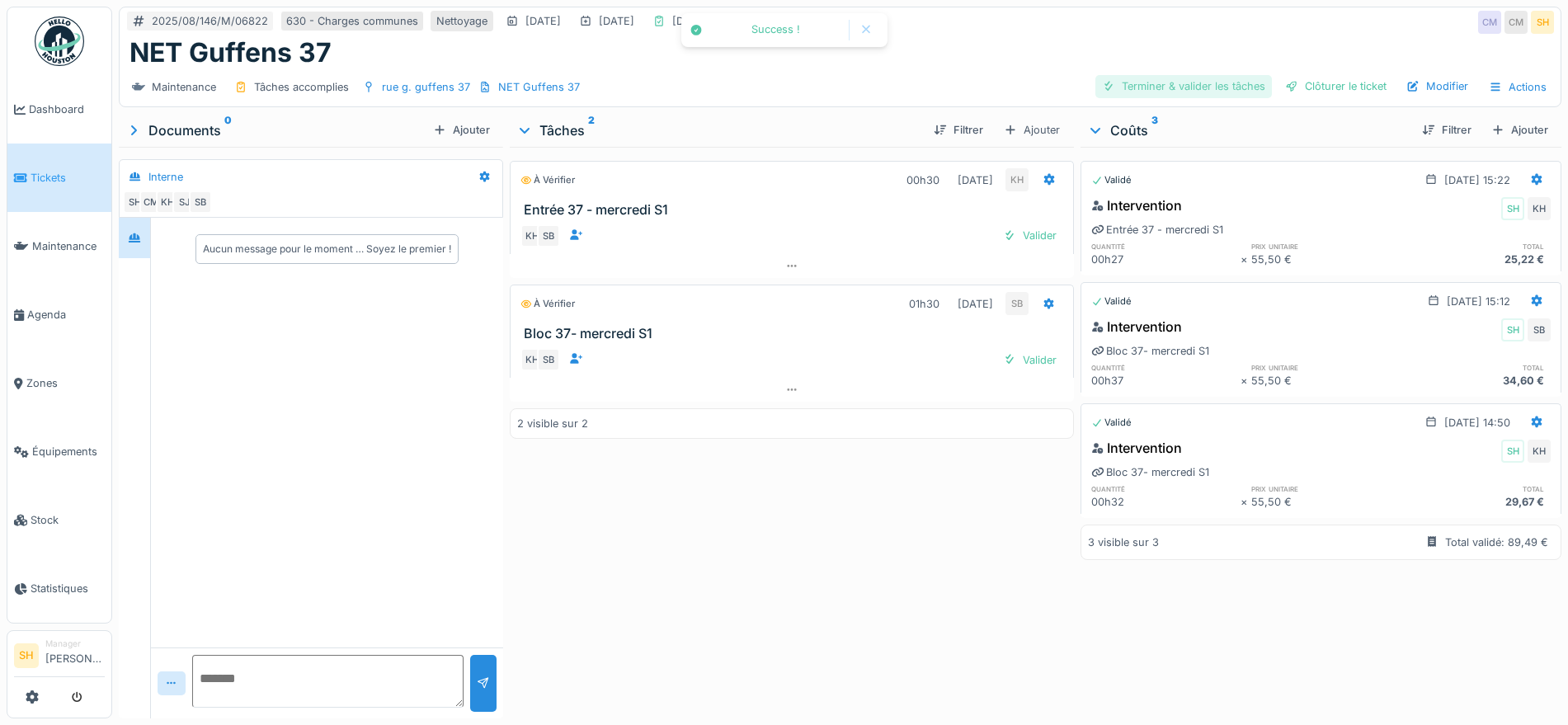
click at [1189, 85] on div "Terminer & valider les tâches" at bounding box center [1184, 85] width 177 height 23
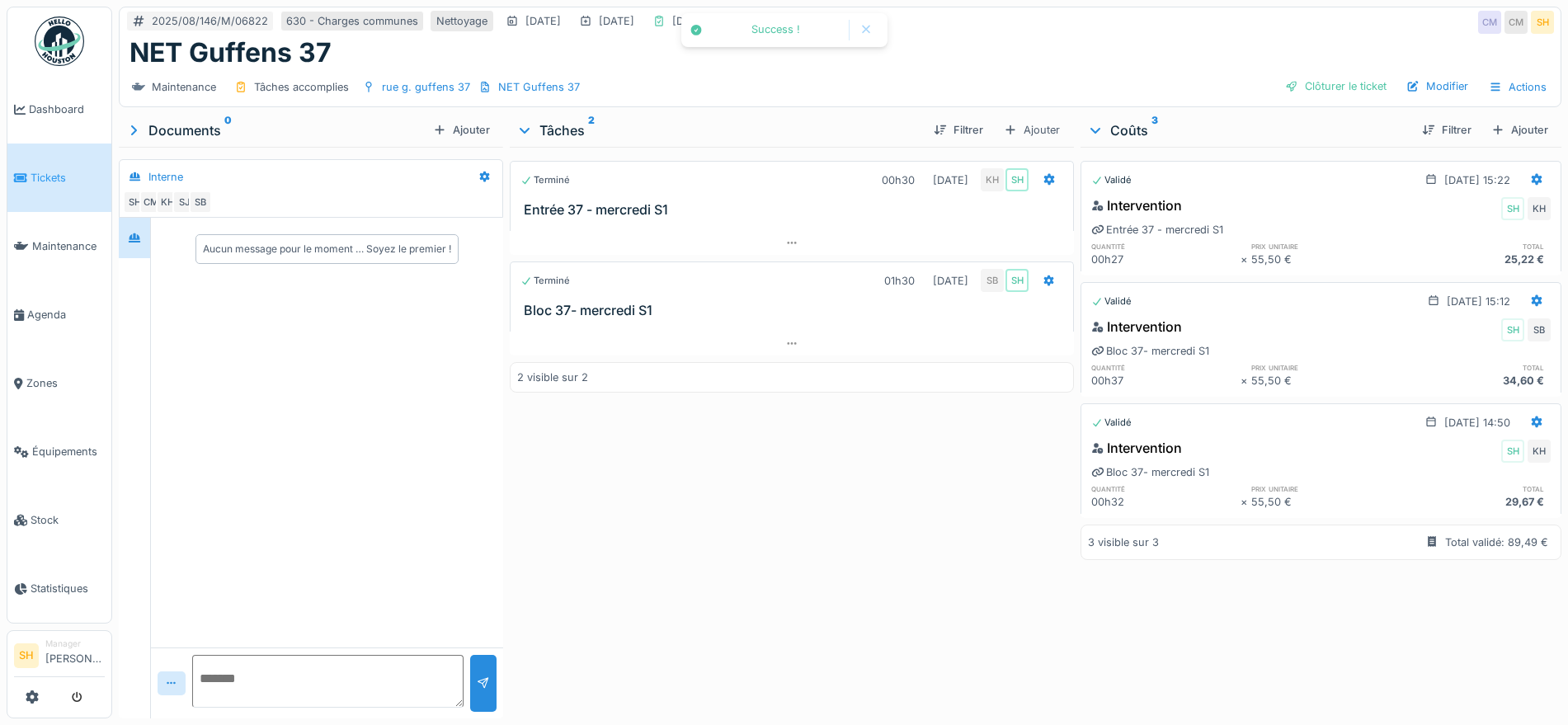
drag, startPoint x: 1299, startPoint y: 85, endPoint x: 1075, endPoint y: 160, distance: 236.2
click at [1294, 85] on div "Clôturer le ticket" at bounding box center [1335, 85] width 115 height 23
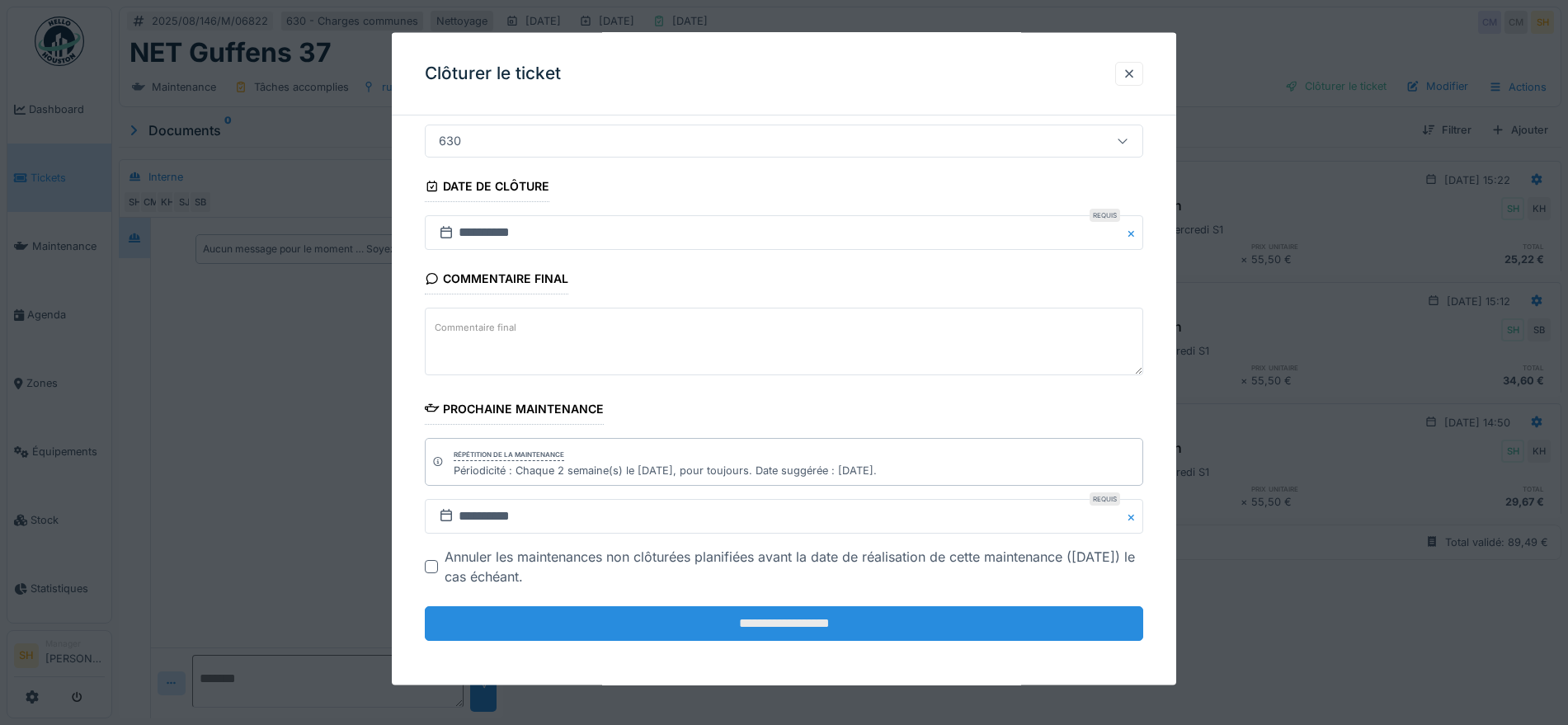
scroll to position [141, 0]
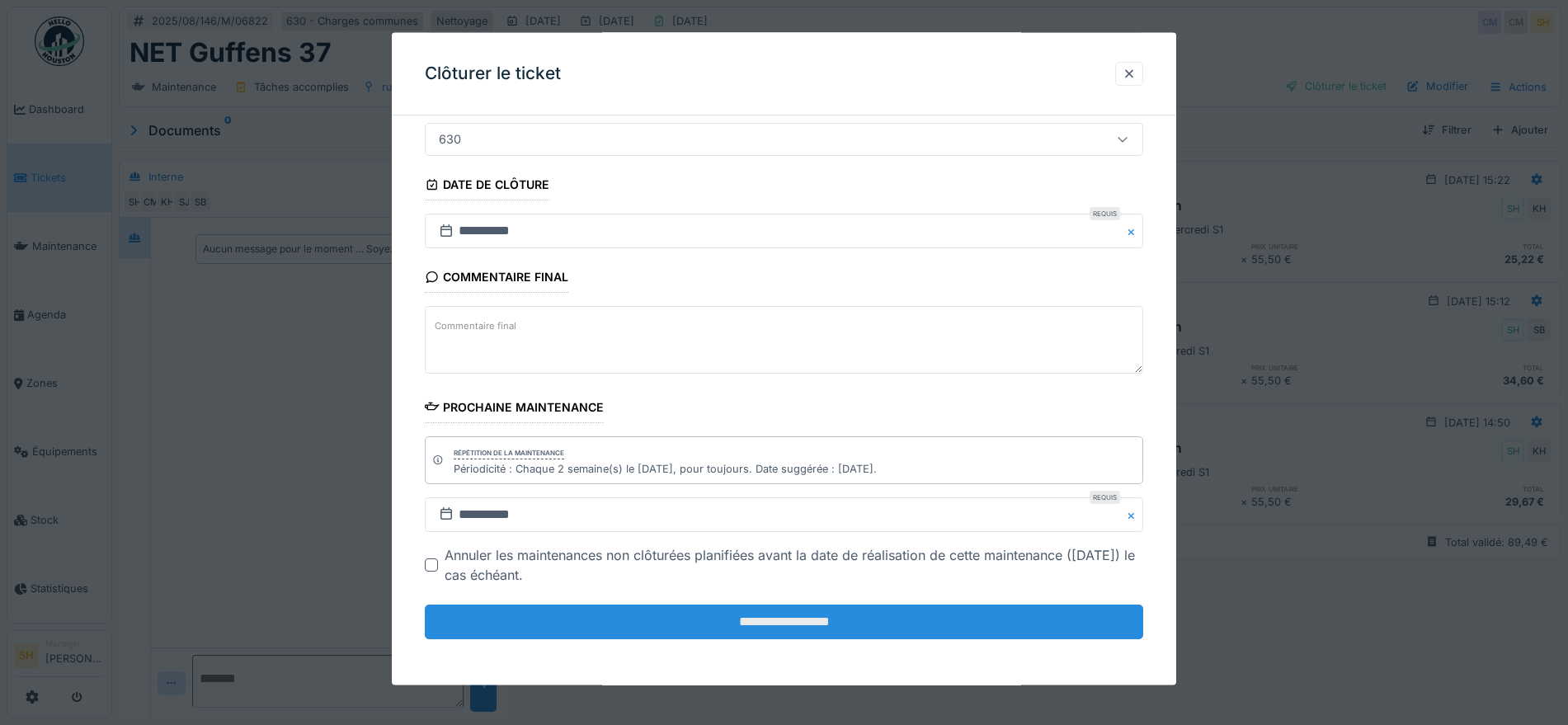
click at [834, 619] on input "**********" at bounding box center [784, 622] width 719 height 34
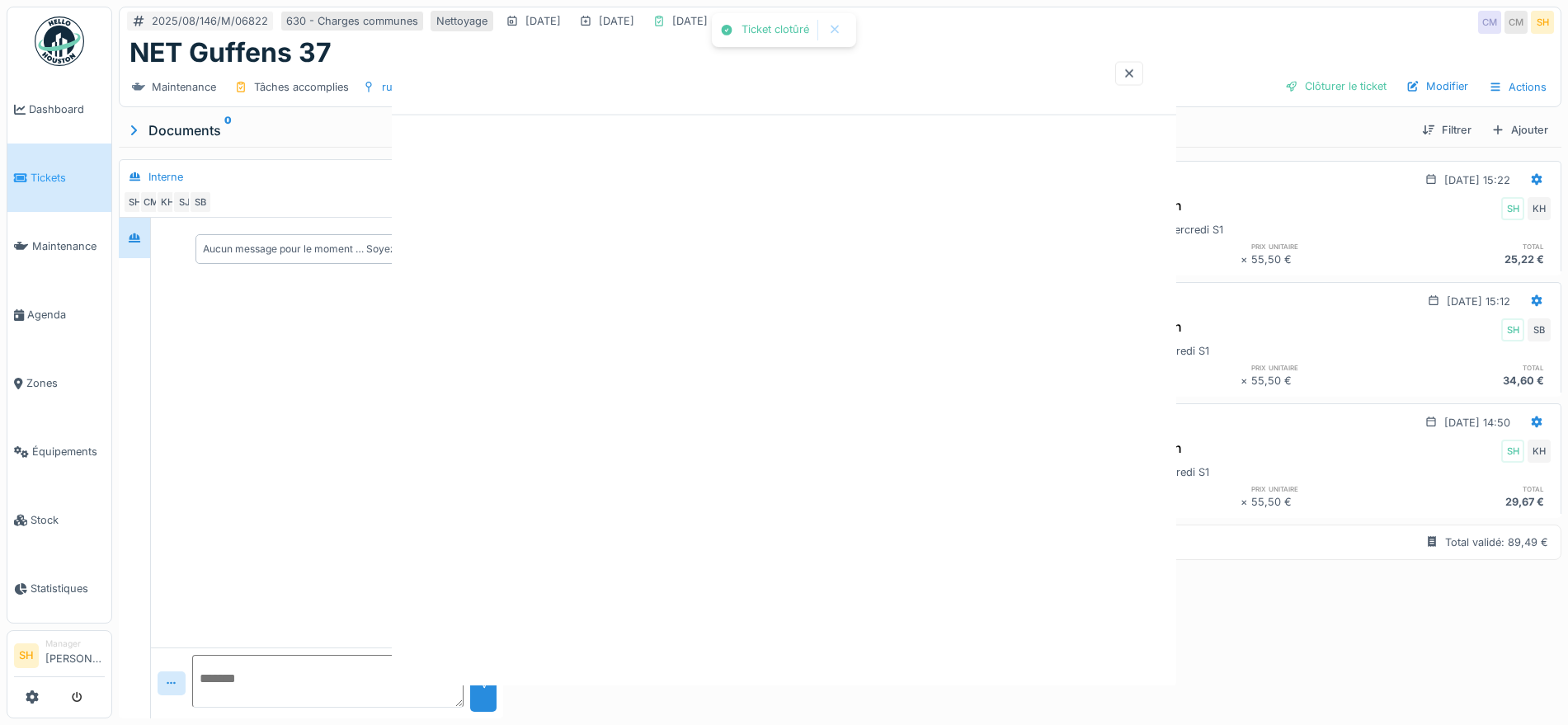
scroll to position [0, 0]
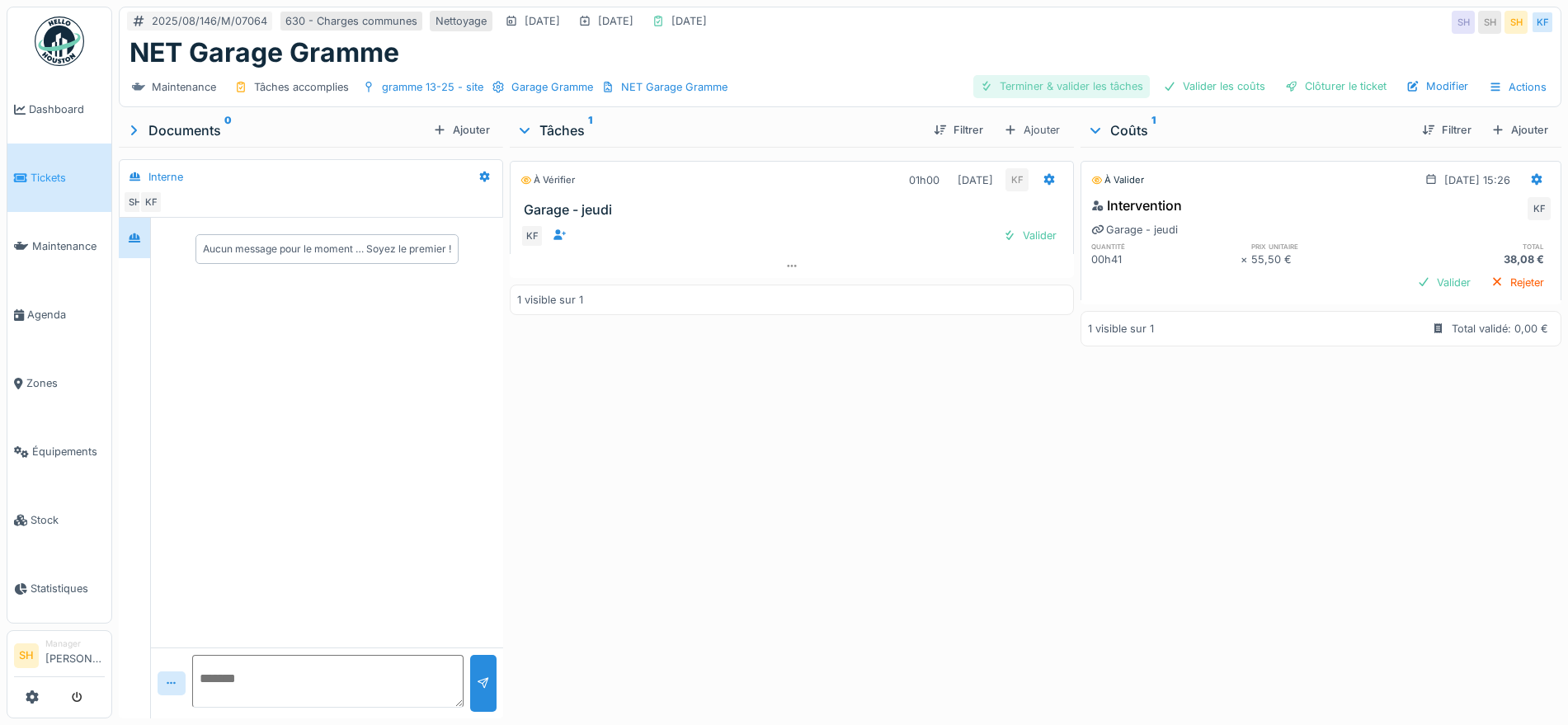
click at [1076, 85] on div "Terminer & valider les tâches" at bounding box center [1061, 85] width 177 height 23
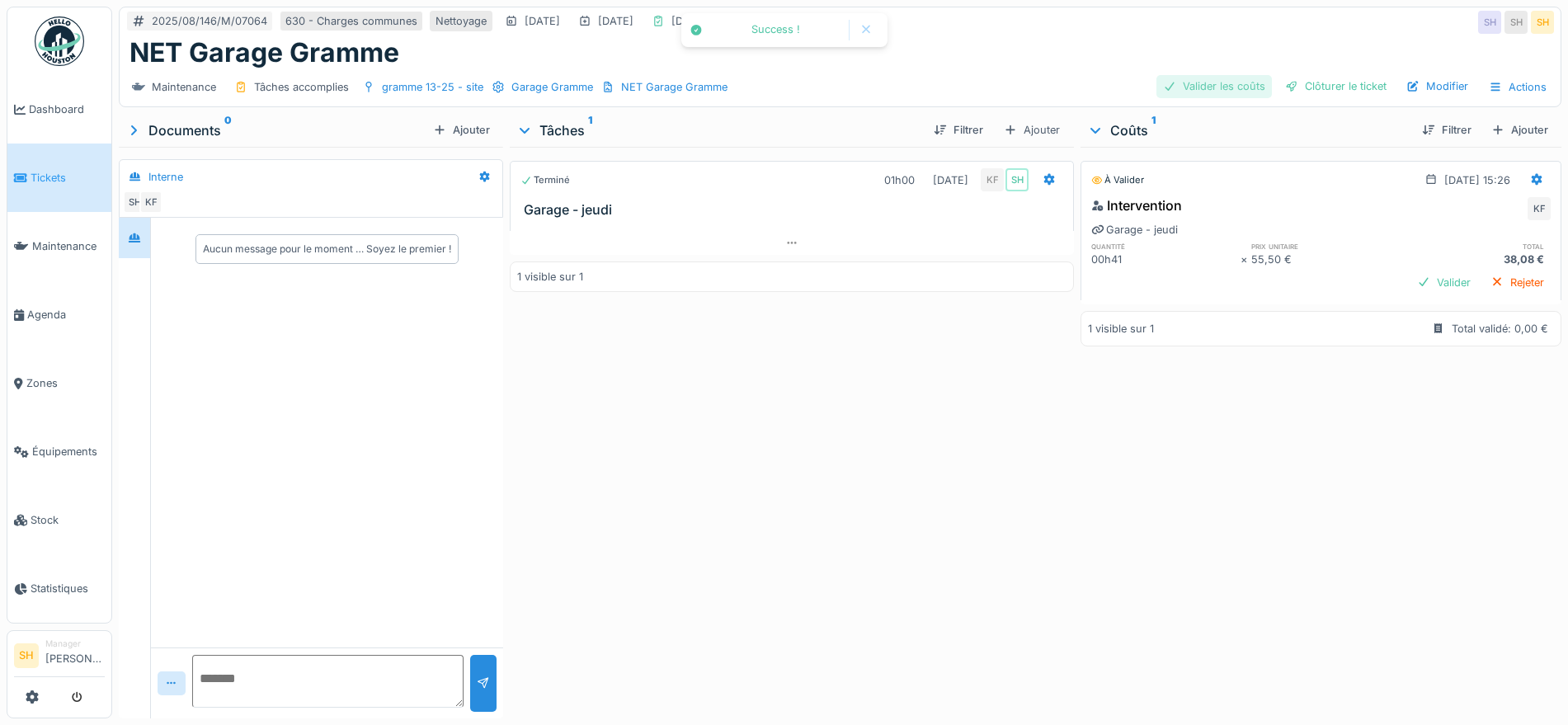
click at [1194, 85] on div "Valider les coûts" at bounding box center [1215, 85] width 116 height 23
click at [1294, 85] on div "Clôturer le ticket" at bounding box center [1335, 85] width 115 height 23
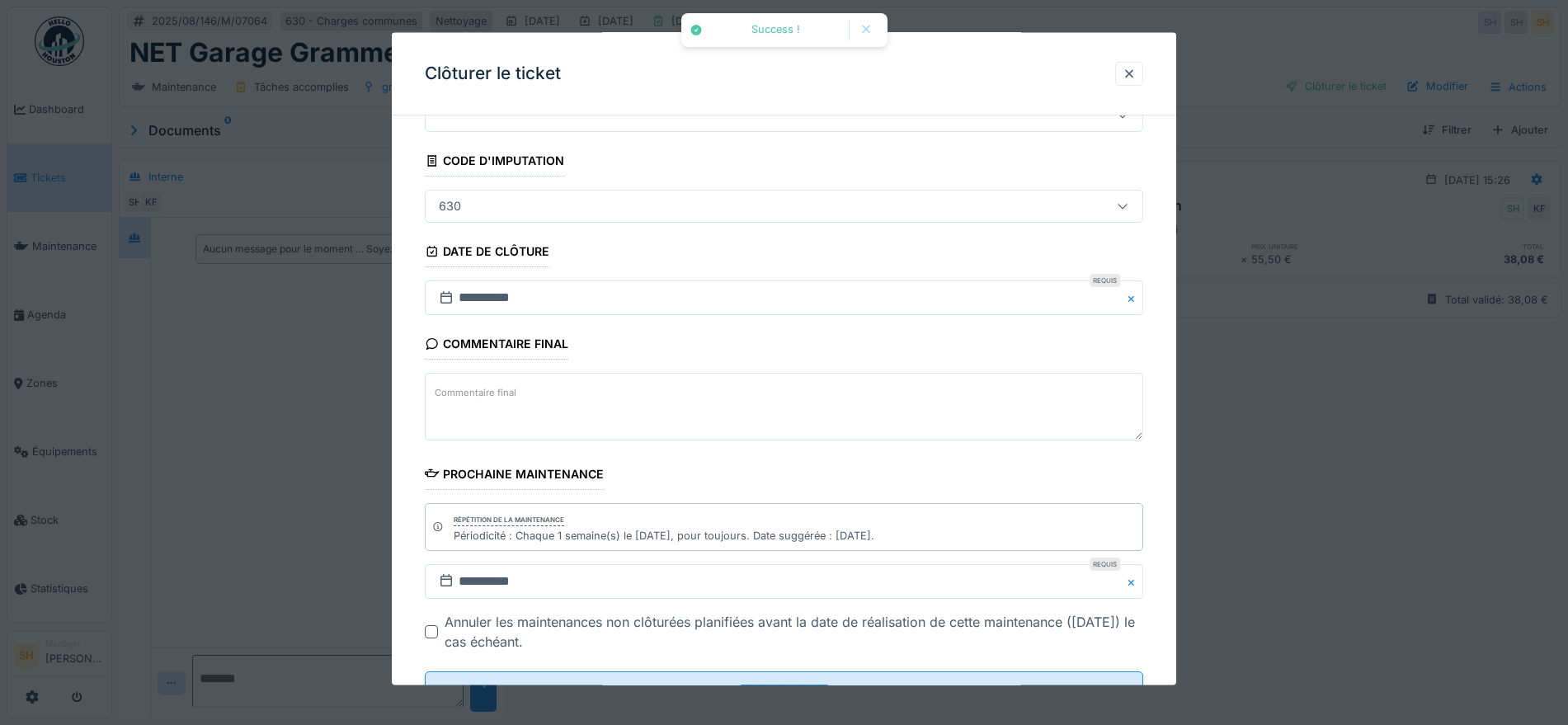
scroll to position [141, 0]
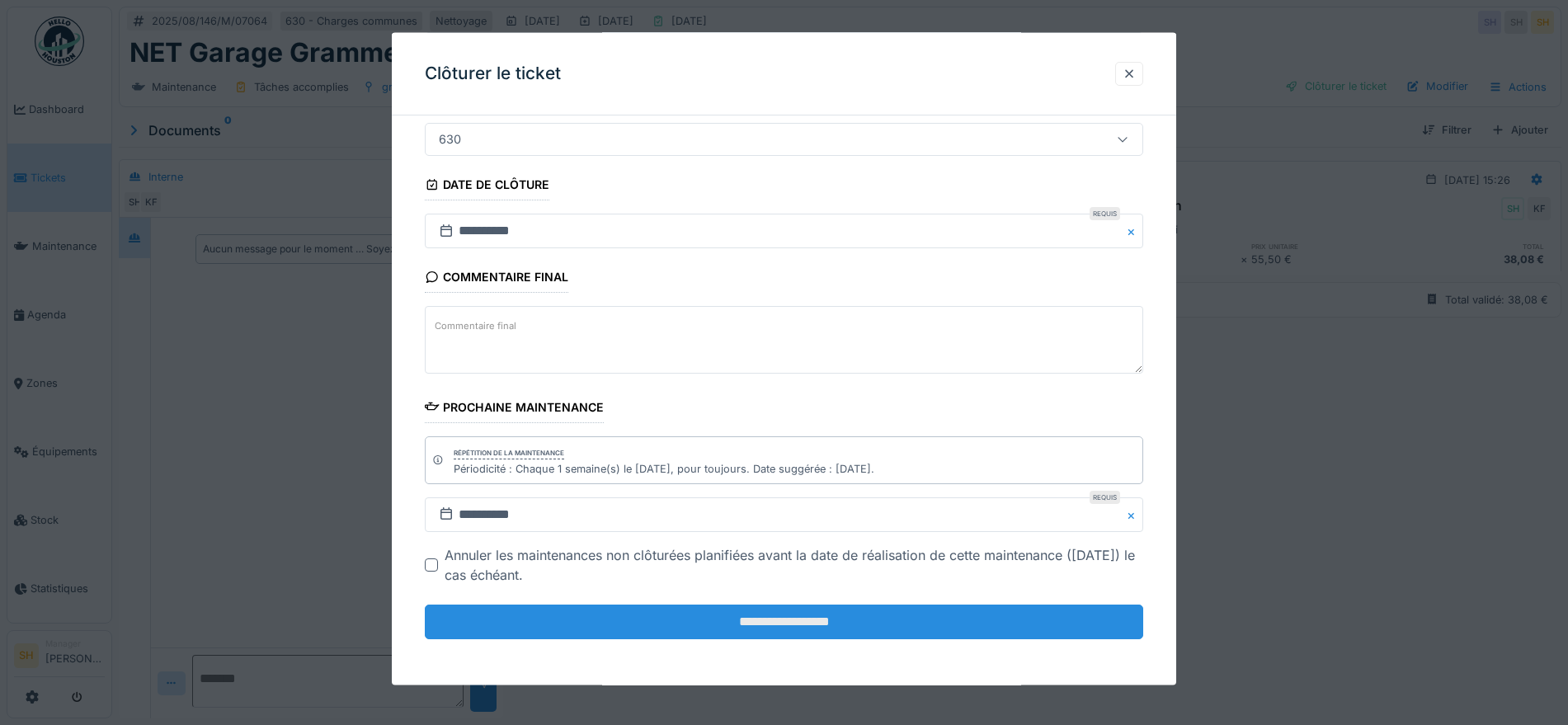
click at [863, 620] on input "**********" at bounding box center [784, 622] width 719 height 34
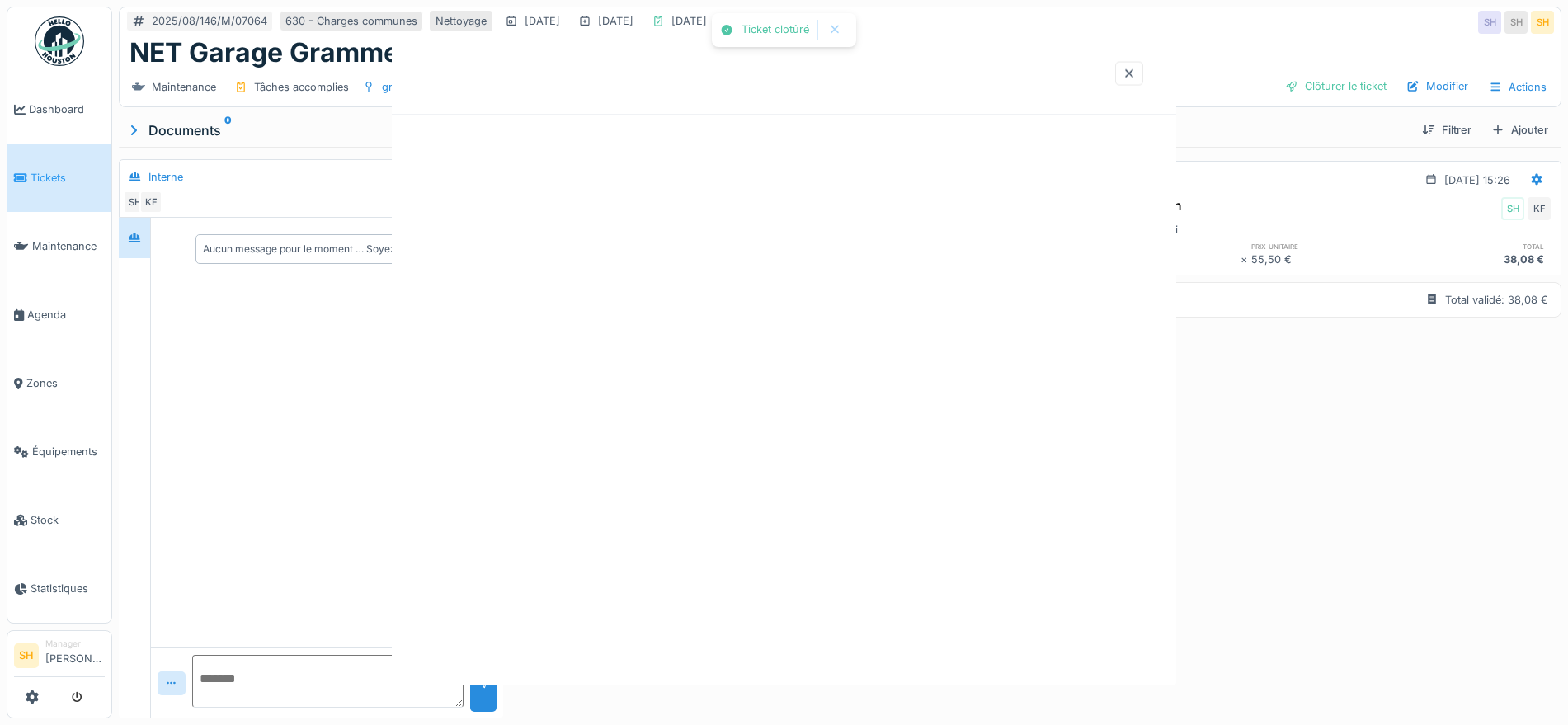
scroll to position [0, 0]
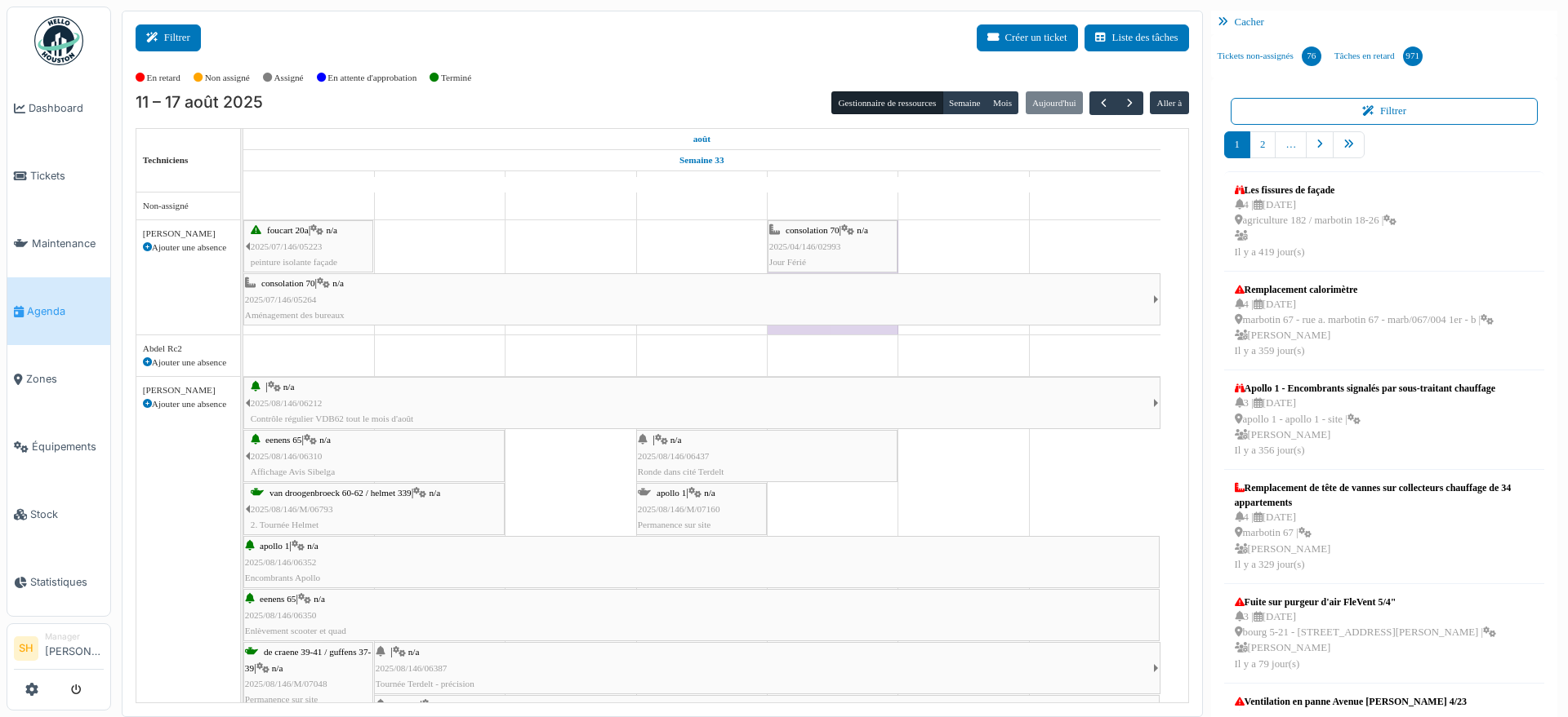
click at [170, 34] on button "Filtrer" at bounding box center [167, 38] width 65 height 27
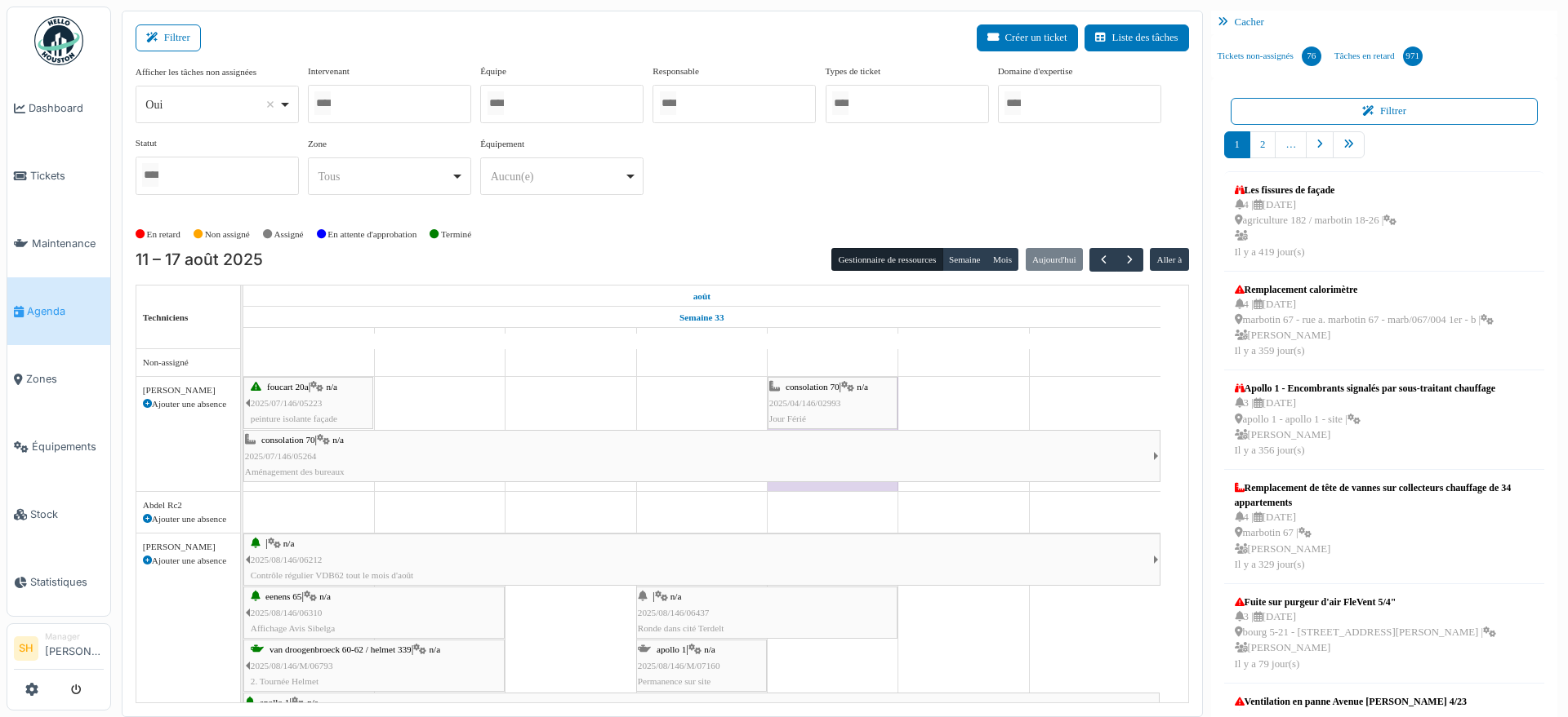
click at [522, 107] on div at bounding box center [562, 103] width 163 height 38
click at [735, 211] on div "Afficher les tâches non assignées *** Oui Remove item Oui Non Intervenant [PERS…" at bounding box center [662, 142] width 1054 height 156
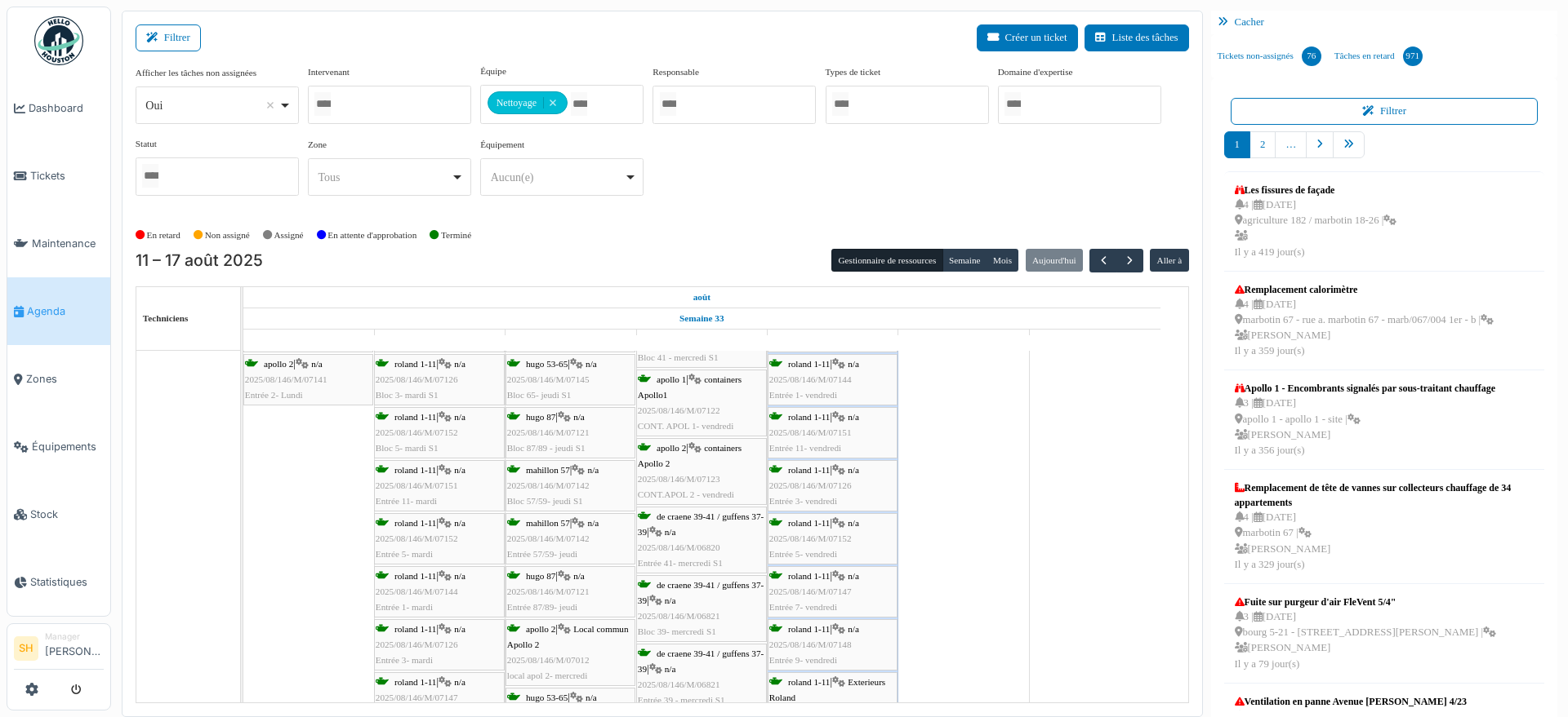
scroll to position [5909, 0]
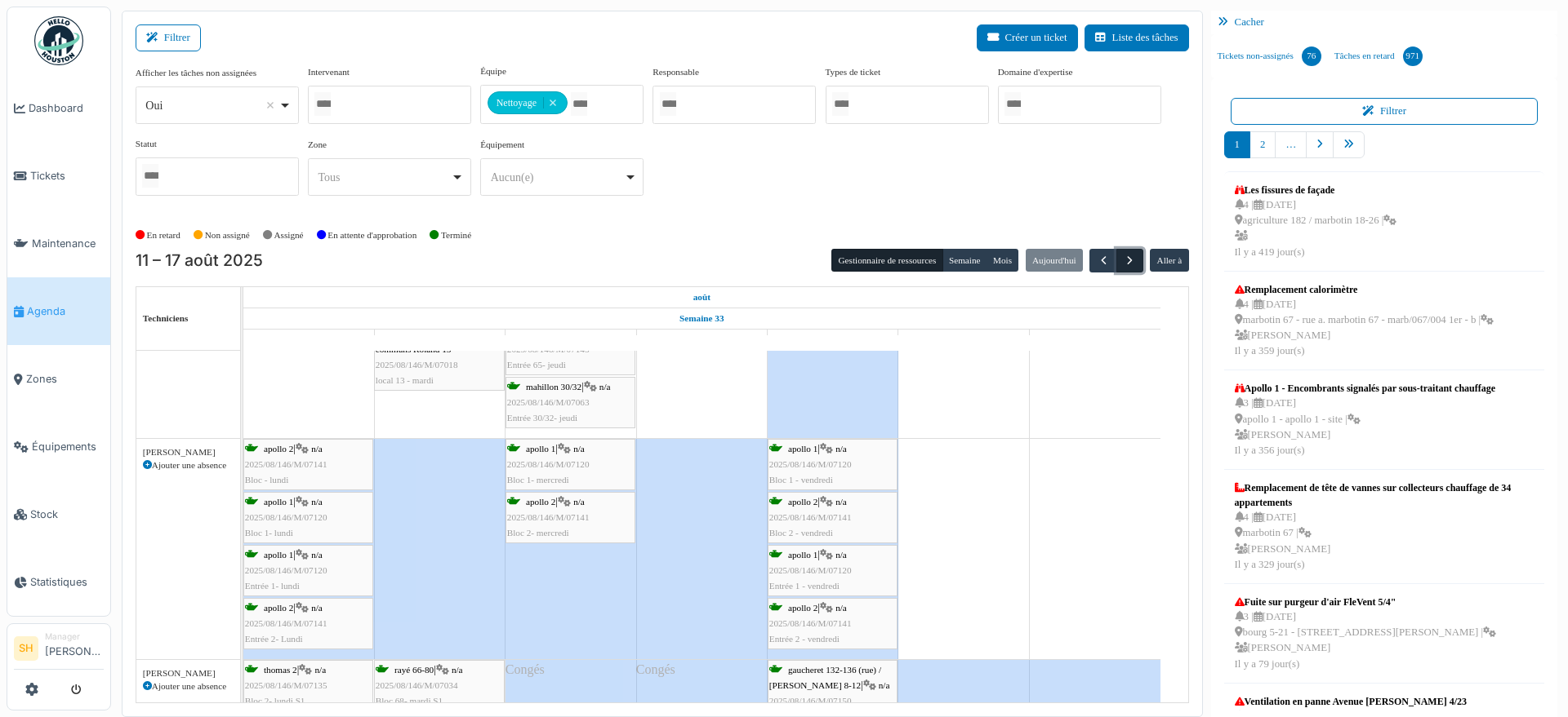
click at [1123, 263] on span "button" at bounding box center [1130, 260] width 14 height 14
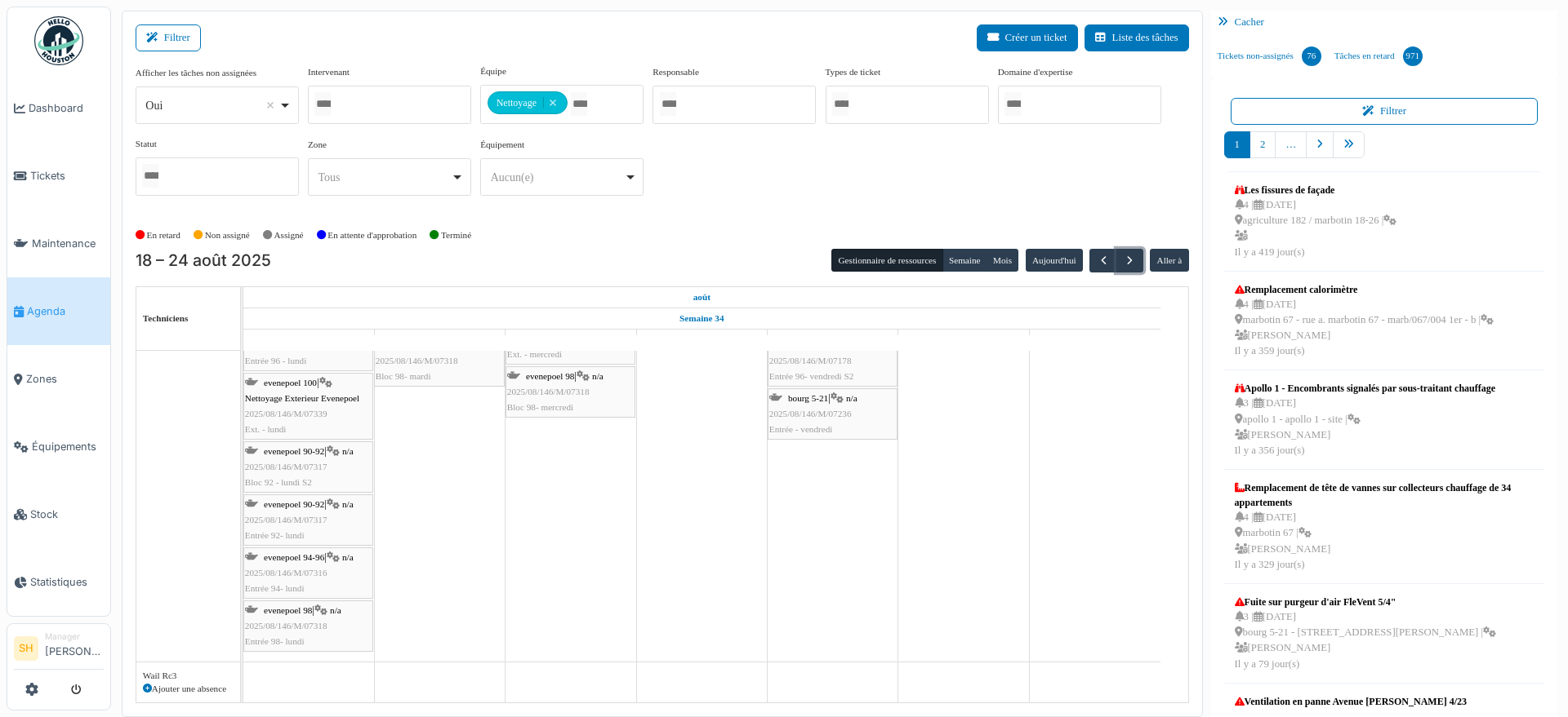
click at [411, 103] on div at bounding box center [390, 104] width 163 height 38
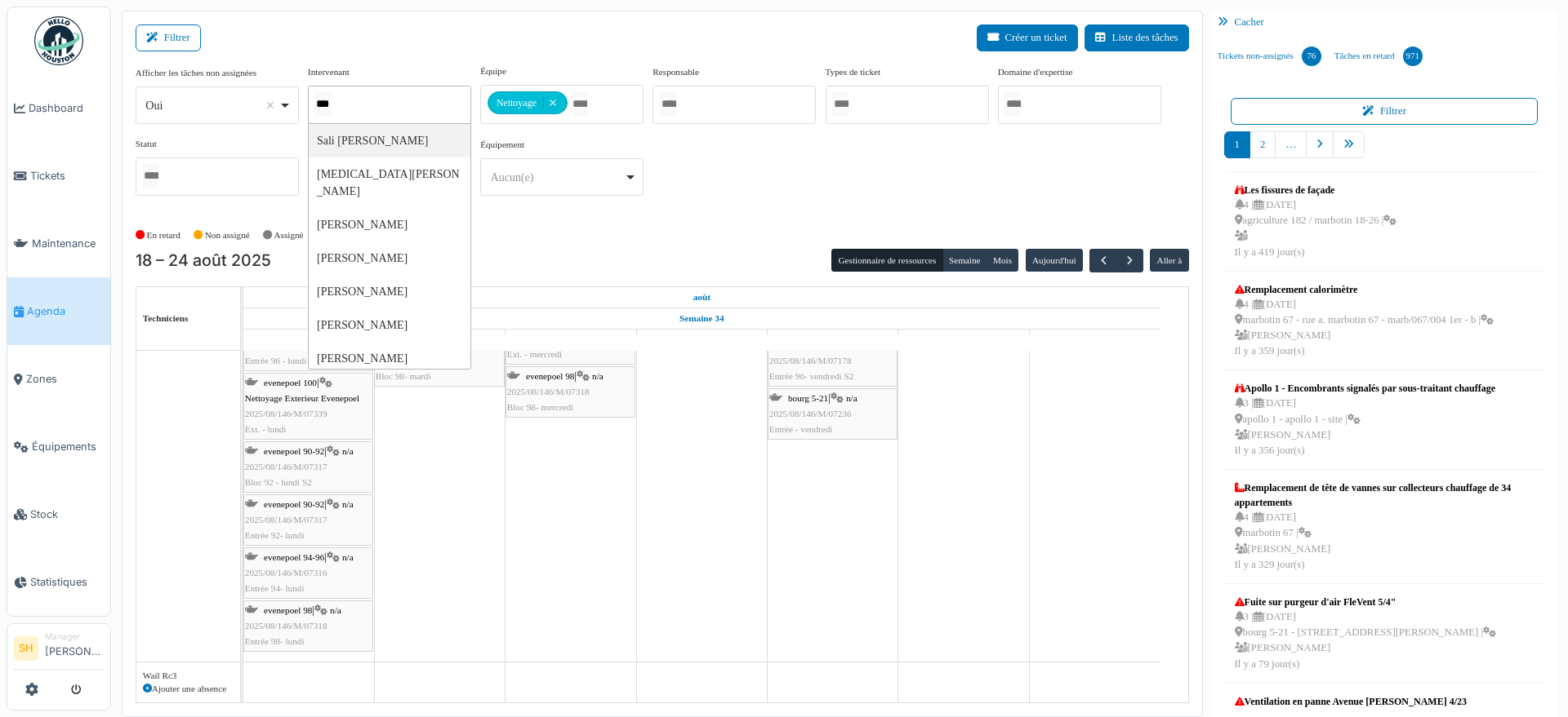
type input "****"
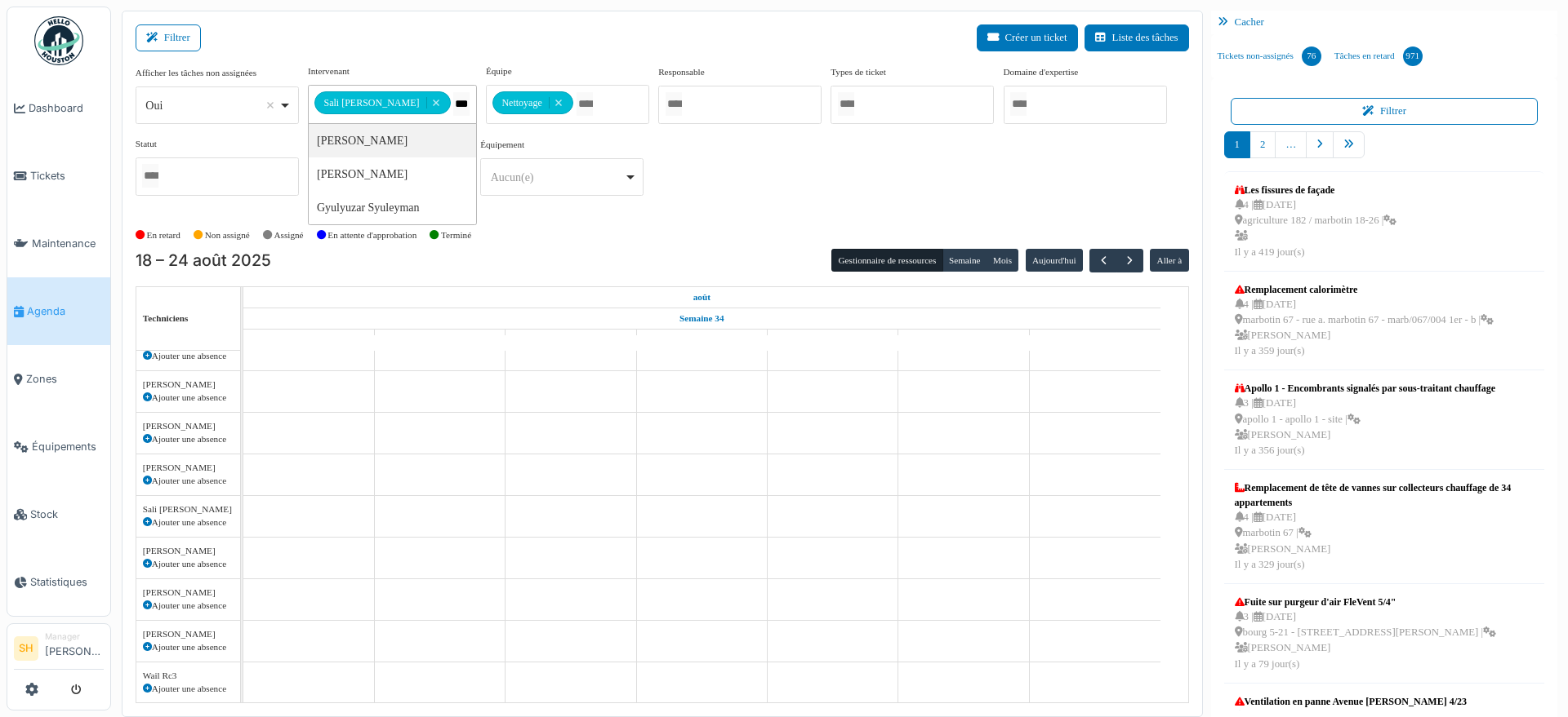
type input "****"
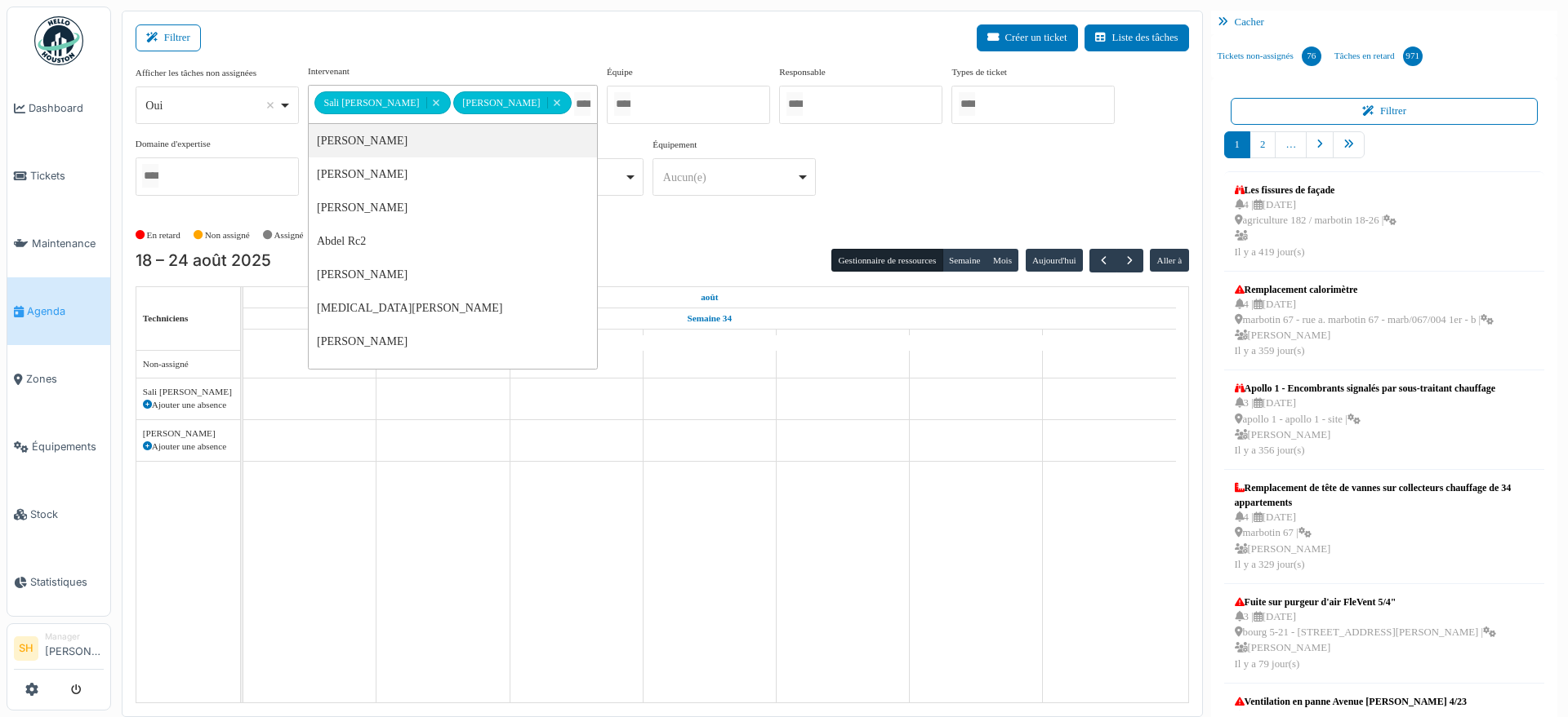
click at [637, 238] on div "En retard Non assigné [GEOGRAPHIC_DATA] En attente d'approbation Terminé" at bounding box center [662, 236] width 1054 height 27
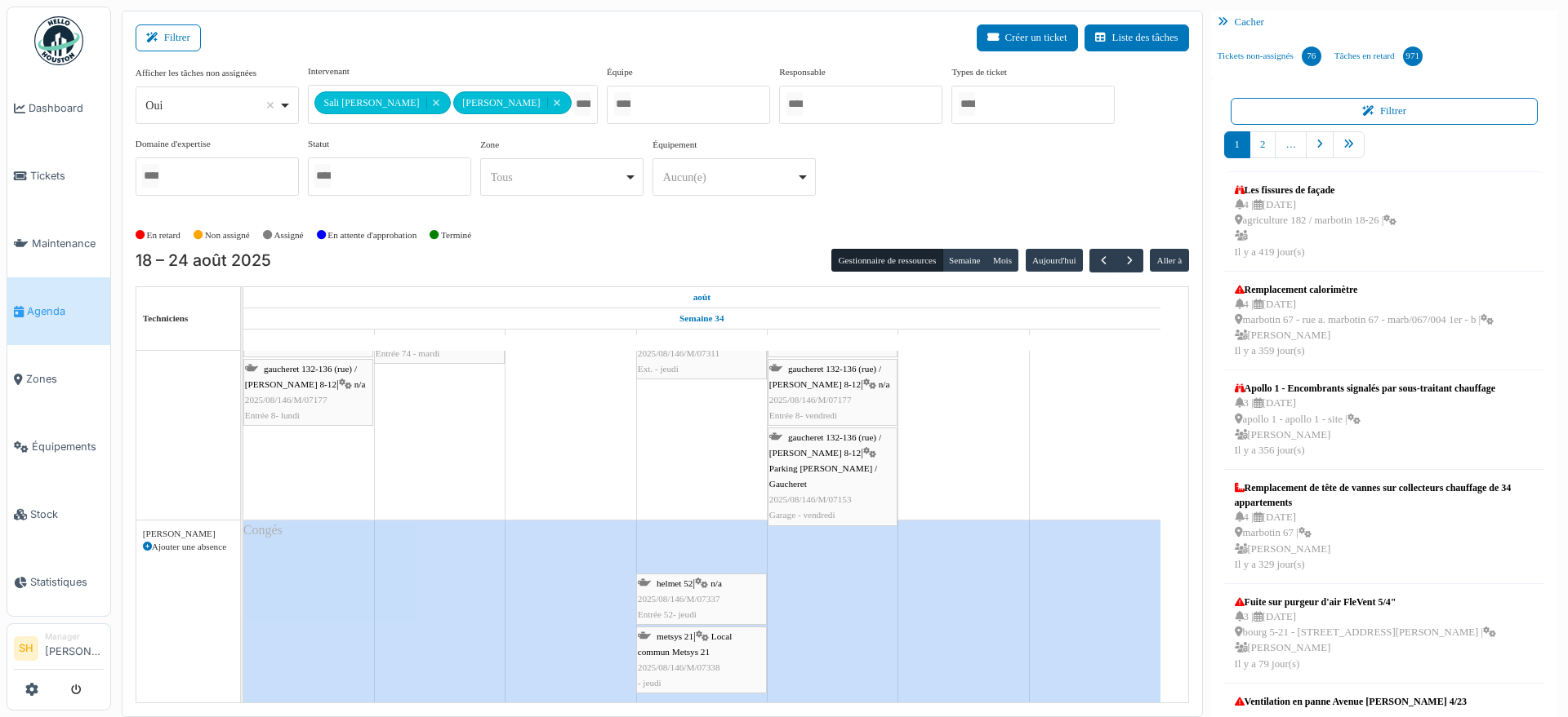
drag, startPoint x: 703, startPoint y: 491, endPoint x: 704, endPoint y: 481, distance: 10.0
click at [704, 481] on div "apollo 1 Permanence sur site apollo 1 Permanence sur site apollo 1 Permanence s…" at bounding box center [715, 389] width 945 height 632
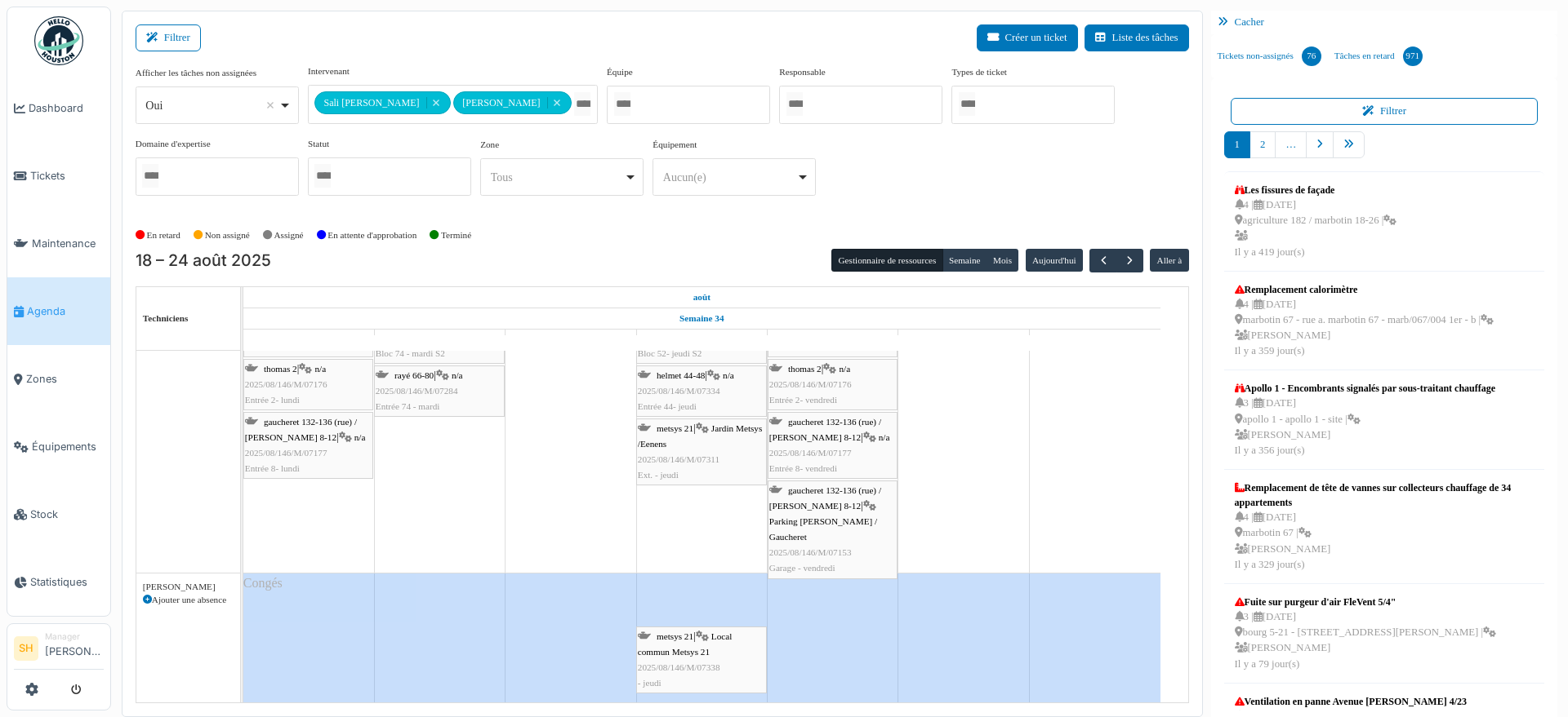
drag, startPoint x: 676, startPoint y: 572, endPoint x: 677, endPoint y: 552, distance: 20.0
click at [677, 552] on div "apollo 1 Permanence sur site apollo 1 Permanence sur site apollo 1 Permanence s…" at bounding box center [715, 415] width 945 height 579
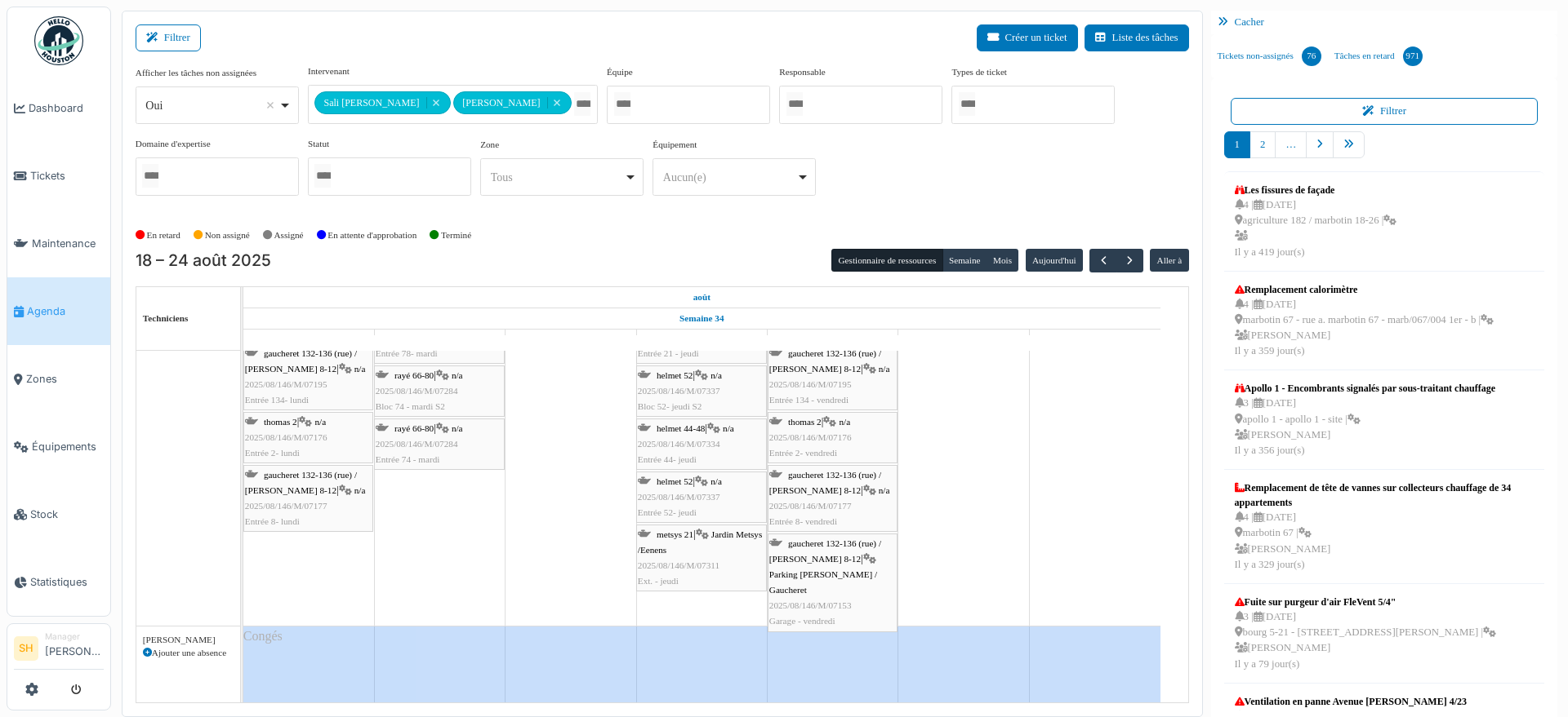
drag, startPoint x: 680, startPoint y: 655, endPoint x: 680, endPoint y: 590, distance: 65.0
click at [680, 590] on tbody "apollo 1 Permanence sur site apollo 1 Permanence sur site apollo 1 Permanence s…" at bounding box center [701, 441] width 917 height 526
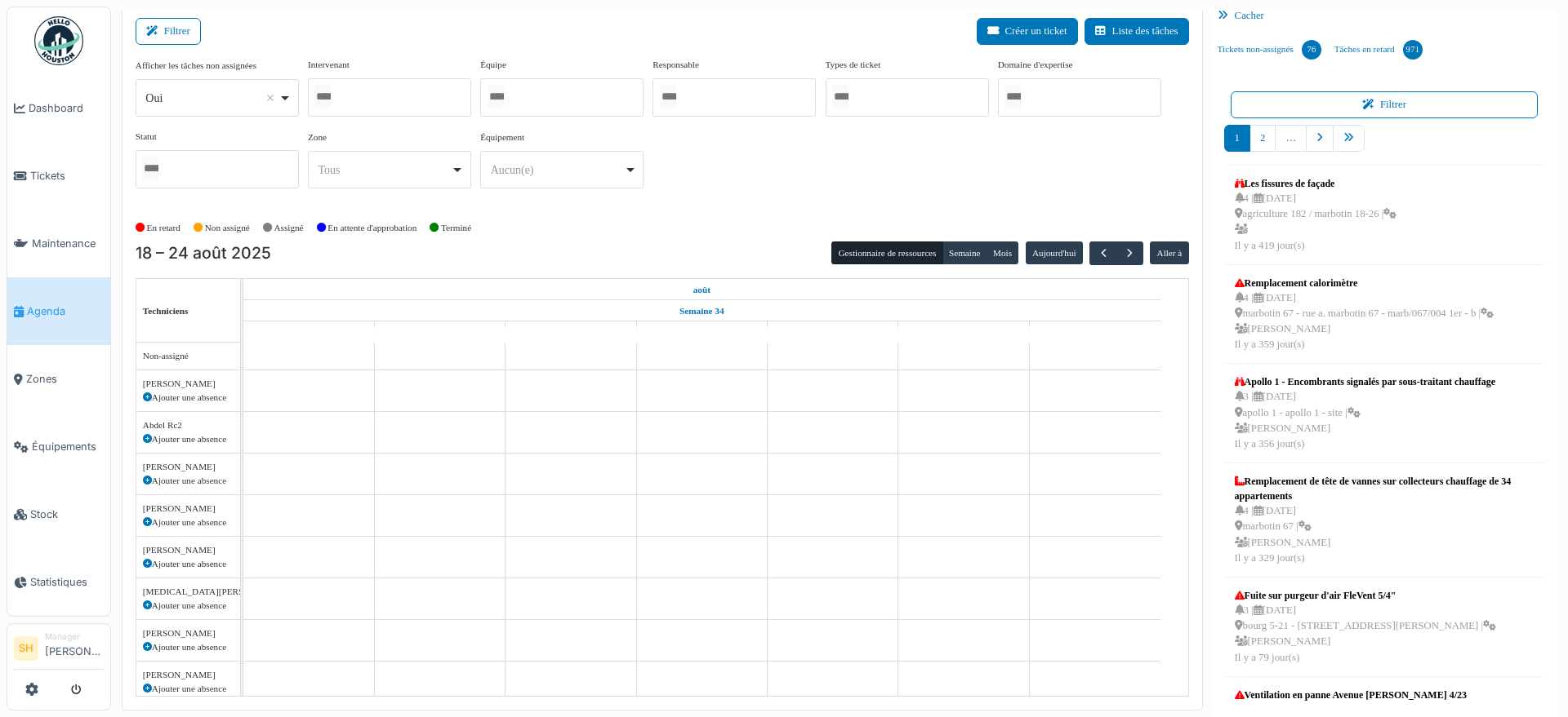
click at [391, 95] on div at bounding box center [390, 97] width 163 height 38
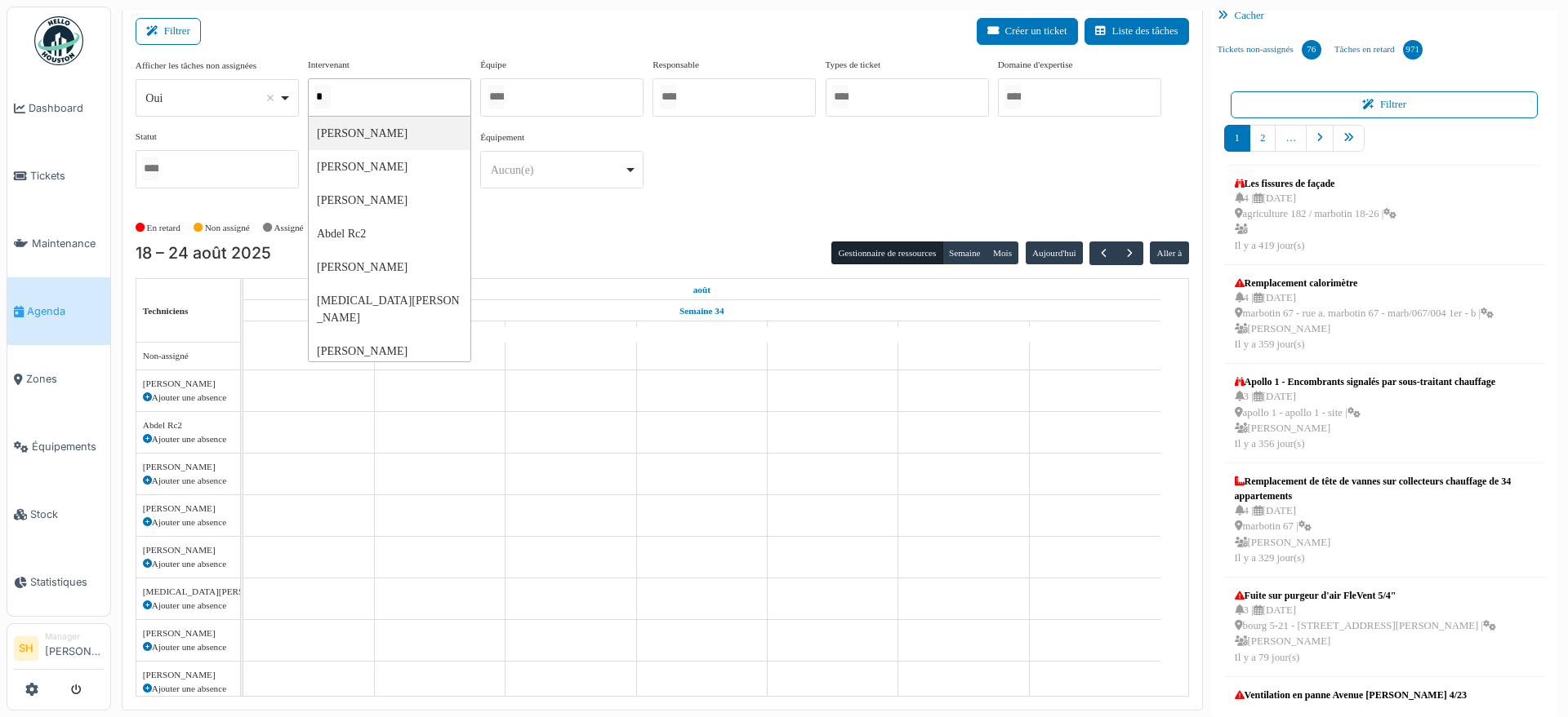
type input "**"
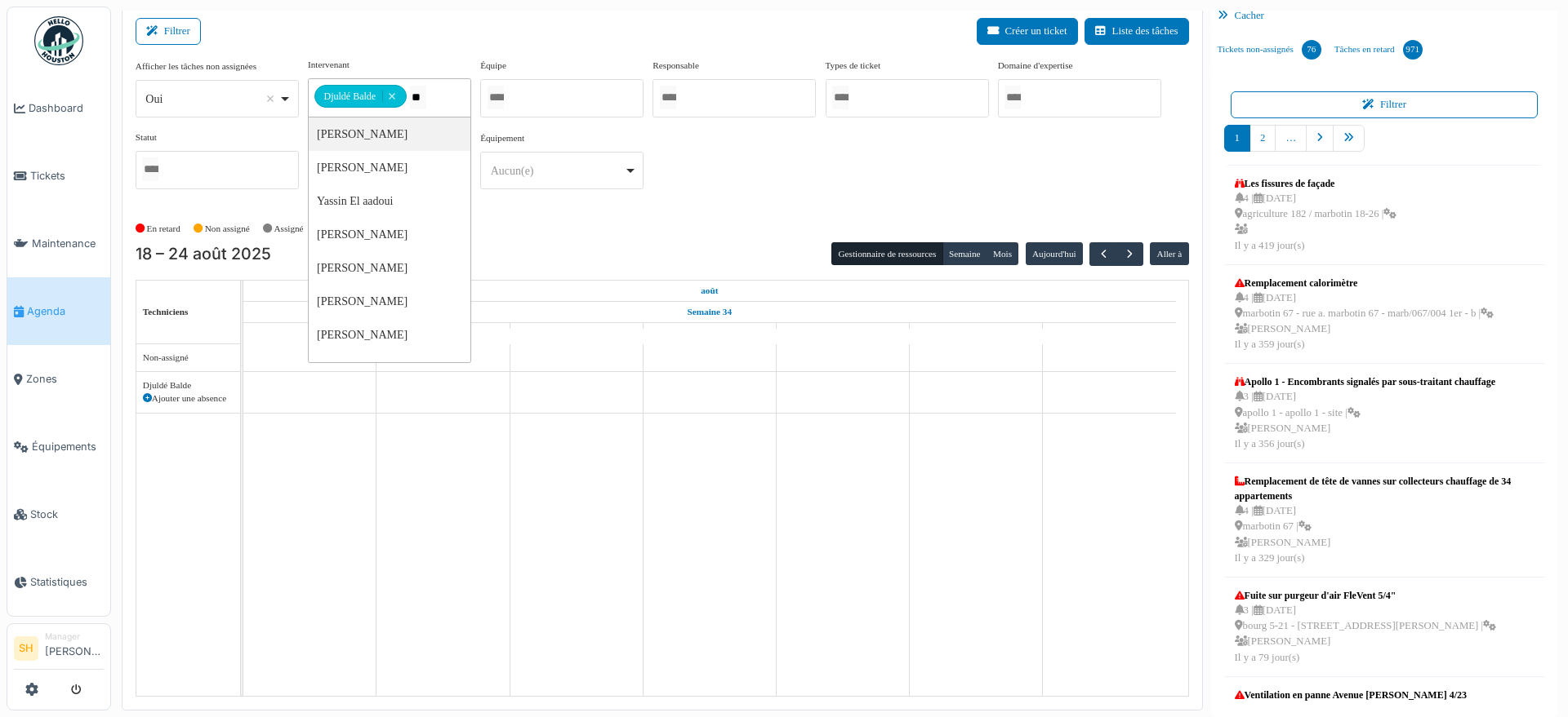
type input "***"
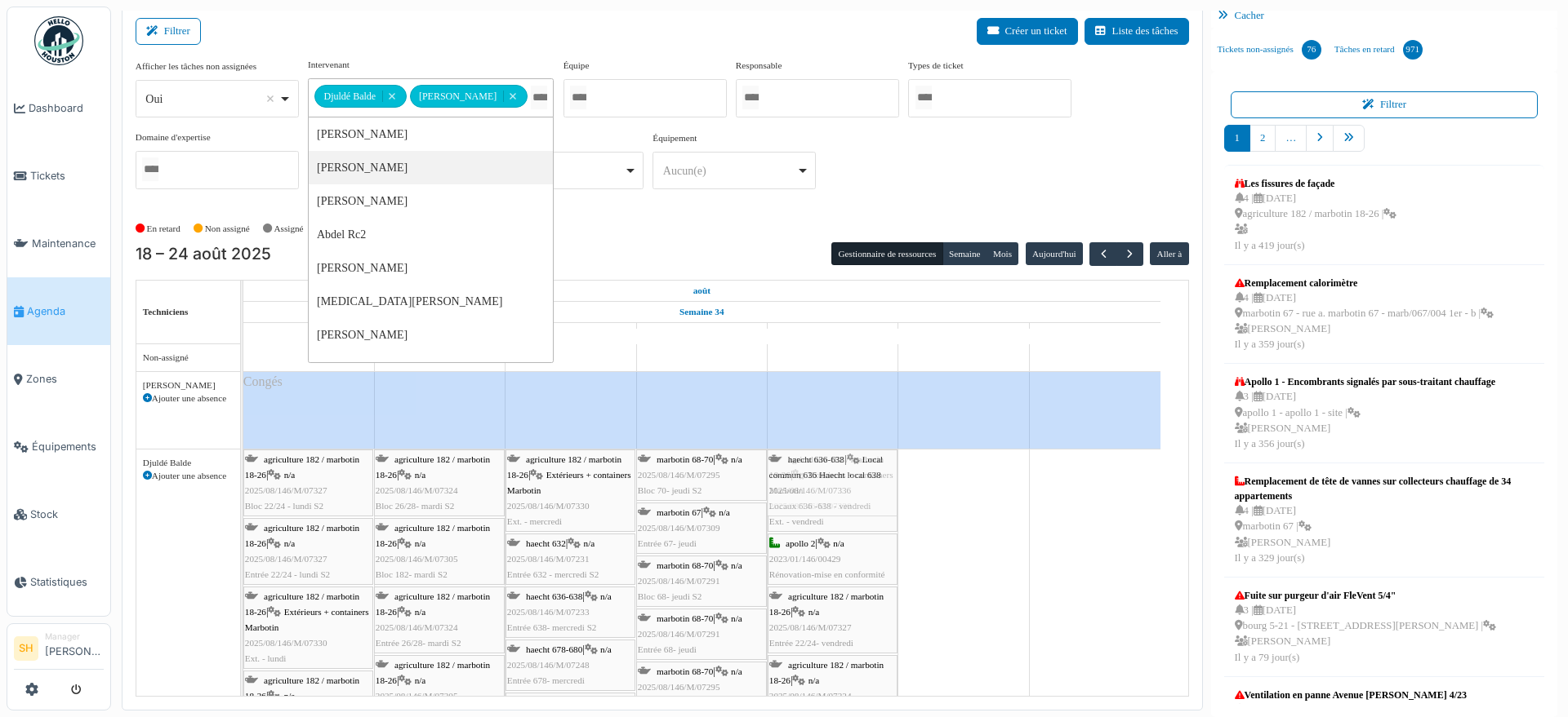
drag, startPoint x: 832, startPoint y: 424, endPoint x: 831, endPoint y: 437, distance: 13.0
click at [819, 478] on tbody "apollo 1 Permanence sur site apollo 1 Permanence sur site apollo 1 Permanence s…" at bounding box center [701, 679] width 917 height 669
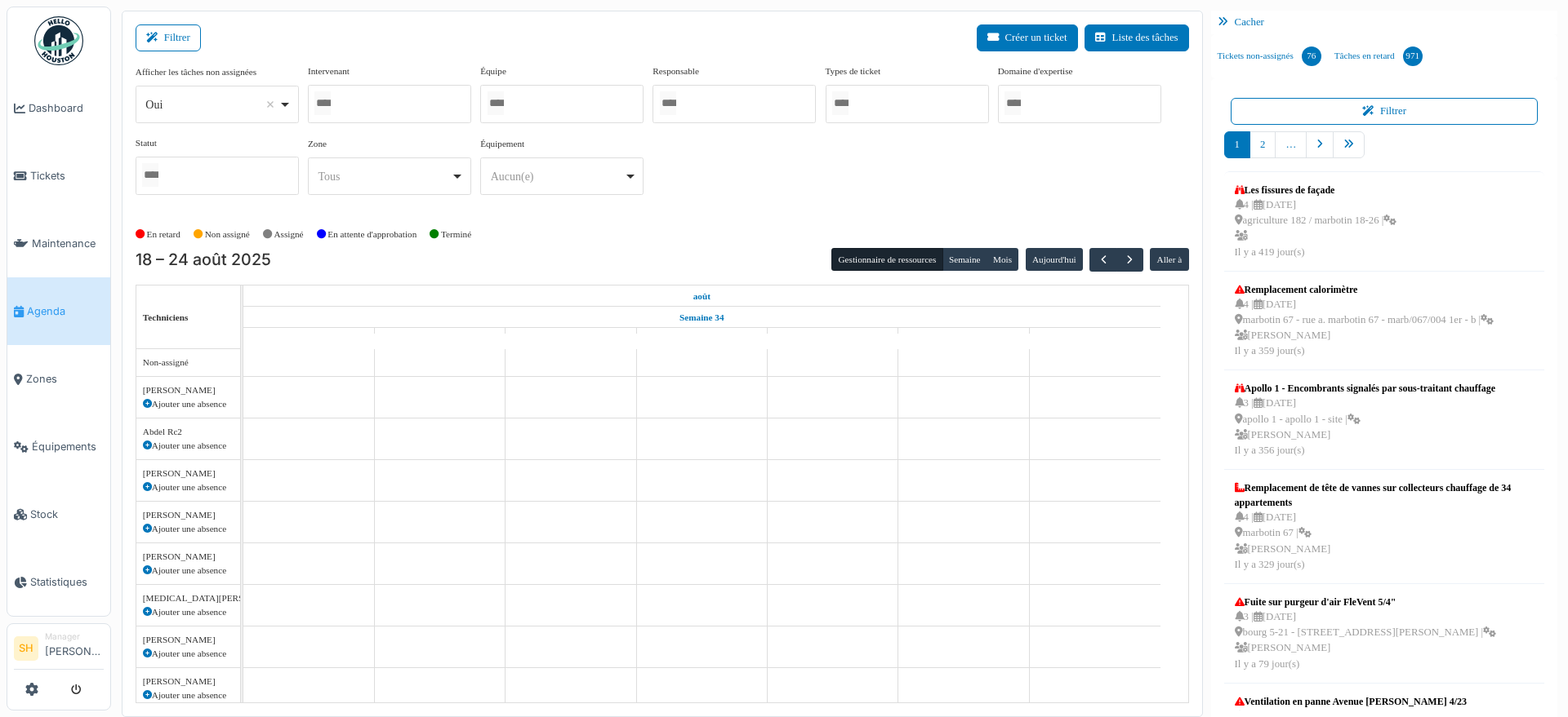
click at [559, 110] on div at bounding box center [562, 103] width 163 height 38
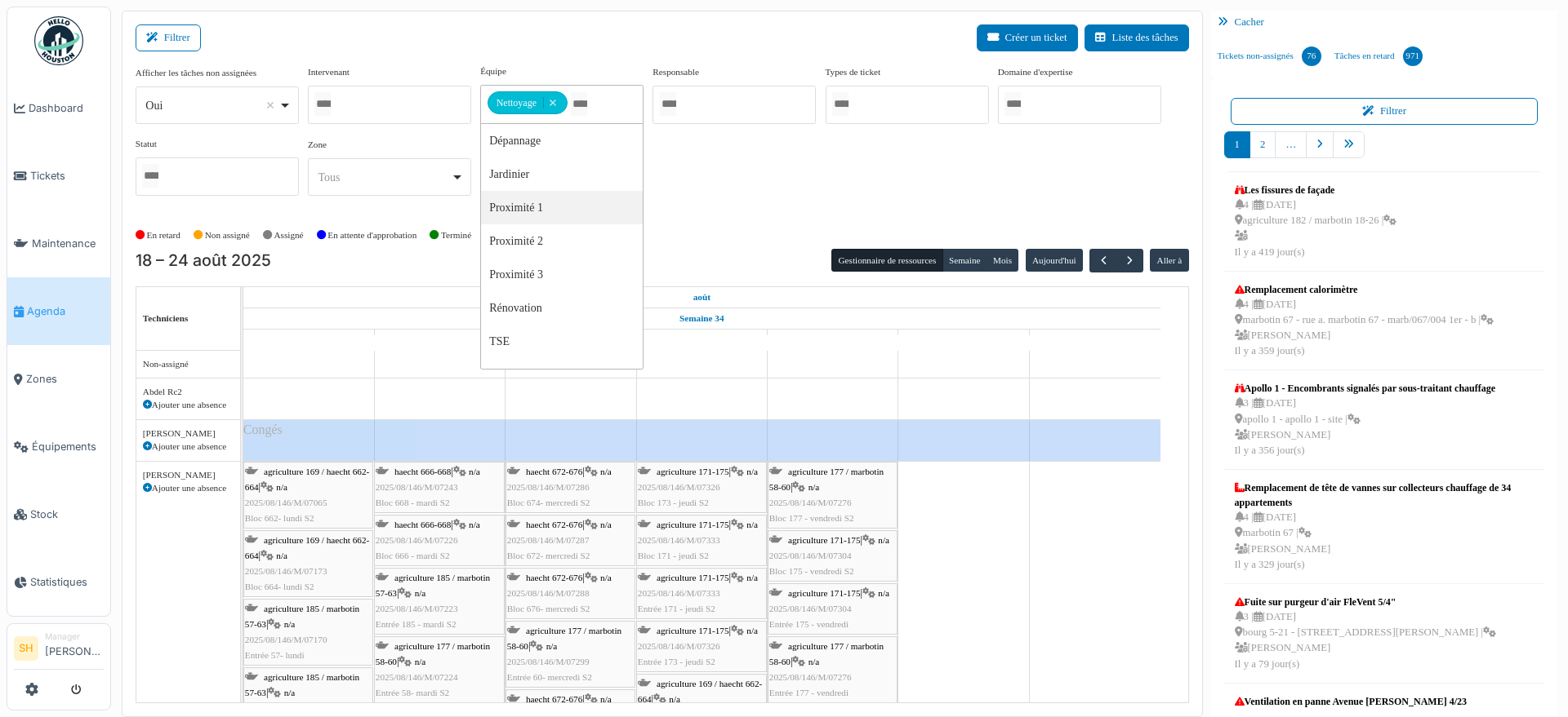
click at [793, 222] on div "En retard Non assigné [GEOGRAPHIC_DATA] En attente d'approbation Terminé" at bounding box center [662, 236] width 1054 height 27
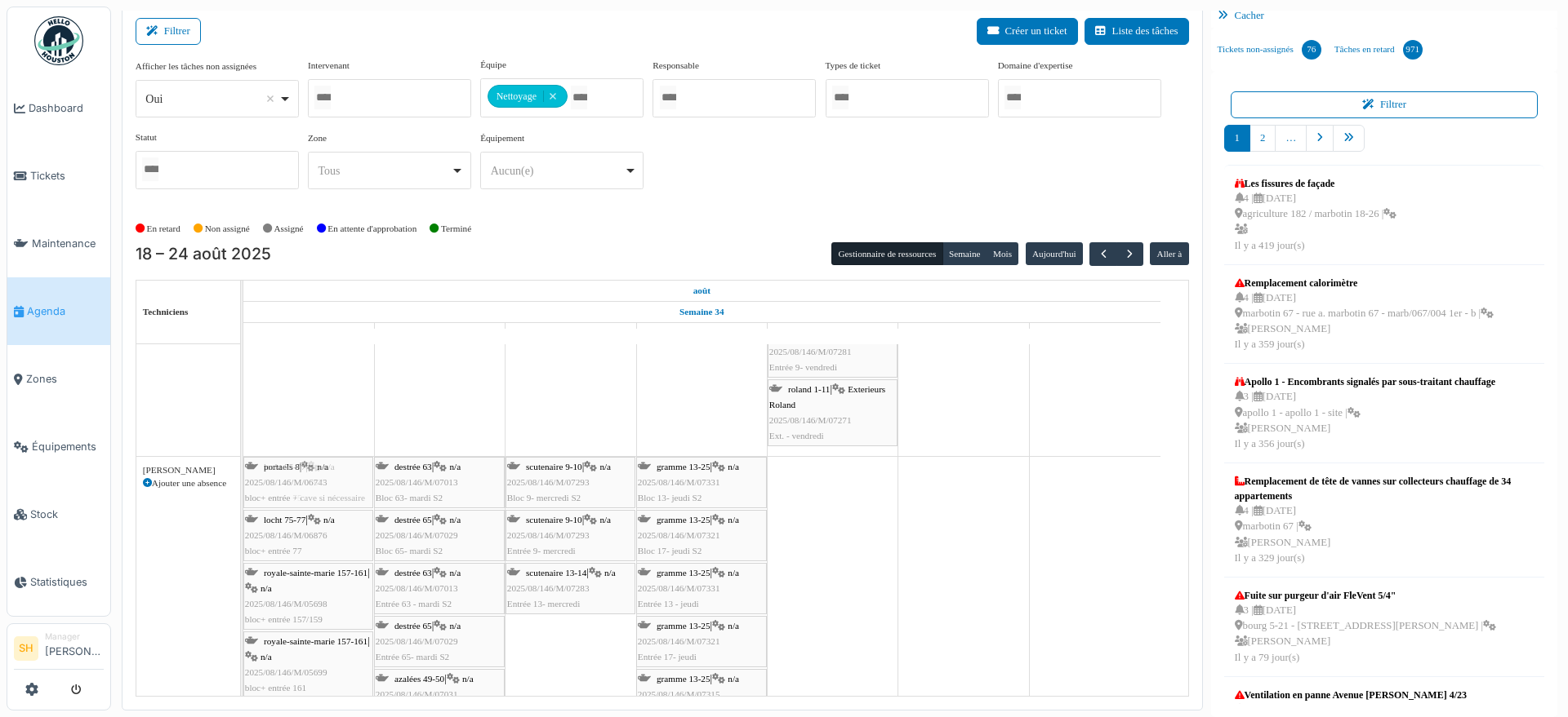
drag, startPoint x: 833, startPoint y: 482, endPoint x: 330, endPoint y: 614, distance: 520.0
click at [243, 614] on div "locht 75-77 | n/a 2025/09/146/M/06875 bloc+ entrée 75 destrée 63 | n/a 2025/08/…" at bounding box center [243, 672] width 0 height 432
